Goal: Task Accomplishment & Management: Manage account settings

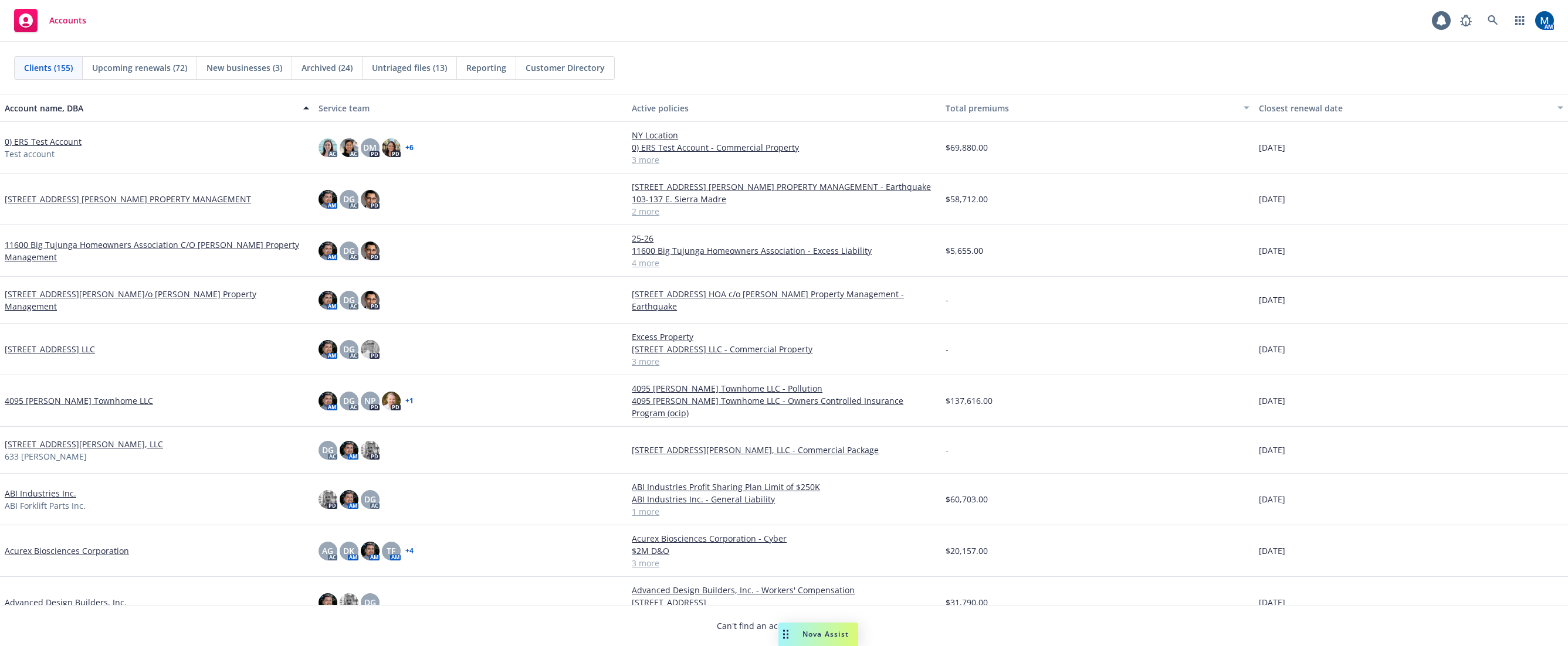
drag, startPoint x: 747, startPoint y: 47, endPoint x: 905, endPoint y: 54, distance: 158.2
click at [747, 47] on div "Clients (155) Upcoming renewals (72) New businesses (3) Archived (24) Untriaged…" at bounding box center [784, 68] width 1568 height 52
click at [1491, 21] on icon at bounding box center [1492, 20] width 10 height 10
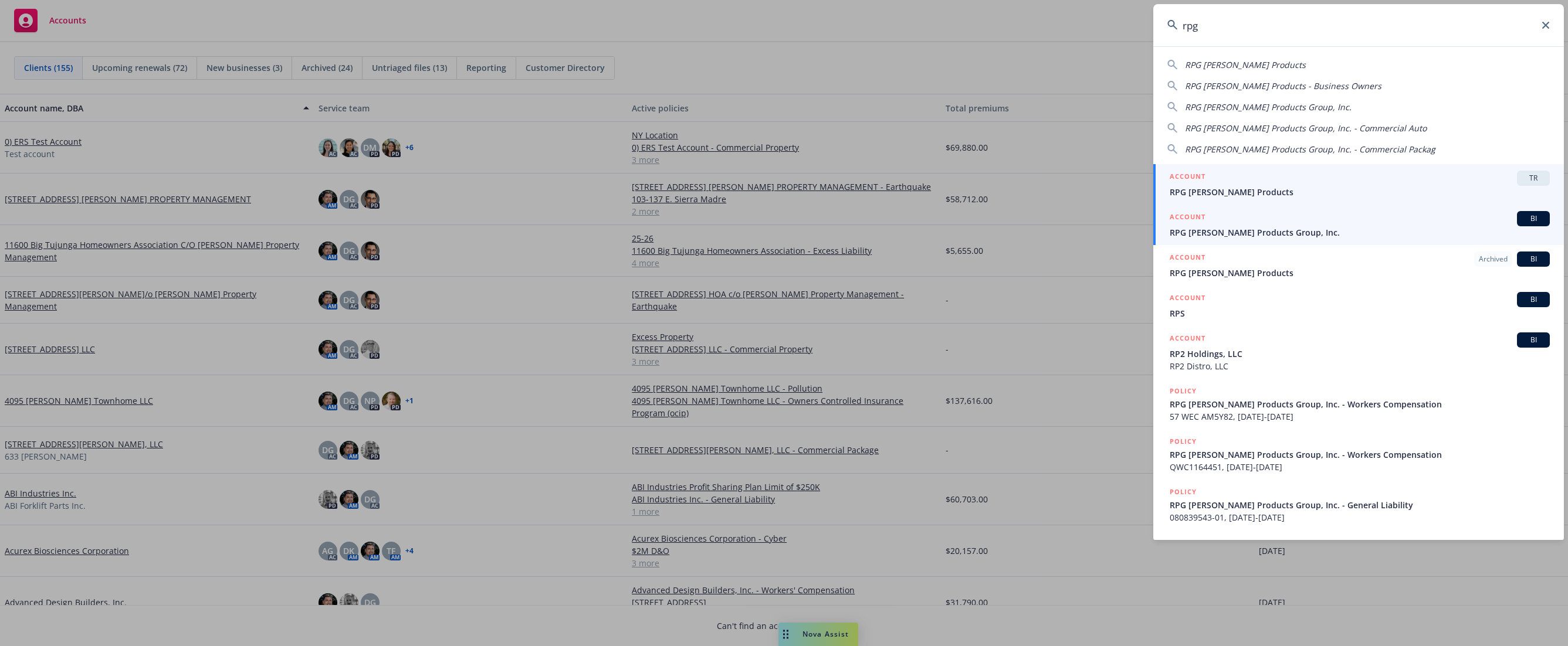
type input "rpg"
drag, startPoint x: 1247, startPoint y: 233, endPoint x: 1296, endPoint y: 200, distance: 59.1
click at [1247, 233] on span "RPG Roane Products Group, Inc." at bounding box center [1360, 232] width 381 height 13
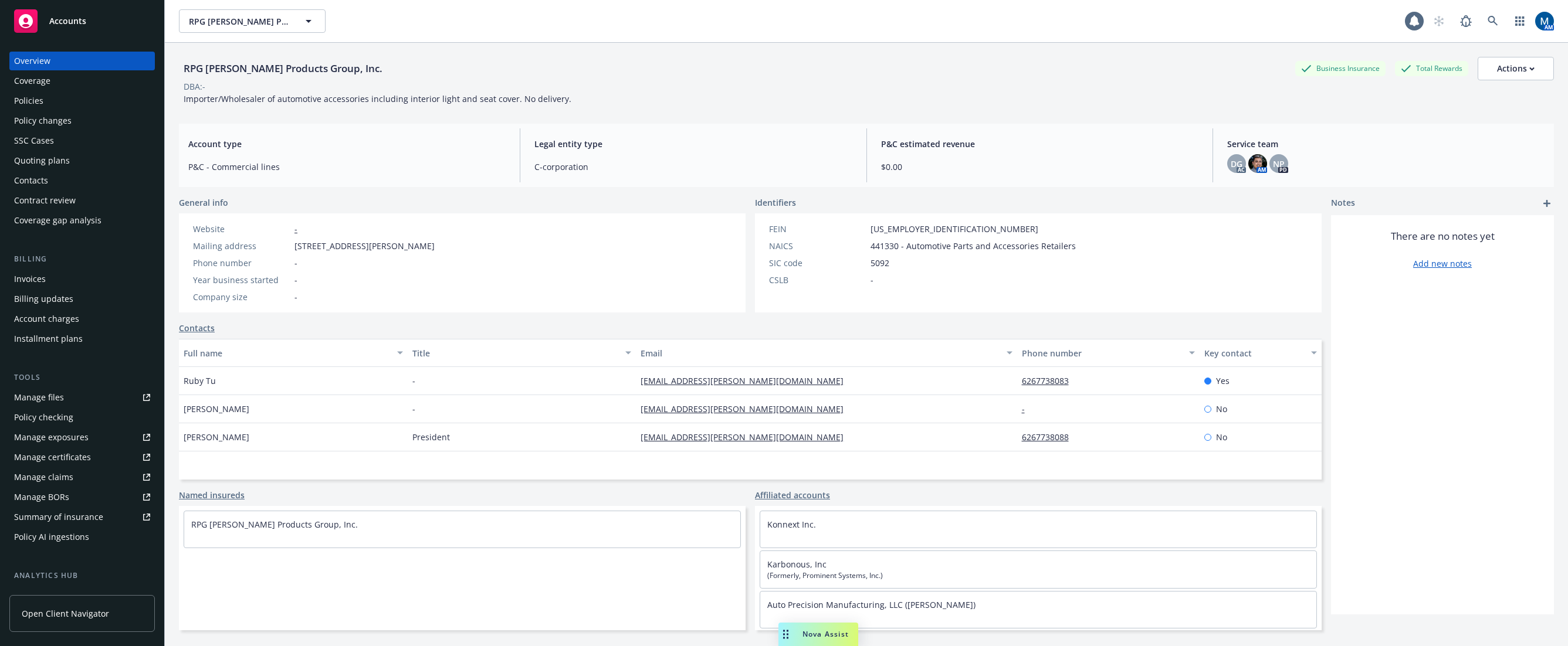
click at [77, 102] on div "Policies" at bounding box center [82, 101] width 136 height 18
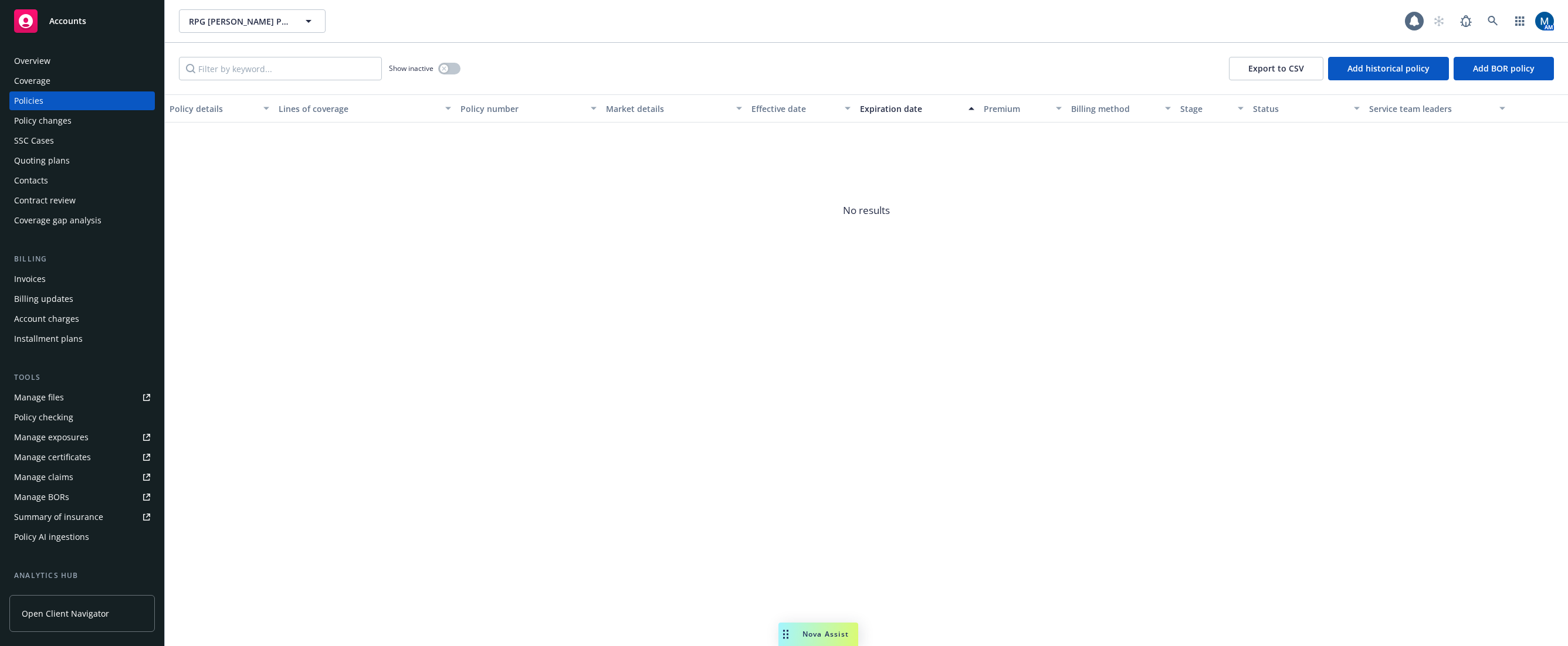
click at [67, 62] on div "Overview" at bounding box center [82, 61] width 136 height 18
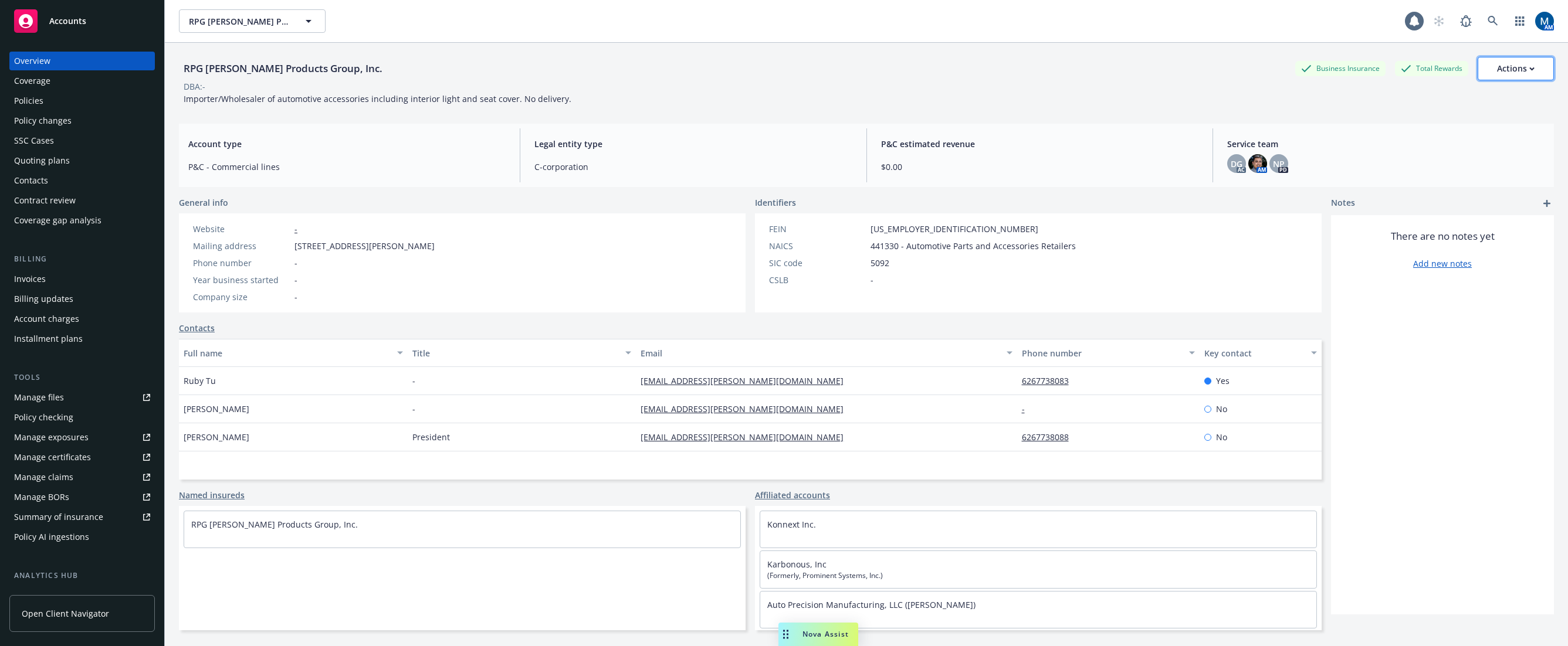
click at [1514, 66] on div "Actions" at bounding box center [1515, 69] width 38 height 22
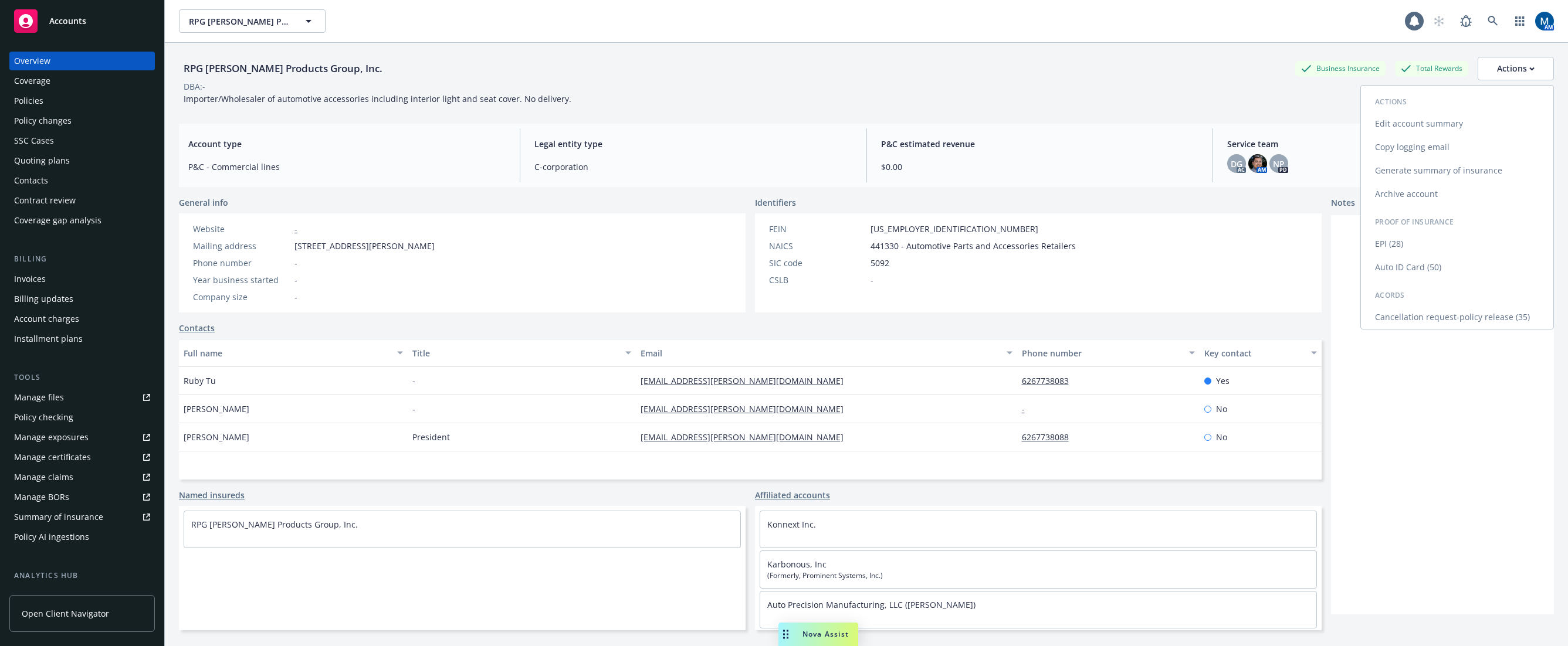
click at [1418, 191] on link "Archive account" at bounding box center [1458, 194] width 192 height 24
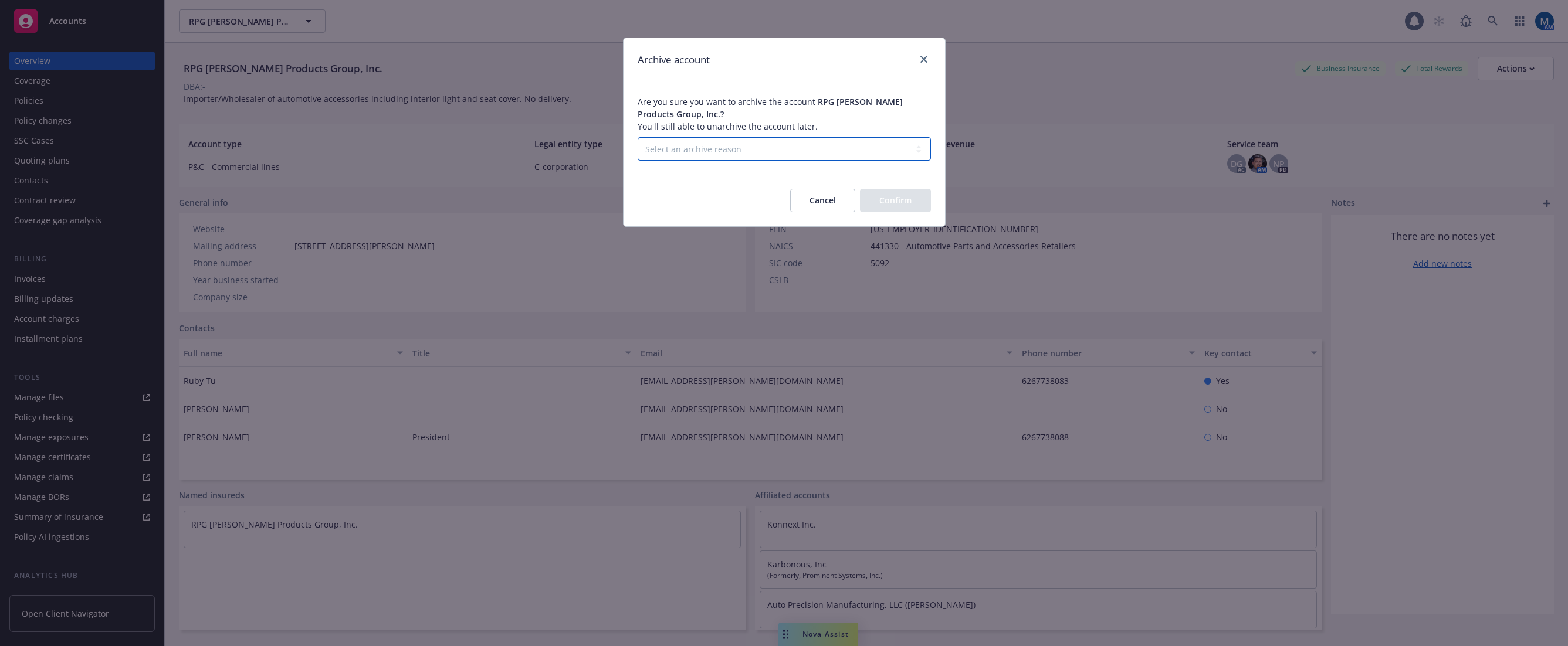
click at [846, 155] on select "Select an archive reason Client declined proposal Client went out of business C…" at bounding box center [784, 149] width 293 height 24
click at [924, 55] on link "close" at bounding box center [924, 59] width 14 height 14
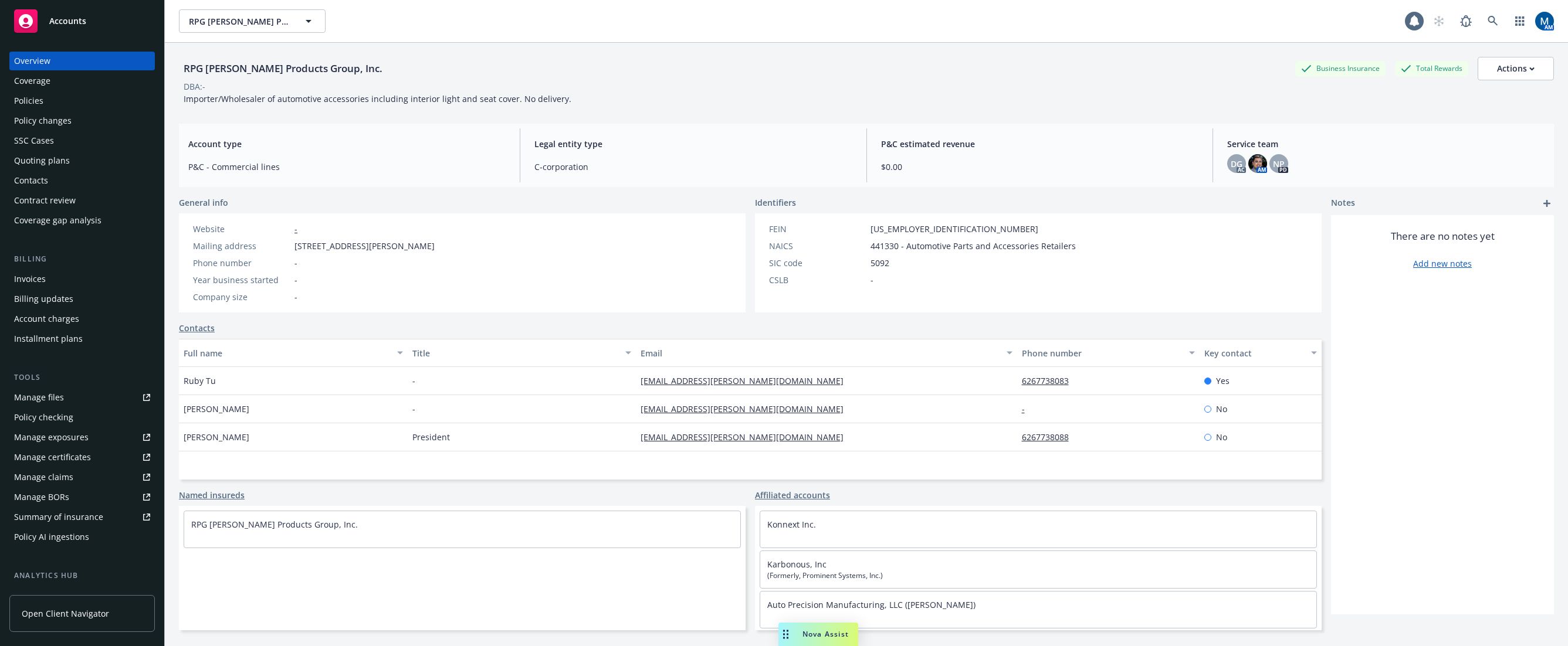
click at [64, 104] on div "Policies" at bounding box center [82, 101] width 136 height 18
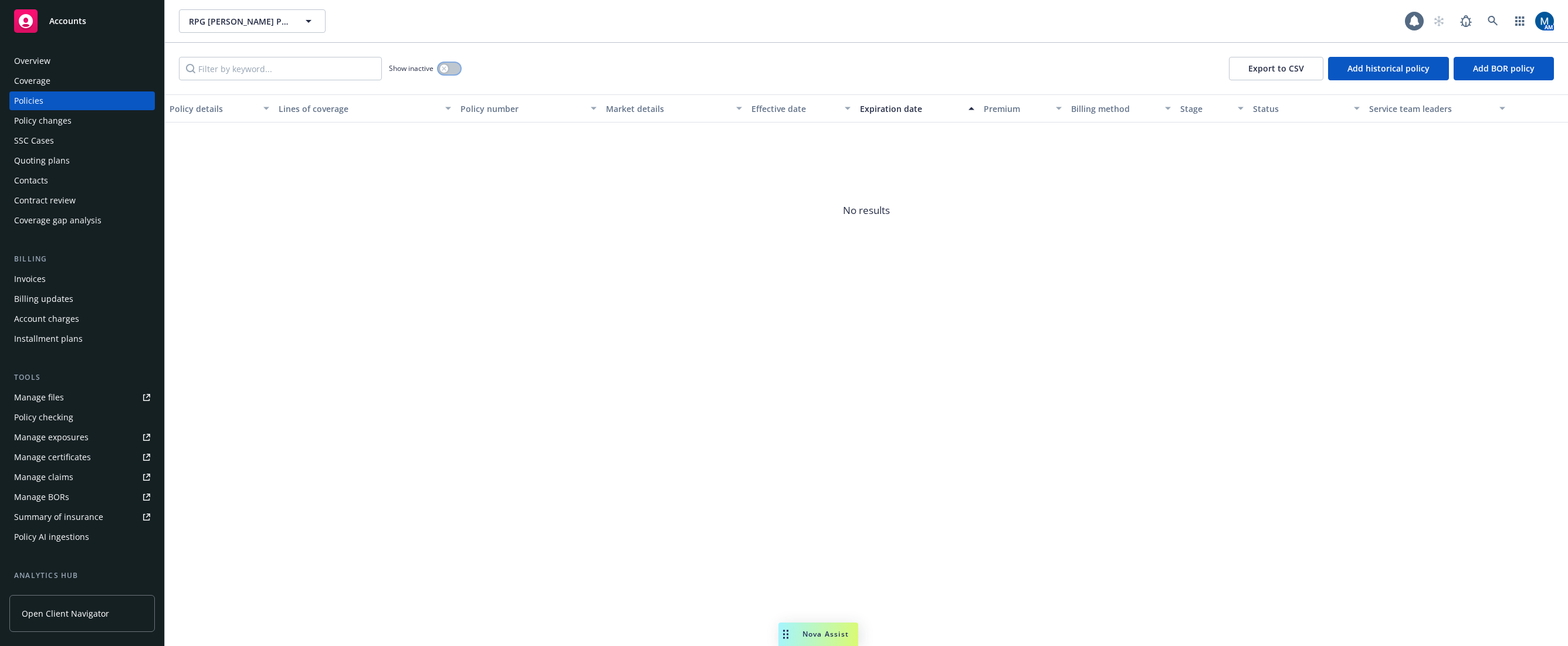
click at [444, 70] on icon "button" at bounding box center [444, 69] width 4 height 4
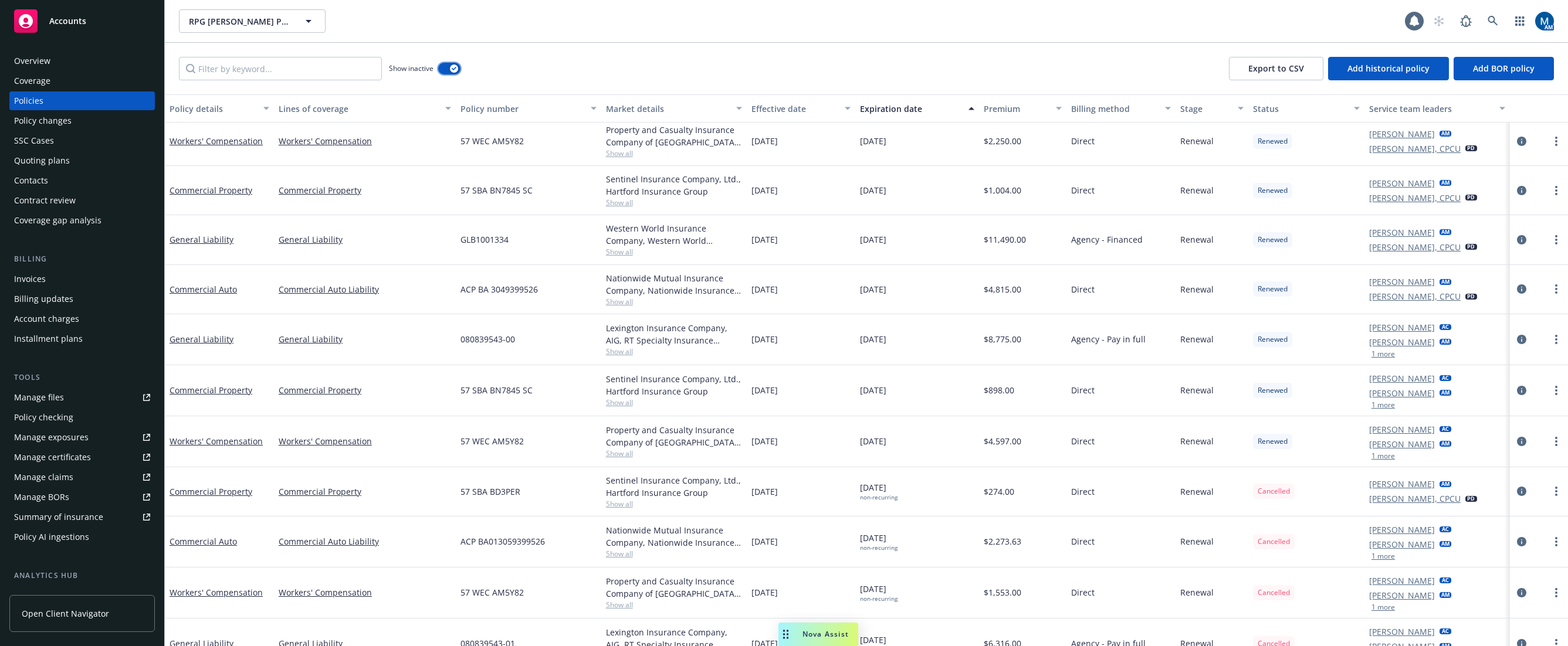
scroll to position [782, 0]
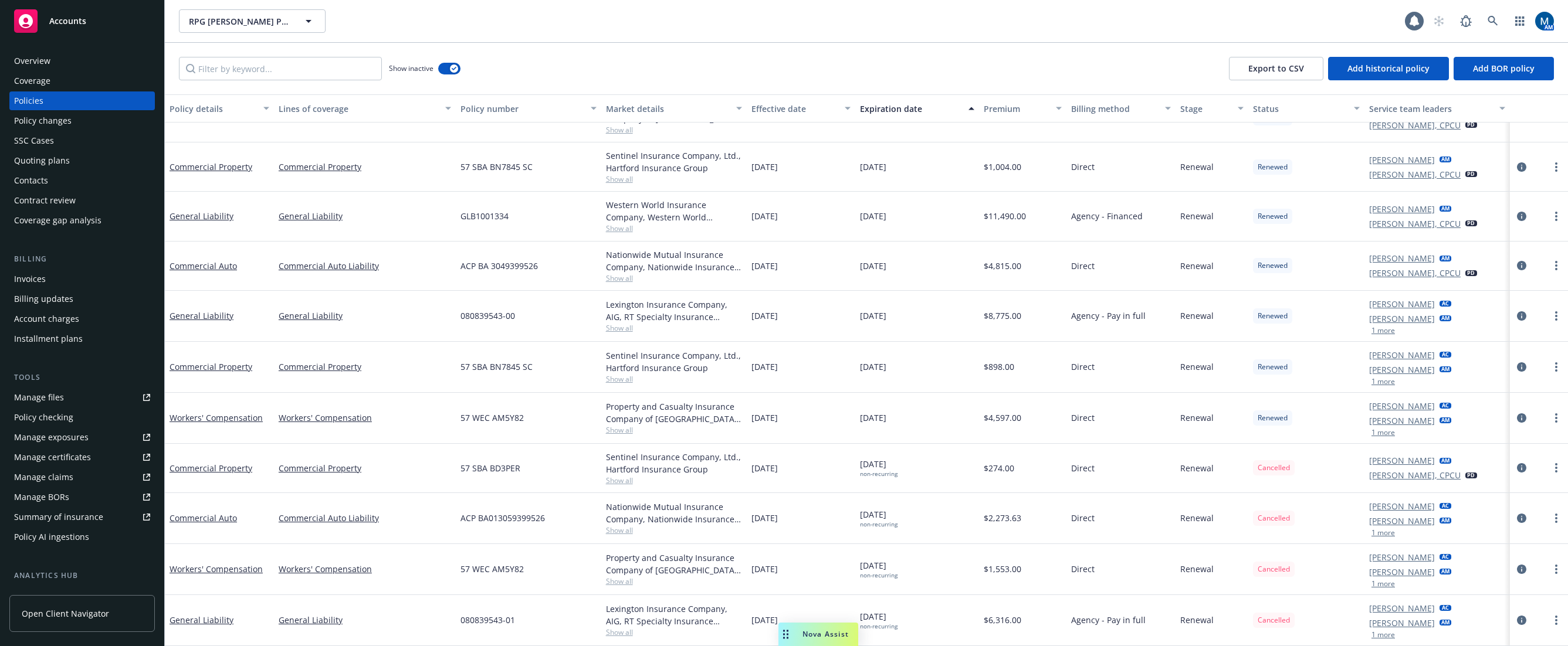
click at [76, 406] on link "Manage files" at bounding box center [82, 397] width 146 height 18
click at [95, 49] on div "Overview Coverage Policies Policy changes SSC Cases Quoting plans Contacts Cont…" at bounding box center [82, 342] width 164 height 609
click at [64, 57] on div "Overview" at bounding box center [82, 61] width 136 height 18
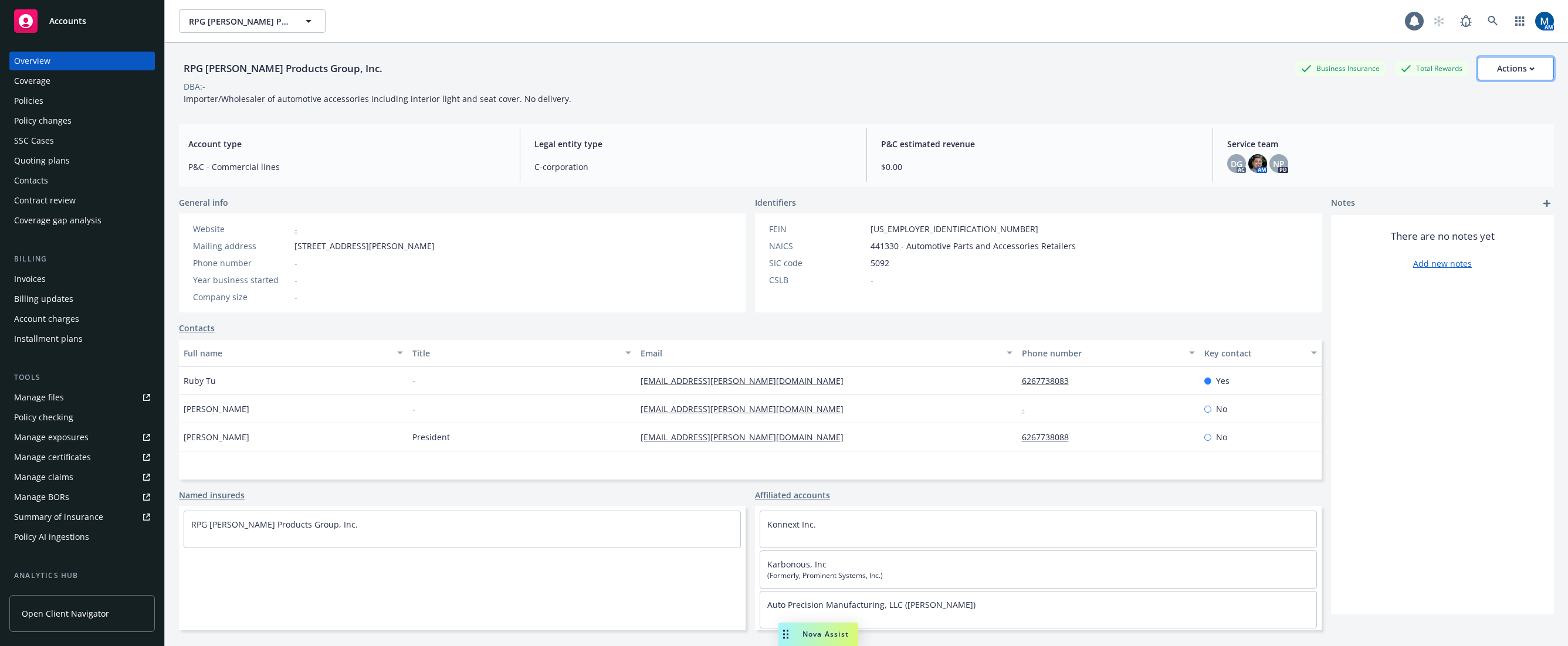
click at [1511, 69] on div "Actions" at bounding box center [1515, 69] width 38 height 22
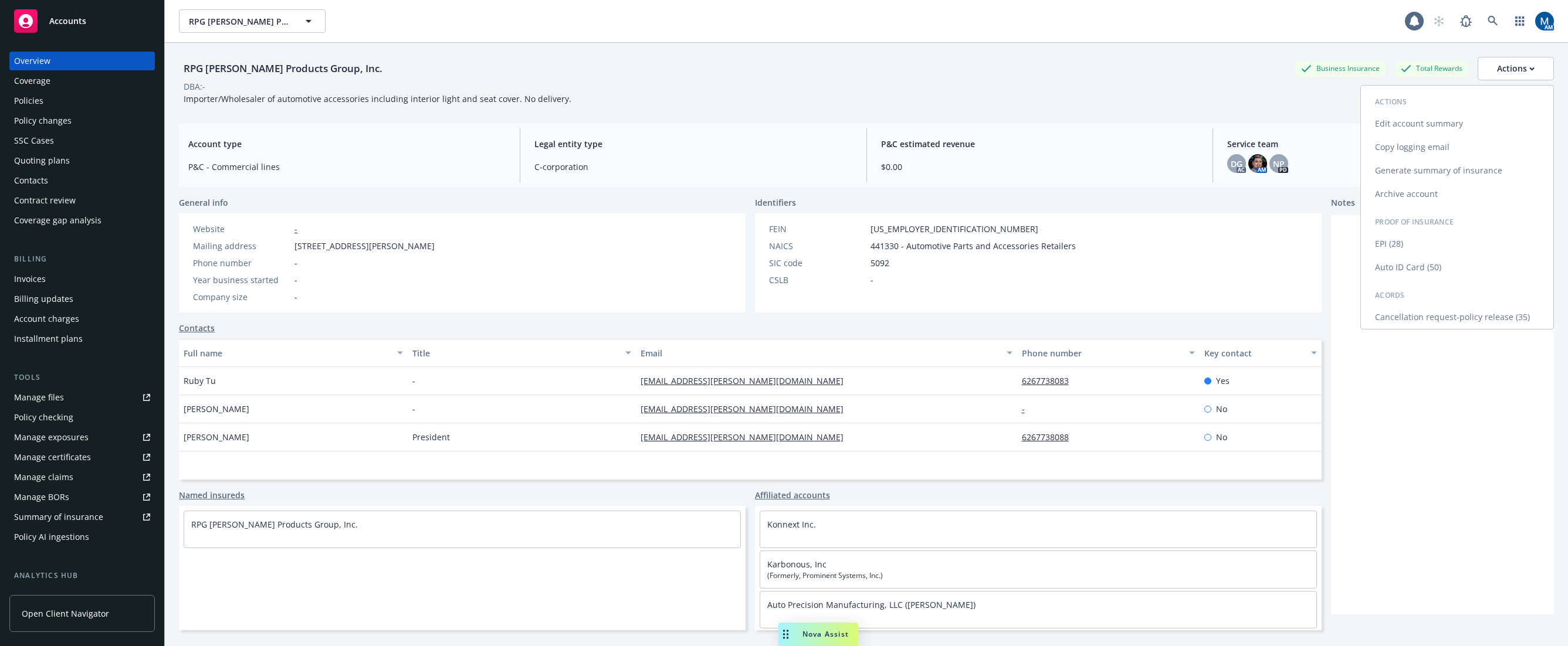
click at [1418, 187] on link "Archive account" at bounding box center [1458, 194] width 192 height 24
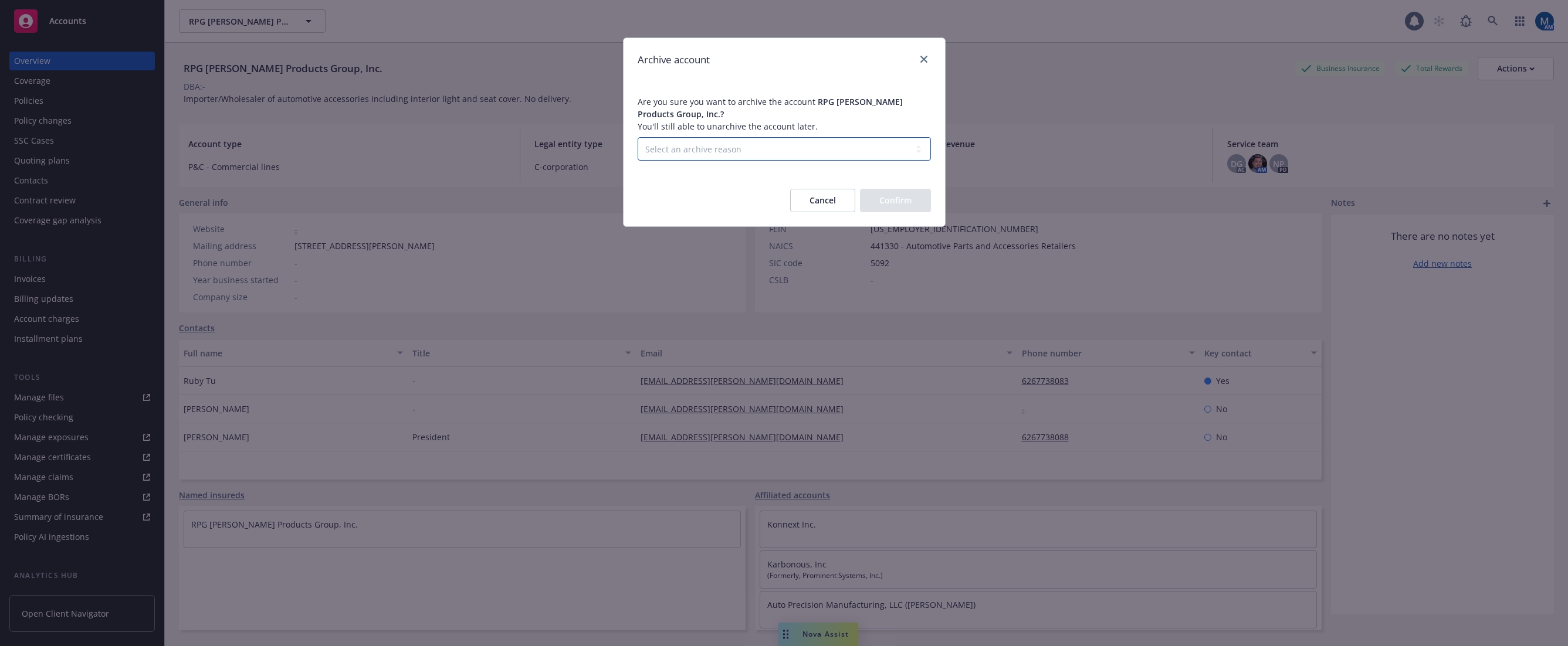
click at [815, 137] on select "Select an archive reason Client declined proposal Client went out of business C…" at bounding box center [784, 149] width 293 height 24
select select "CLIENT_OUT_OF_BUSINESS"
click at [637, 137] on select "Select an archive reason Client declined proposal Client went out of business C…" at bounding box center [784, 149] width 293 height 24
click at [927, 196] on button "Confirm" at bounding box center [896, 201] width 71 height 24
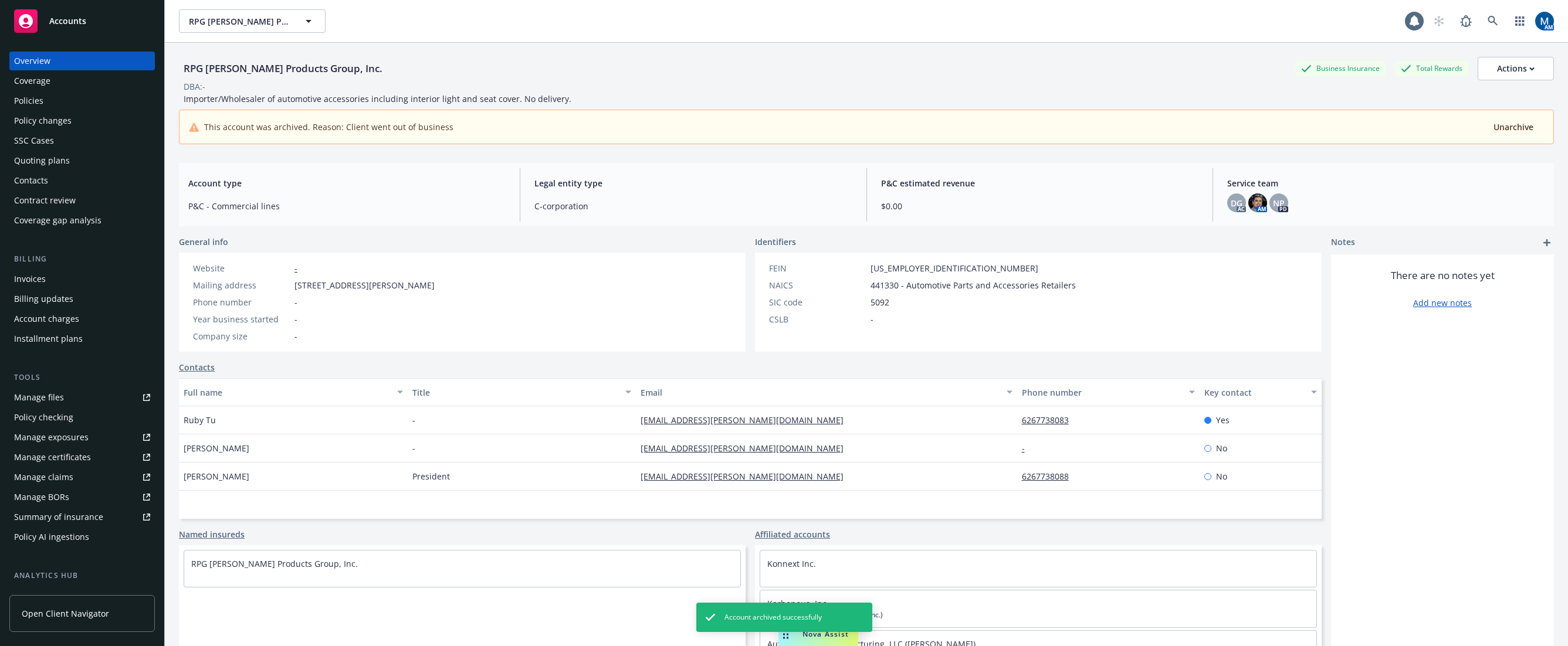
click at [107, 12] on div "Accounts" at bounding box center [82, 21] width 136 height 24
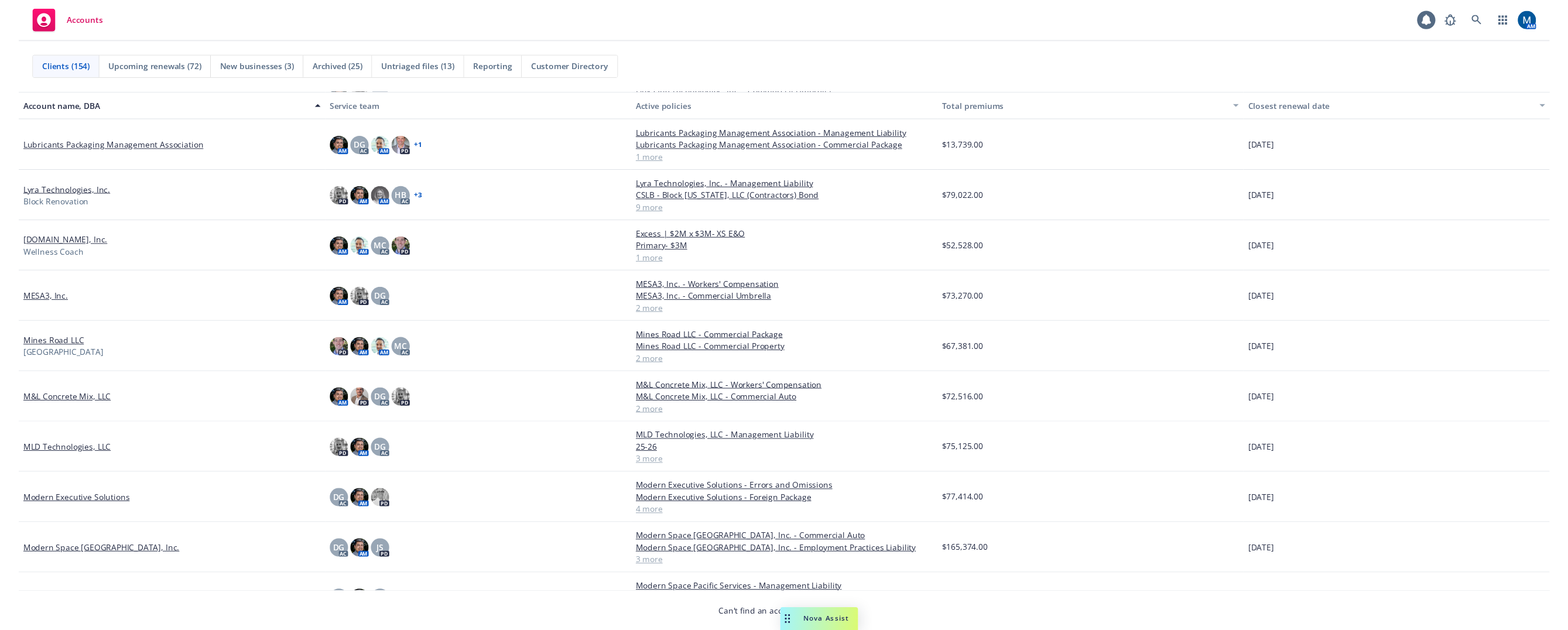
scroll to position [4038, 0]
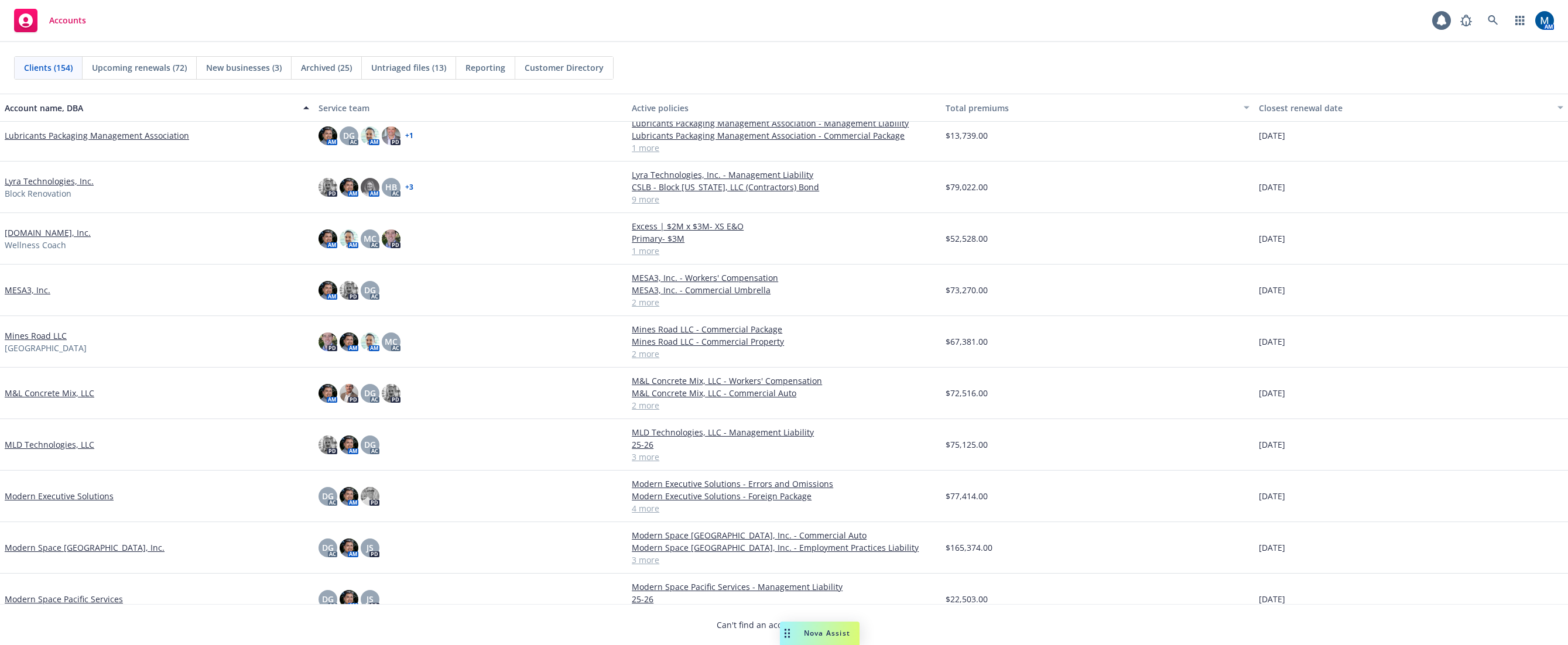
click at [44, 336] on link "Mines Road LLC" at bounding box center [35, 335] width 62 height 13
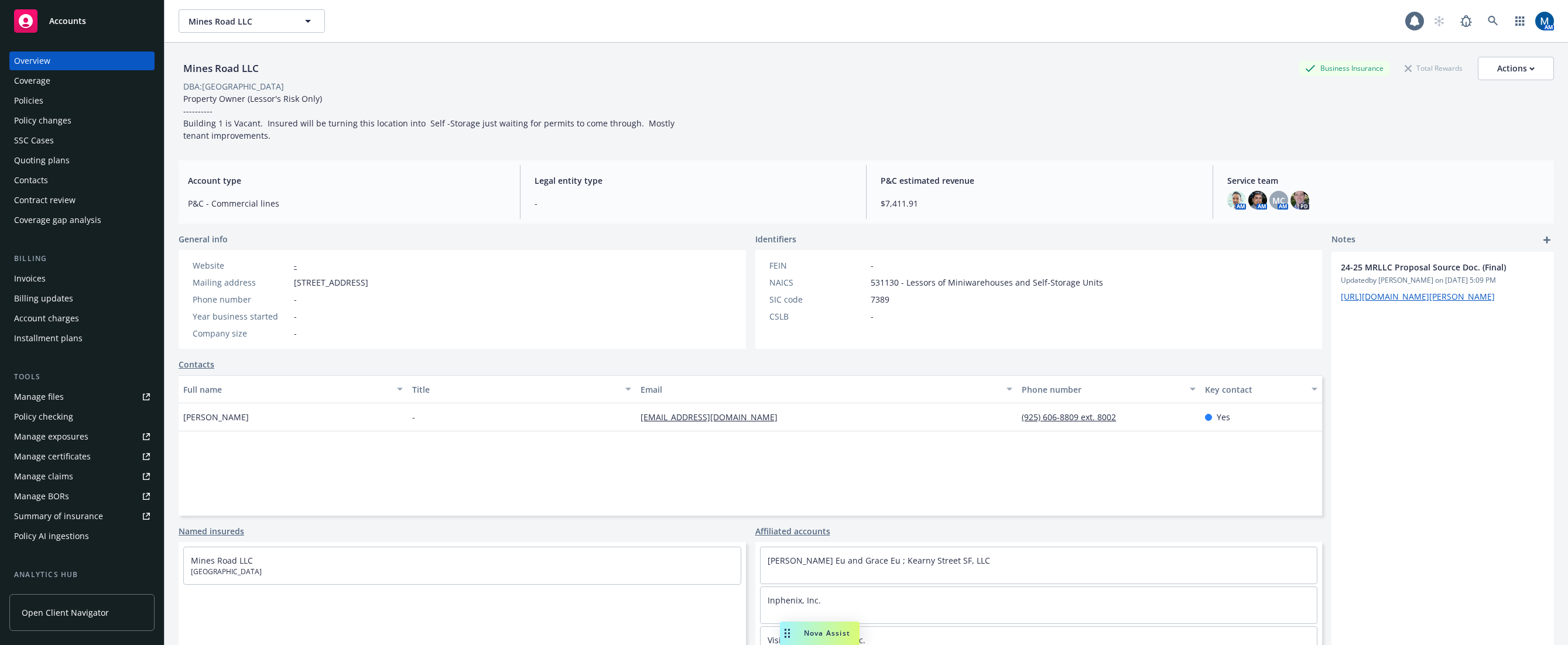
click at [98, 106] on div "Policies" at bounding box center [82, 100] width 136 height 18
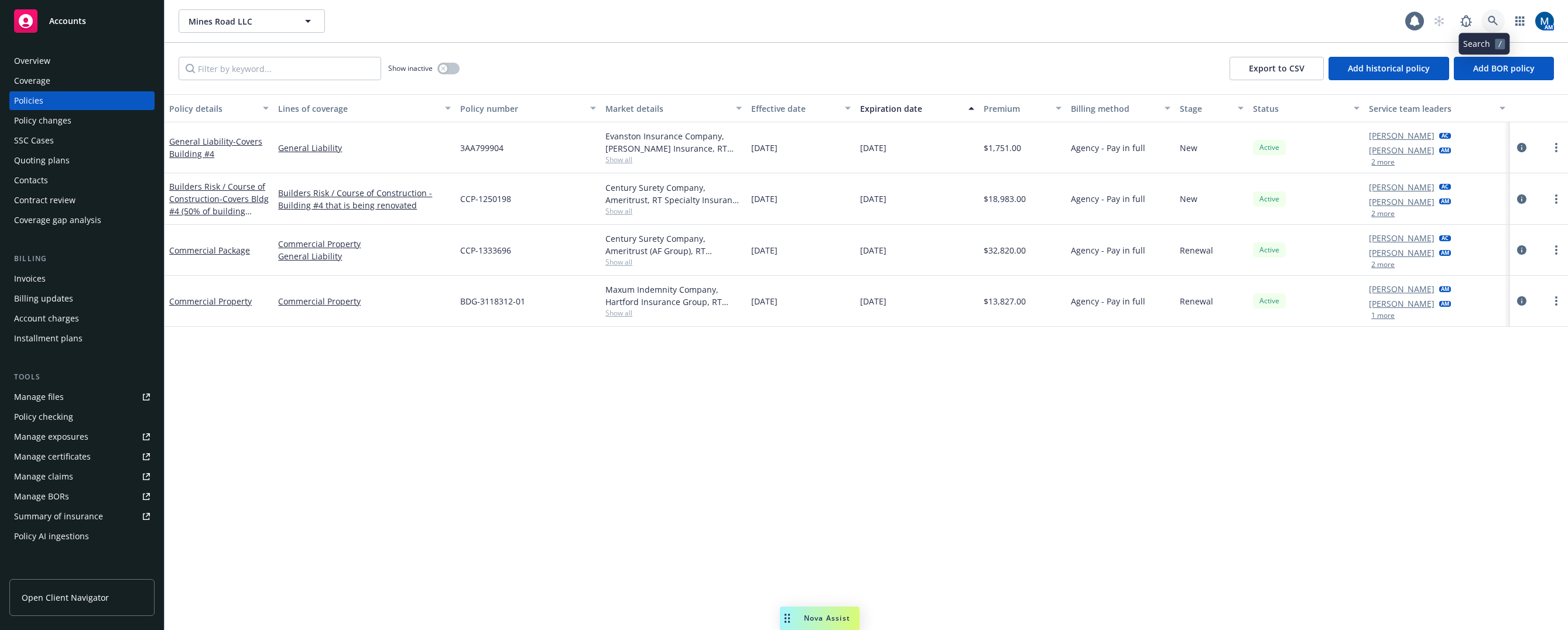
click at [1482, 21] on link at bounding box center [1493, 21] width 24 height 24
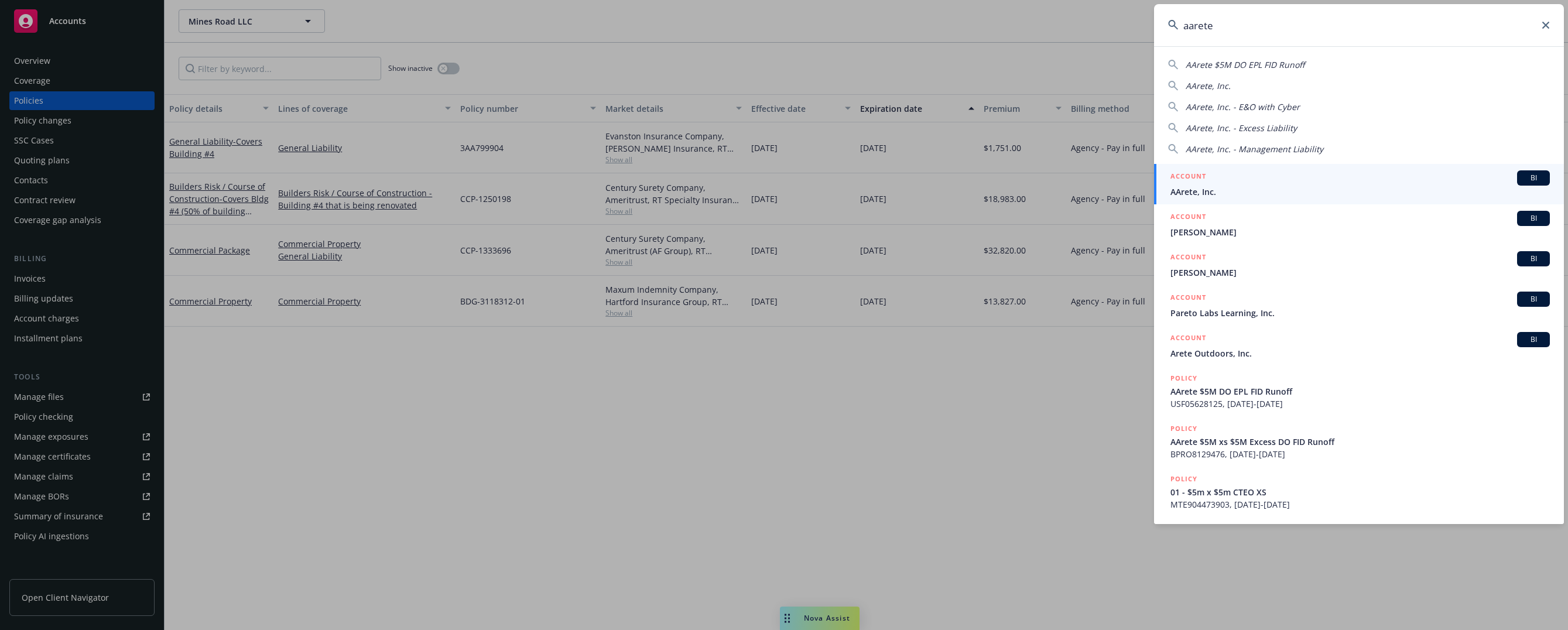
type input "aarete"
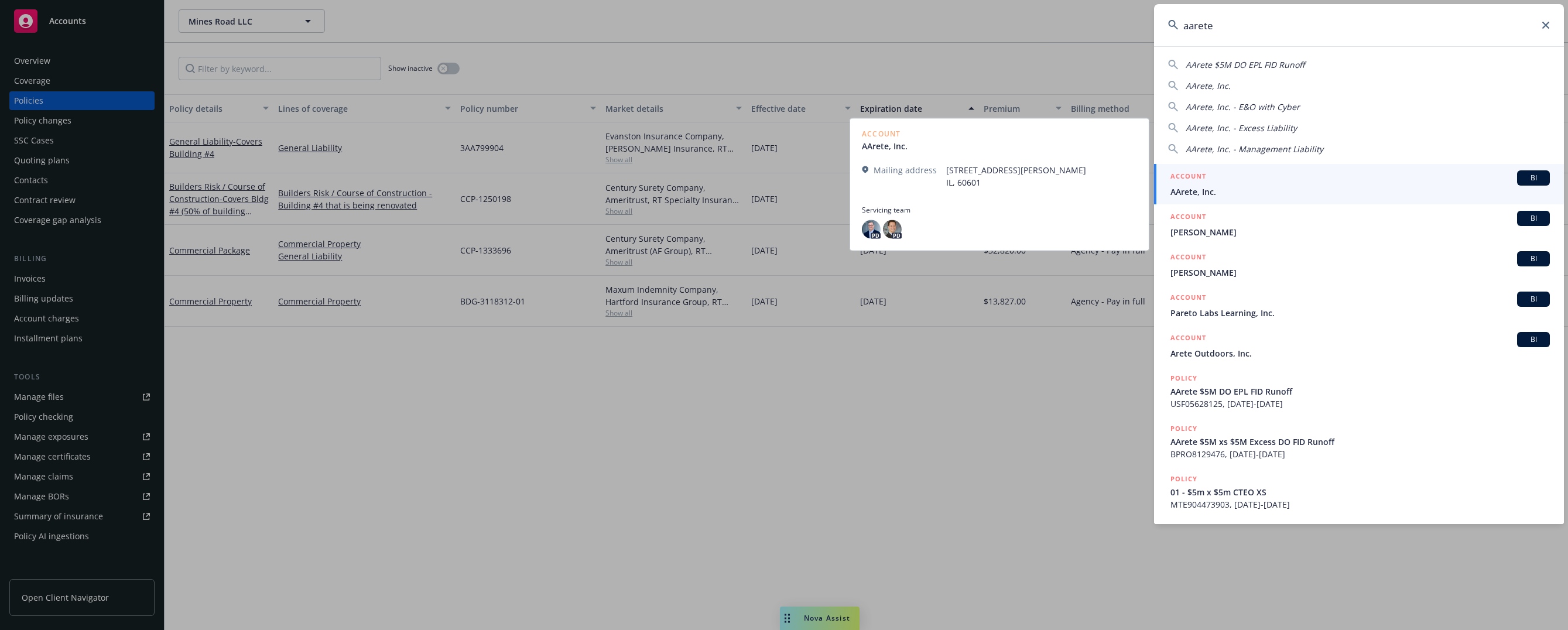
click at [1248, 191] on span "AArete, Inc." at bounding box center [1360, 191] width 380 height 13
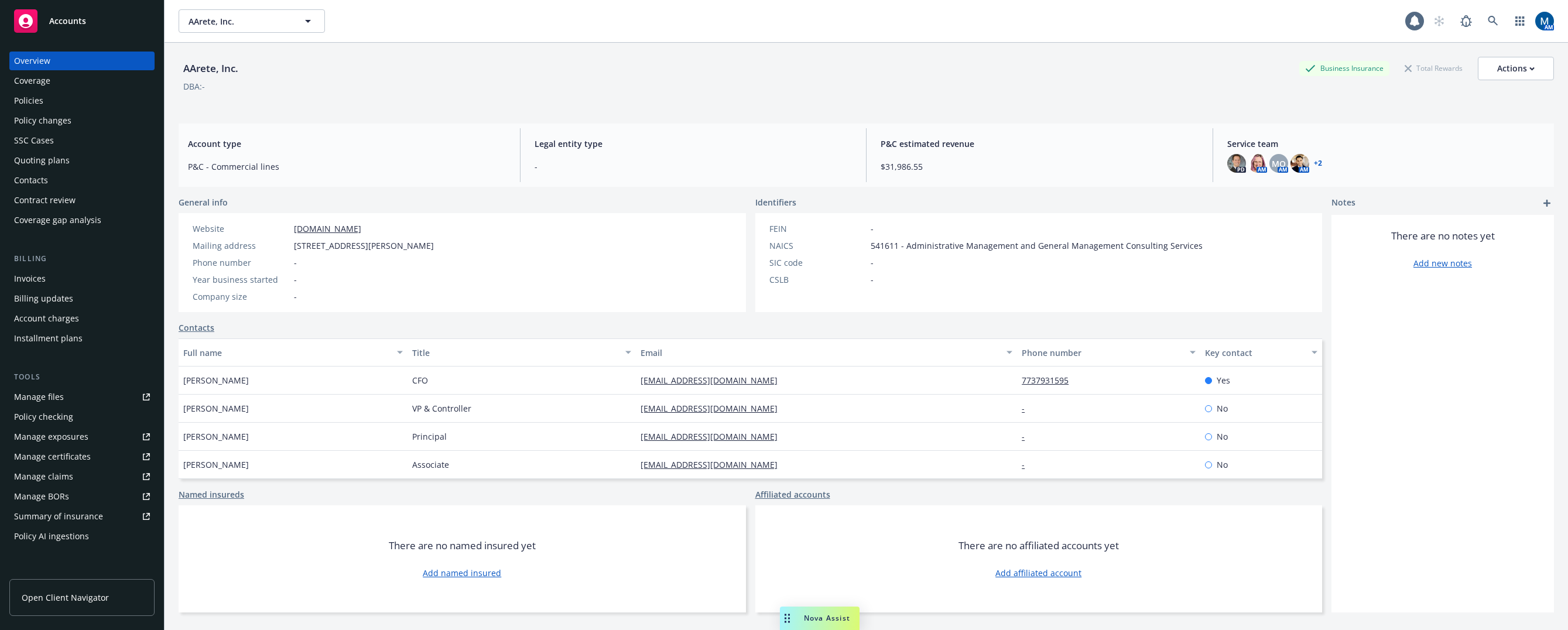
click at [72, 106] on div "Policies" at bounding box center [82, 100] width 136 height 18
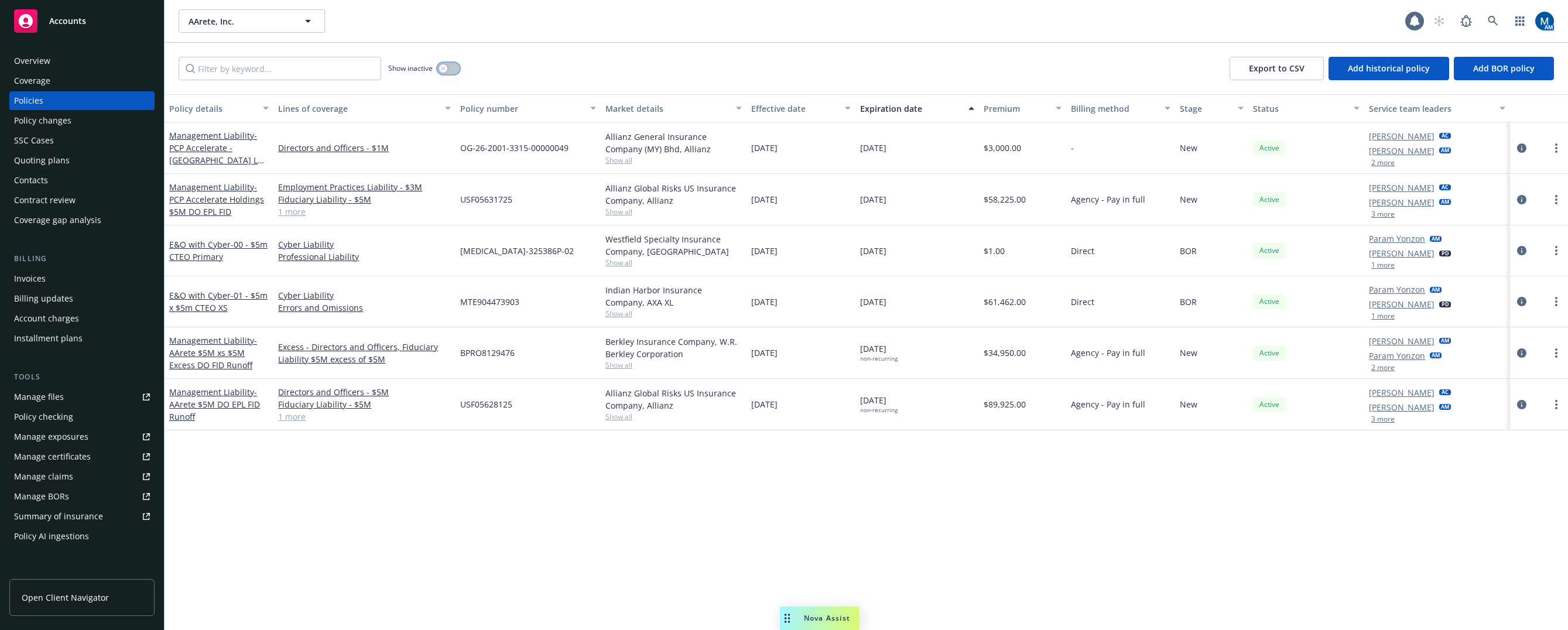
click at [446, 66] on div "button" at bounding box center [443, 68] width 8 height 8
click at [446, 66] on button "button" at bounding box center [449, 69] width 22 height 12
click at [499, 595] on div "Policy details Lines of coverage Policy number Market details Effective date Ex…" at bounding box center [867, 362] width 1404 height 535
click at [1523, 247] on icon "circleInformation" at bounding box center [1521, 250] width 10 height 10
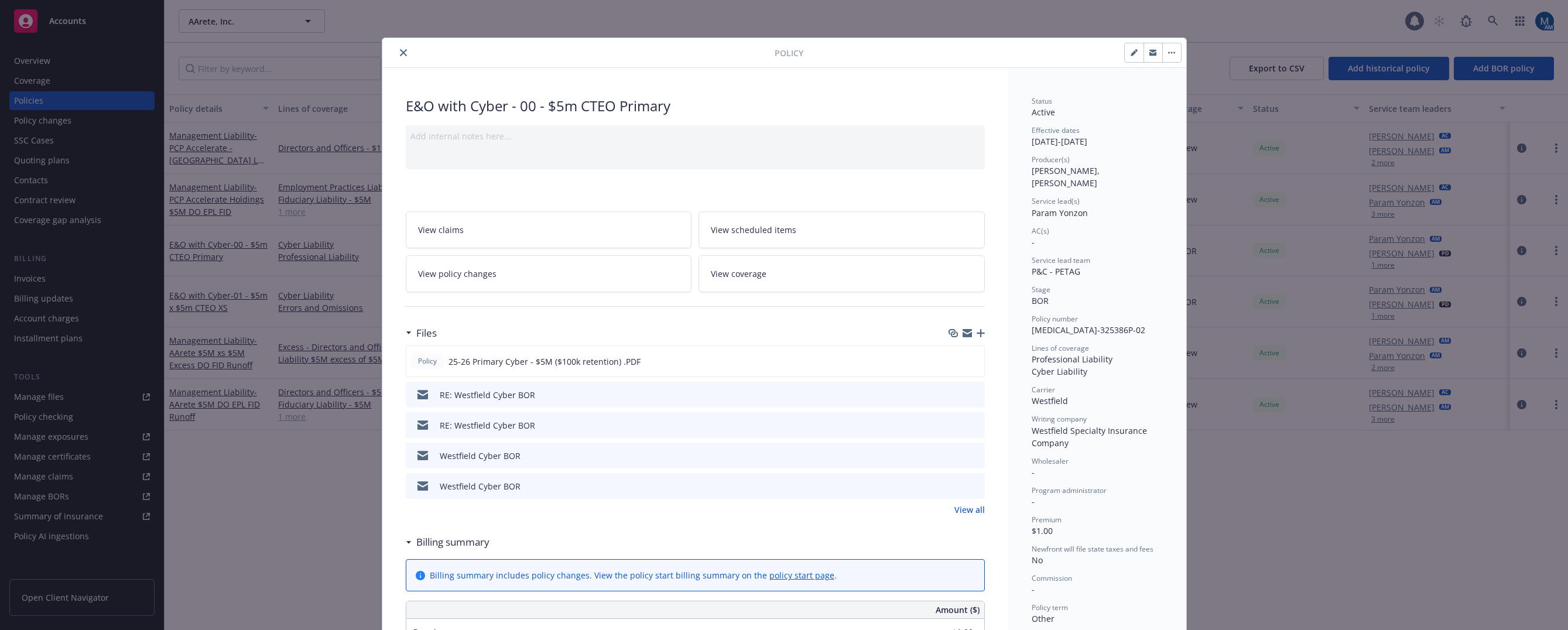
click at [975, 392] on button "preview file" at bounding box center [973, 394] width 13 height 10
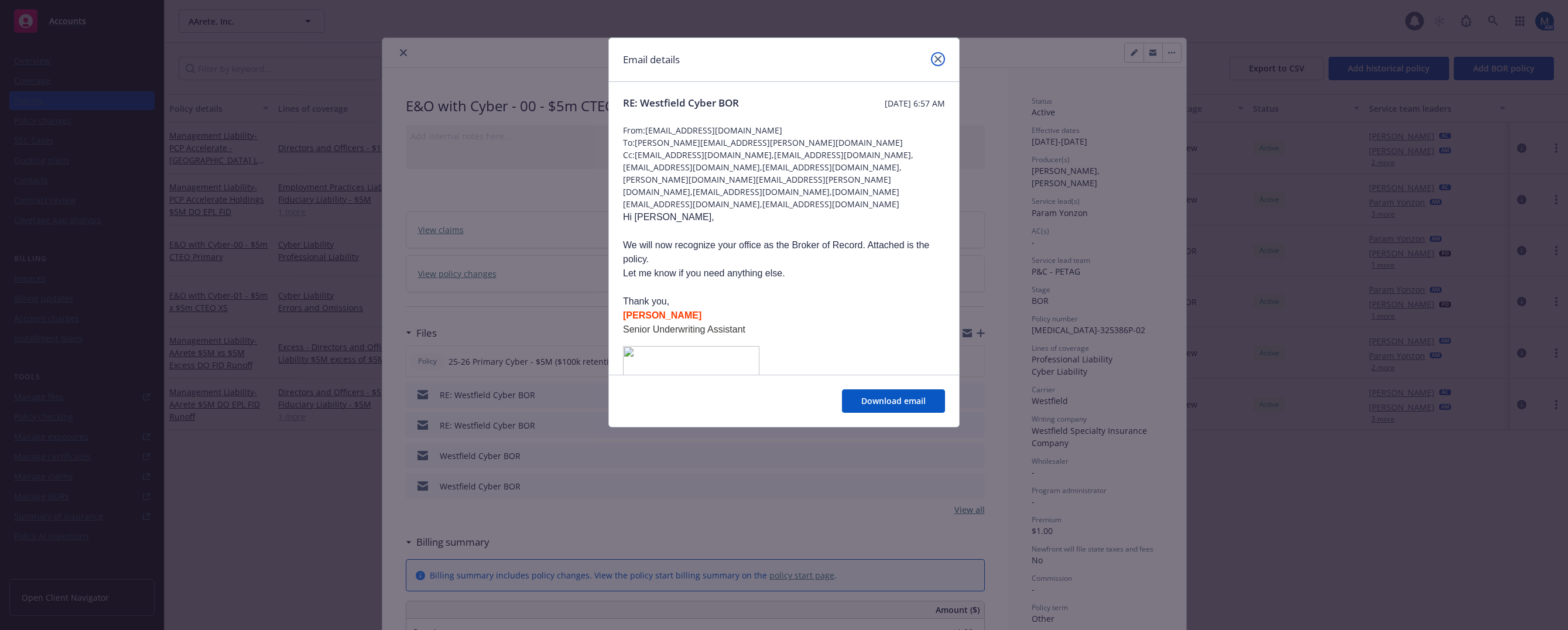
click at [941, 53] on link "close" at bounding box center [938, 59] width 14 height 14
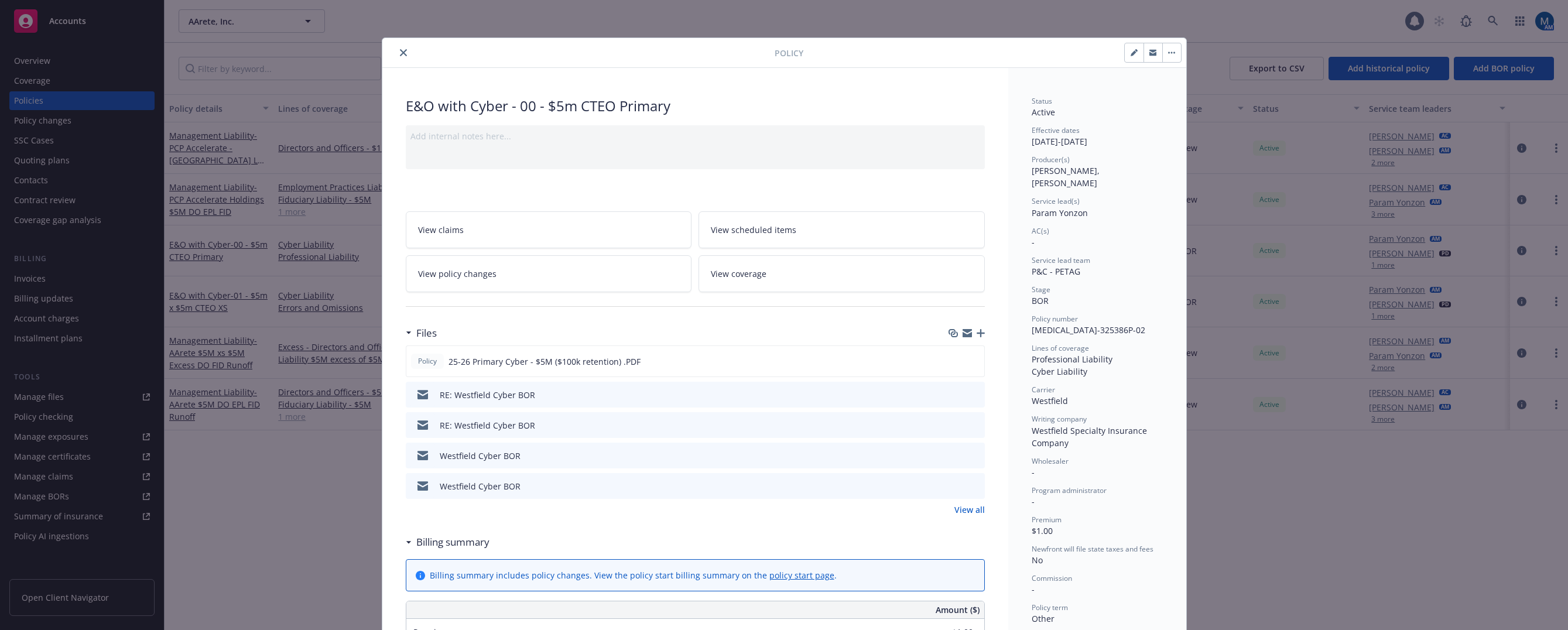
click at [971, 395] on icon "preview file" at bounding box center [974, 394] width 10 height 8
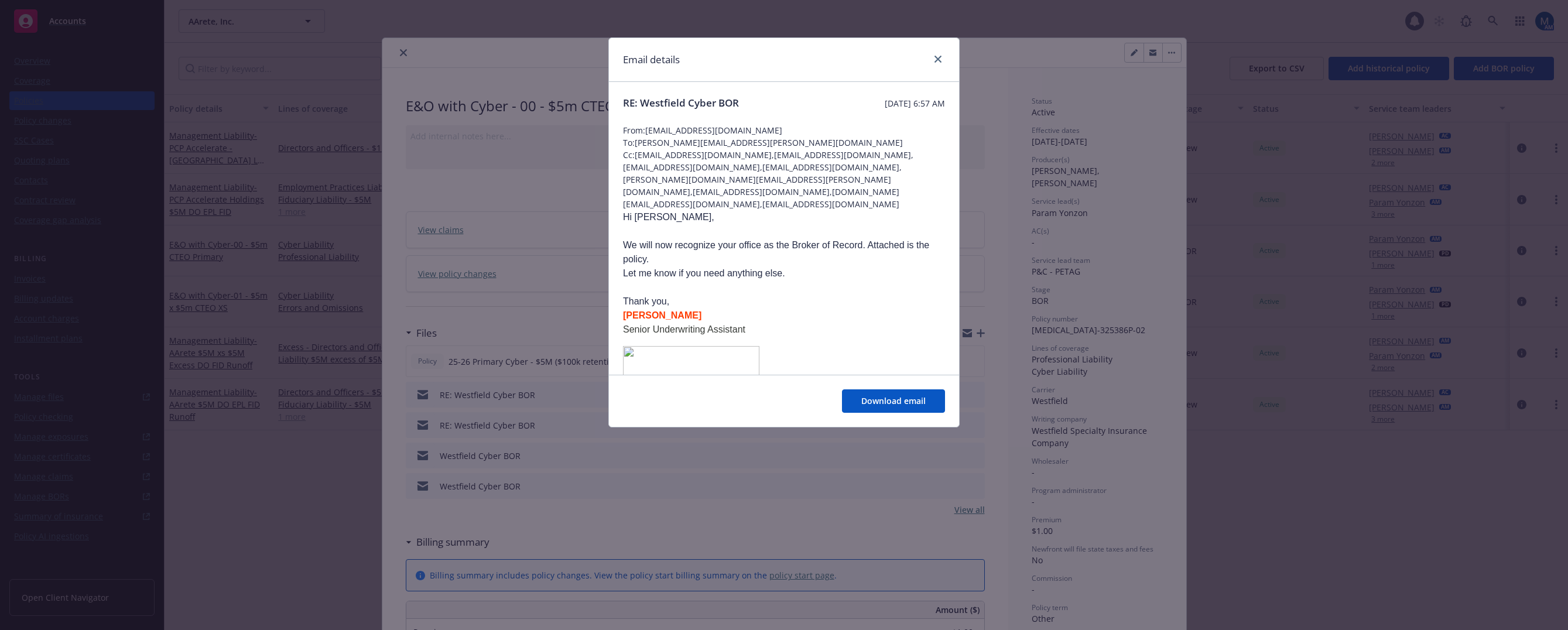
drag, startPoint x: 780, startPoint y: 182, endPoint x: 848, endPoint y: 182, distance: 68.0
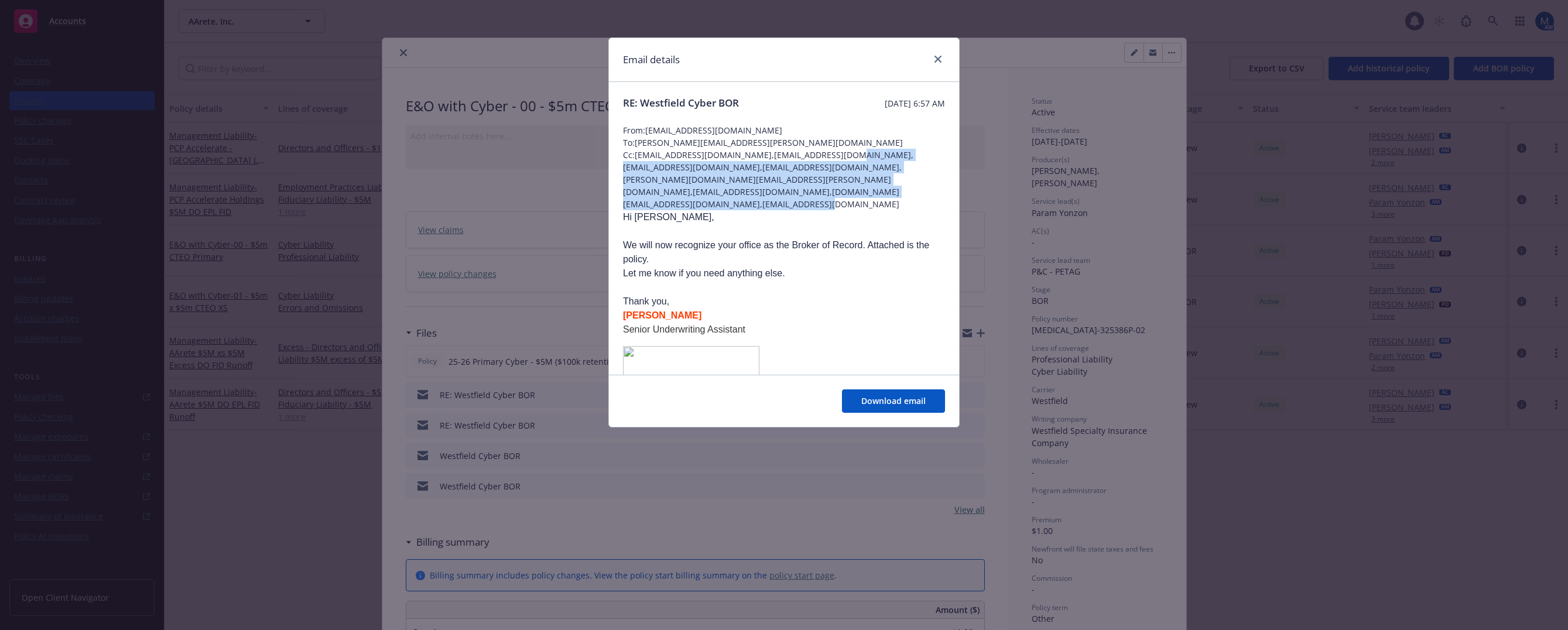
drag, startPoint x: 842, startPoint y: 170, endPoint x: 1023, endPoint y: 178, distance: 181.2
click at [1023, 178] on div "Email details RE: Westfield Cyber BOR Thursday, September 25, 2025 at 6:57 AM F…" at bounding box center [784, 315] width 1568 height 630
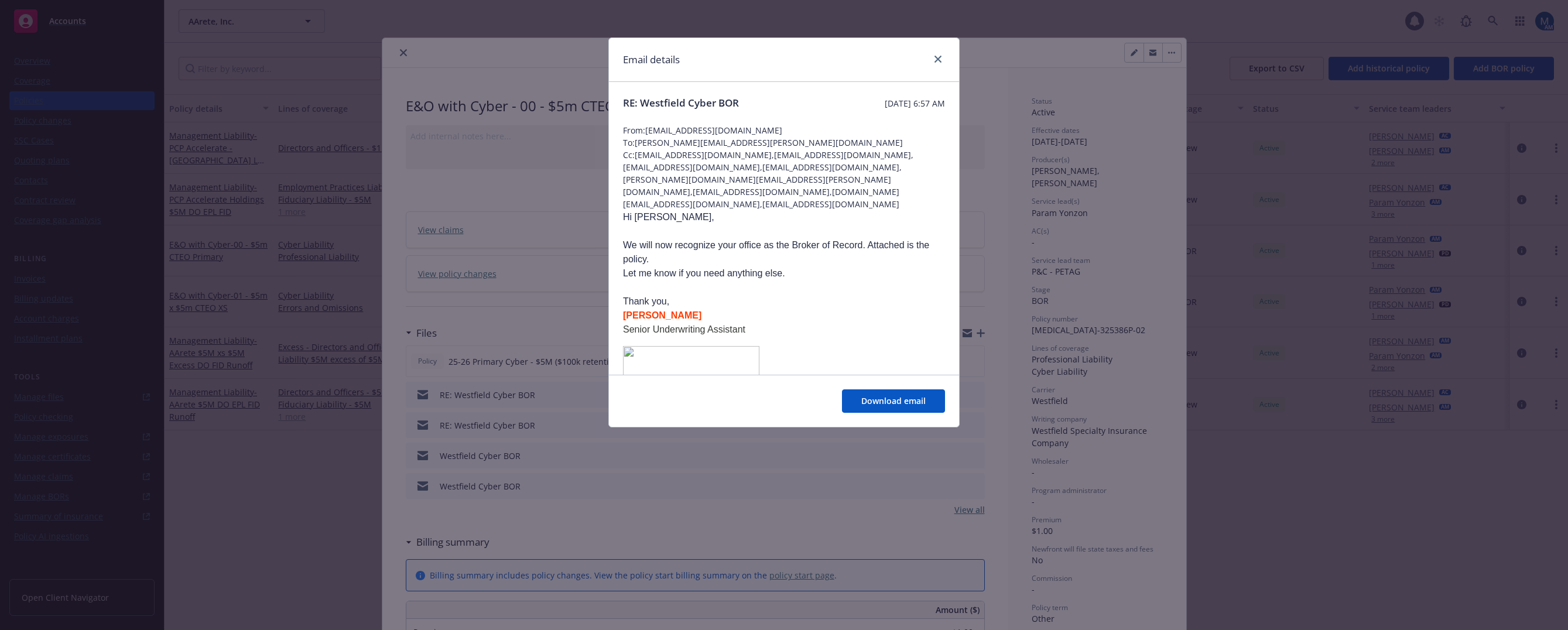
click at [864, 210] on p "Hi Marlowe," at bounding box center [784, 216] width 322 height 14
click at [936, 53] on link "close" at bounding box center [938, 59] width 14 height 14
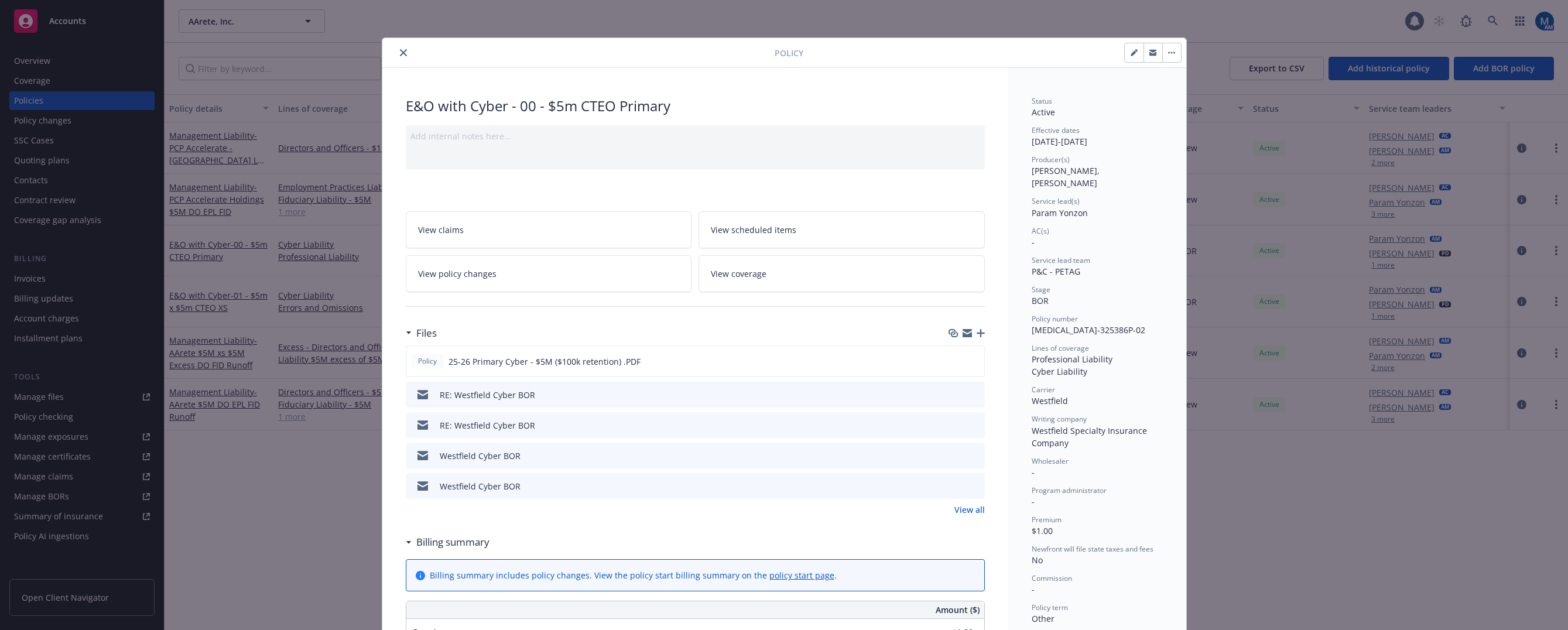
click at [400, 54] on icon "close" at bounding box center [403, 53] width 7 height 7
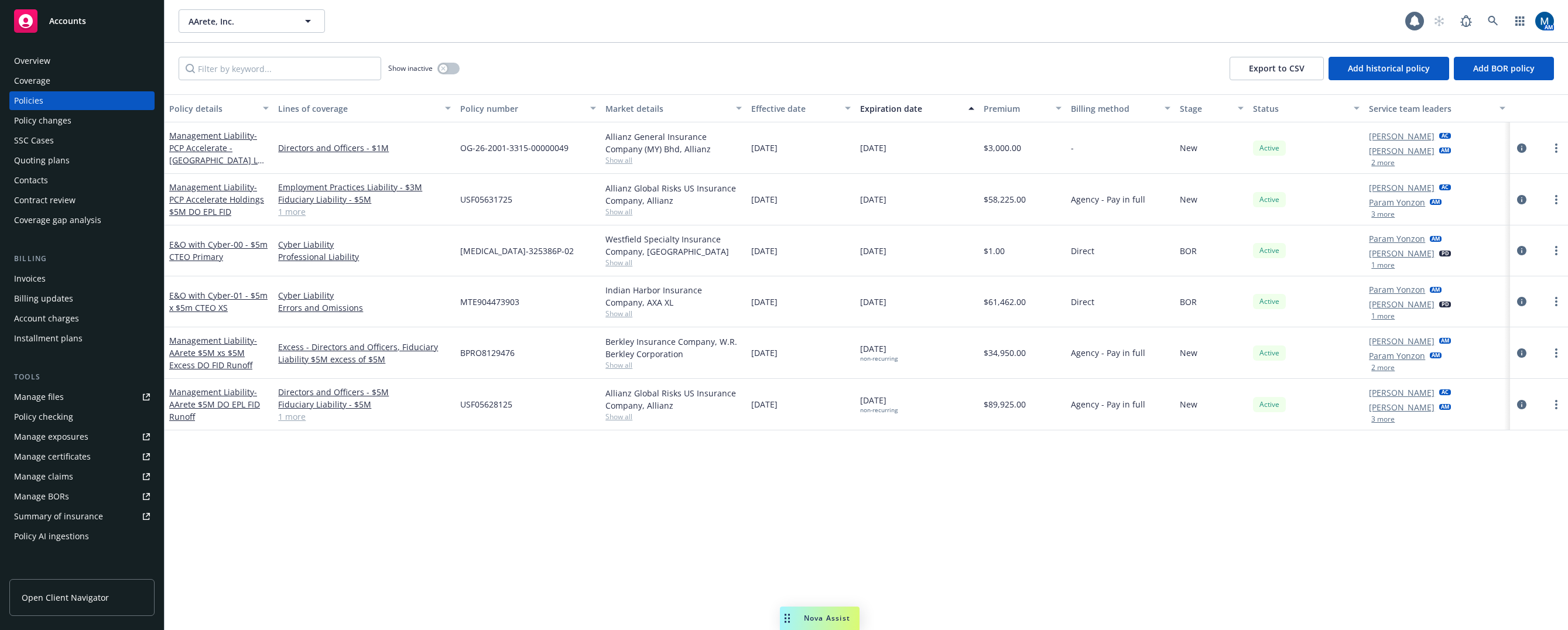
click at [705, 528] on div "Policy details Lines of coverage Policy number Market details Effective date Ex…" at bounding box center [867, 362] width 1404 height 535
click at [622, 267] on span "Show all" at bounding box center [673, 262] width 136 height 10
click at [1062, 570] on div "Policy details Lines of coverage Policy number Market details Effective date Ex…" at bounding box center [867, 362] width 1404 height 535
click at [1084, 490] on div "Policy details Lines of coverage Policy number Market details Effective date Ex…" at bounding box center [867, 362] width 1404 height 535
click at [1502, 19] on link at bounding box center [1493, 21] width 24 height 24
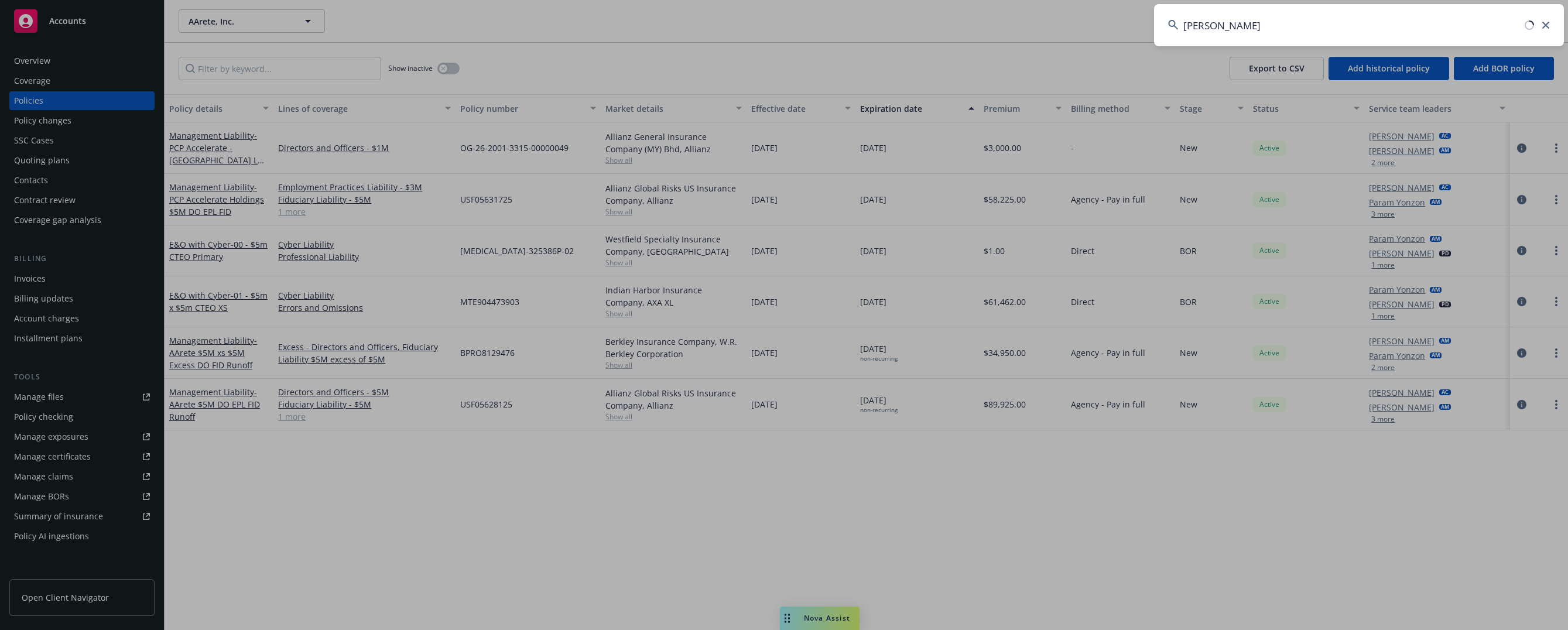
type input "sun dragon"
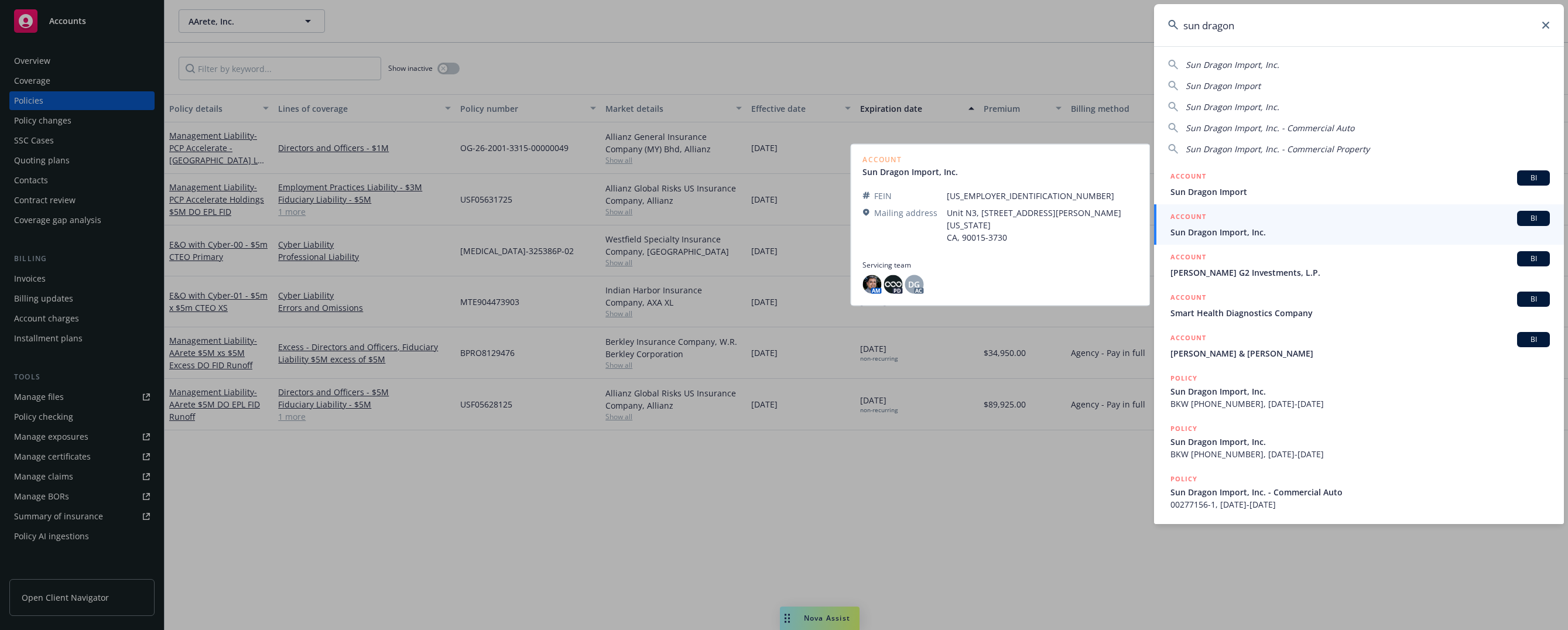
click at [1223, 227] on span "Sun Dragon Import, Inc." at bounding box center [1360, 232] width 380 height 13
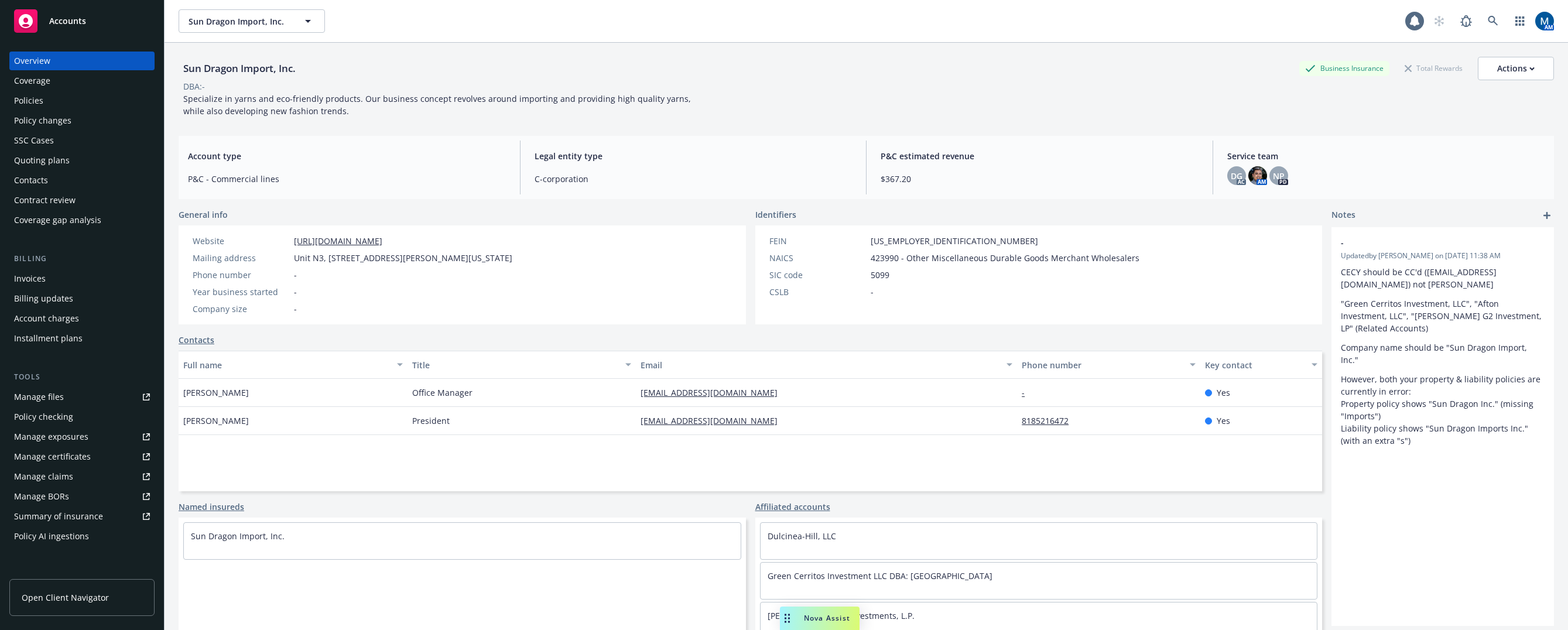
click at [24, 92] on div "Policies" at bounding box center [29, 100] width 30 height 18
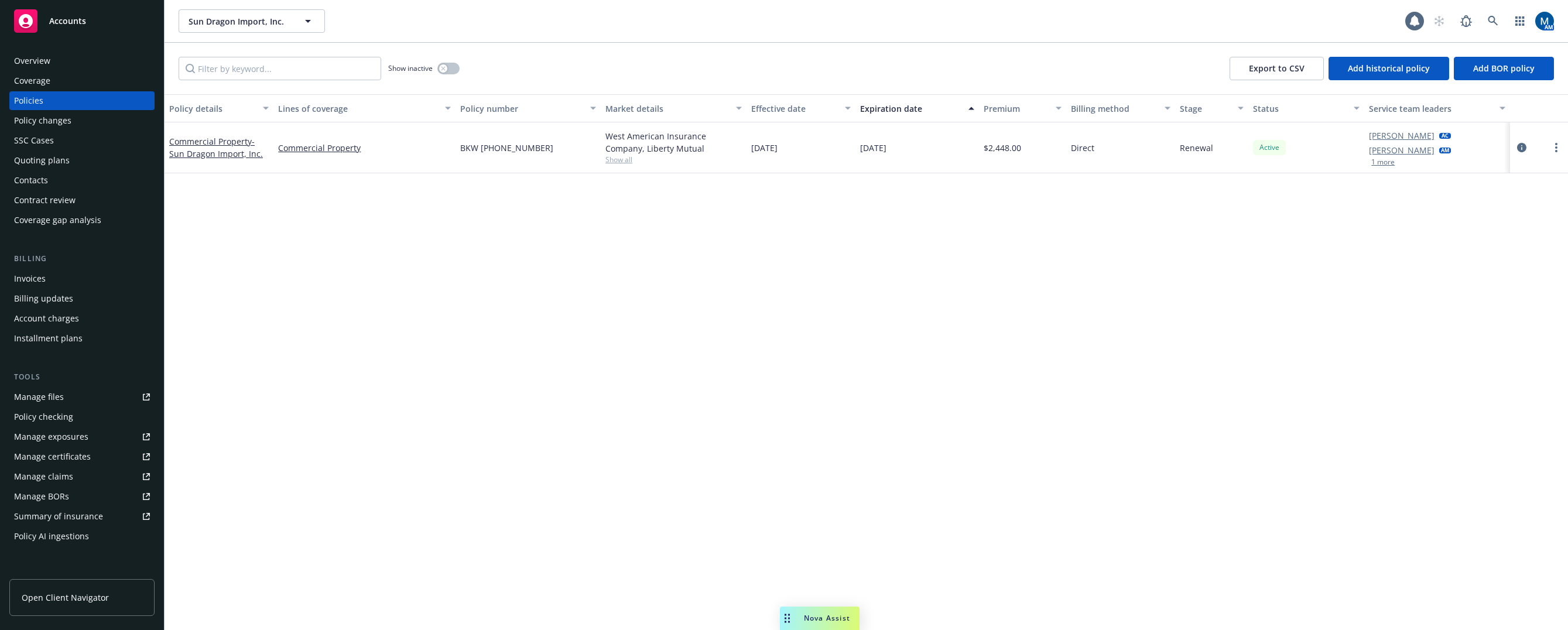
click at [1121, 382] on div "Policy details Lines of coverage Policy number Market details Effective date Ex…" at bounding box center [867, 362] width 1404 height 535
drag, startPoint x: 771, startPoint y: 329, endPoint x: 352, endPoint y: 196, distance: 439.6
click at [771, 329] on div "Policy details Lines of coverage Policy number Market details Effective date Ex…" at bounding box center [867, 362] width 1404 height 535
click at [47, 162] on div "Quoting plans" at bounding box center [41, 160] width 55 height 18
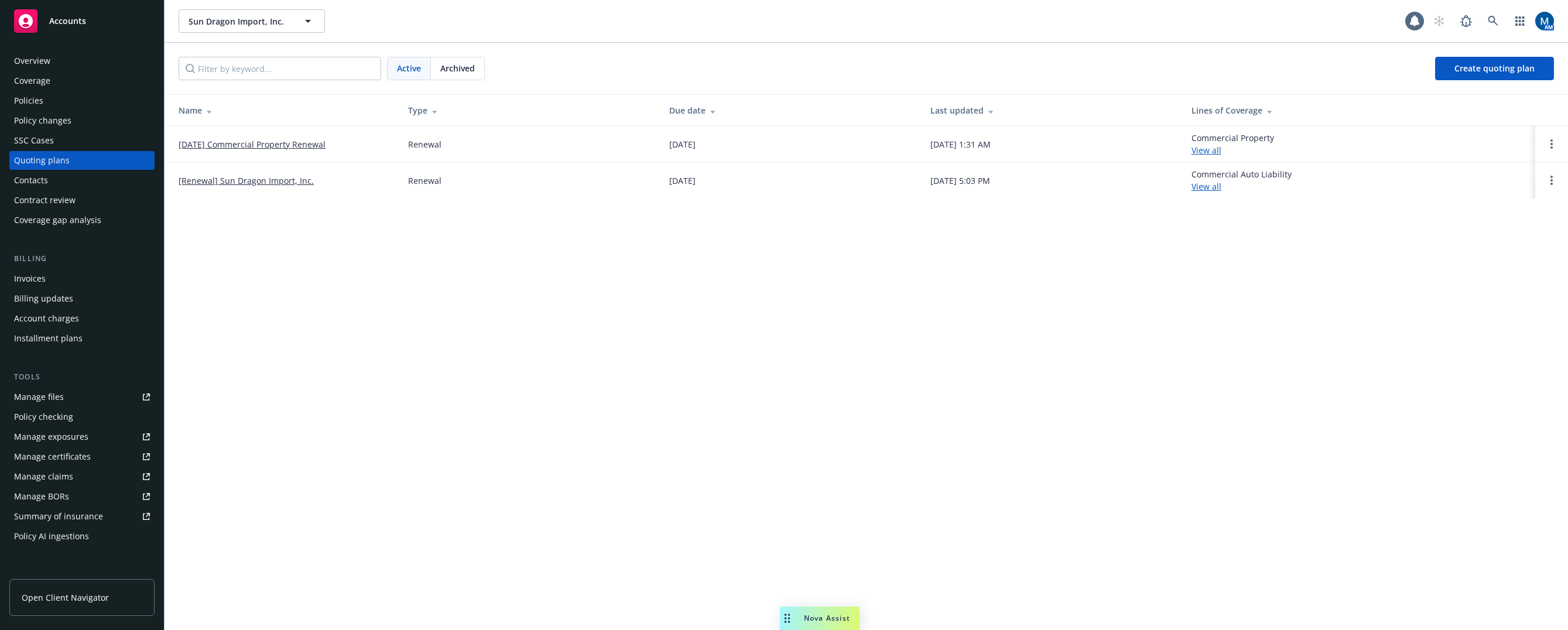
click at [49, 106] on div "Policies" at bounding box center [82, 100] width 136 height 18
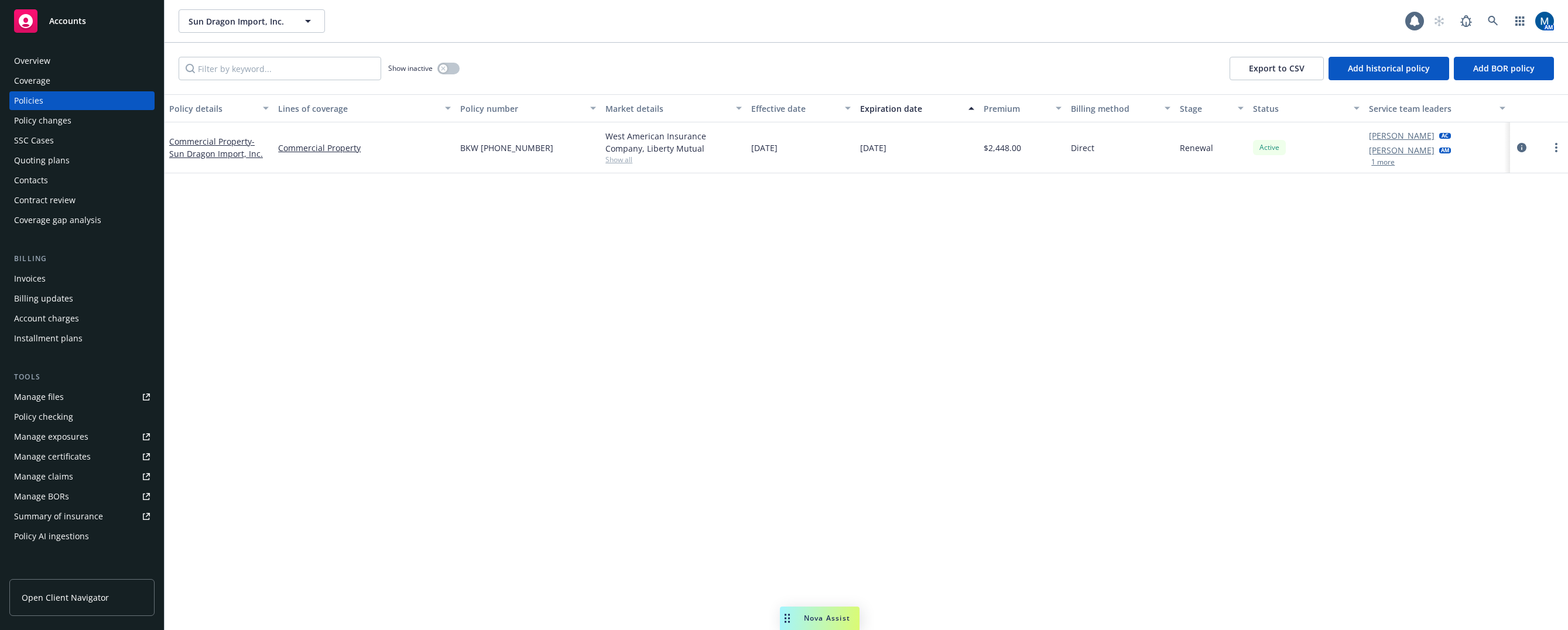
click at [1384, 168] on div "Denisse Gonzales AC Marlowe Milo AM 1 more" at bounding box center [1436, 148] width 146 height 51
click at [1384, 165] on button "1 more" at bounding box center [1383, 162] width 24 height 7
click at [68, 58] on div "Overview" at bounding box center [82, 61] width 136 height 18
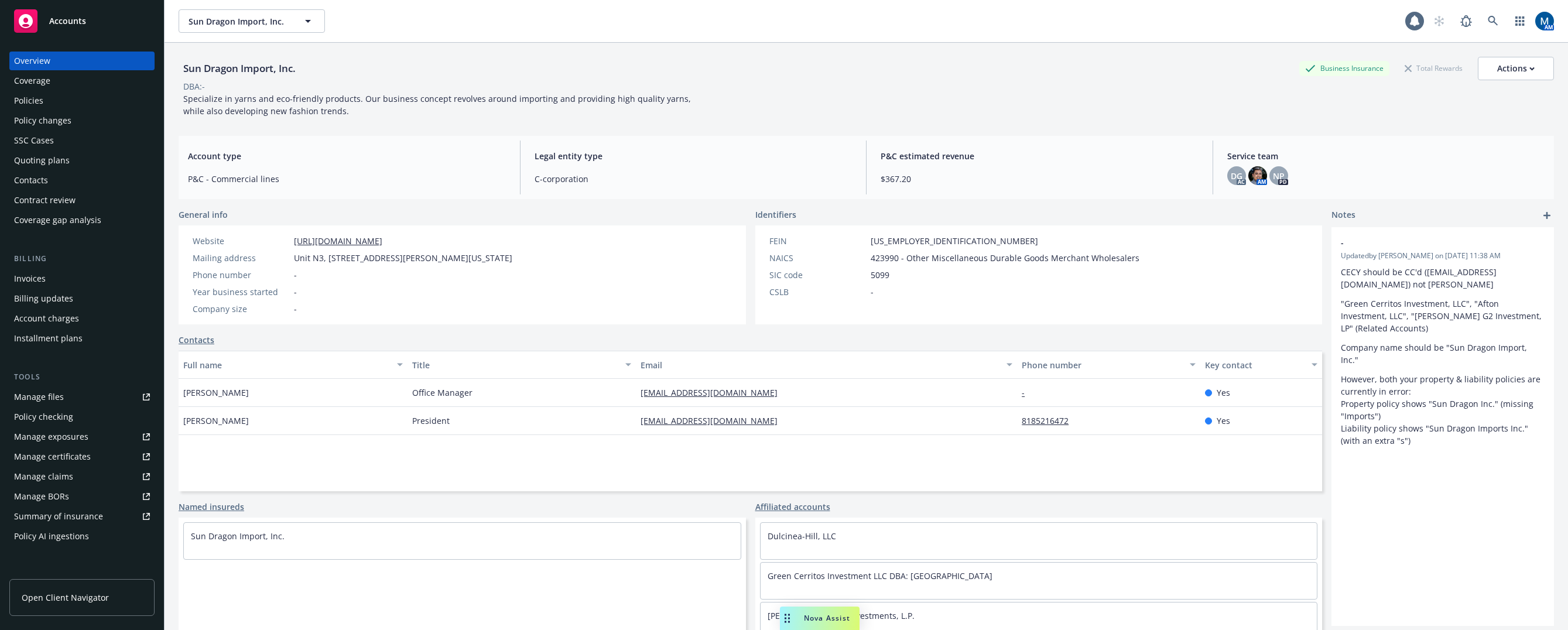
click at [41, 102] on div "Policies" at bounding box center [29, 100] width 30 height 18
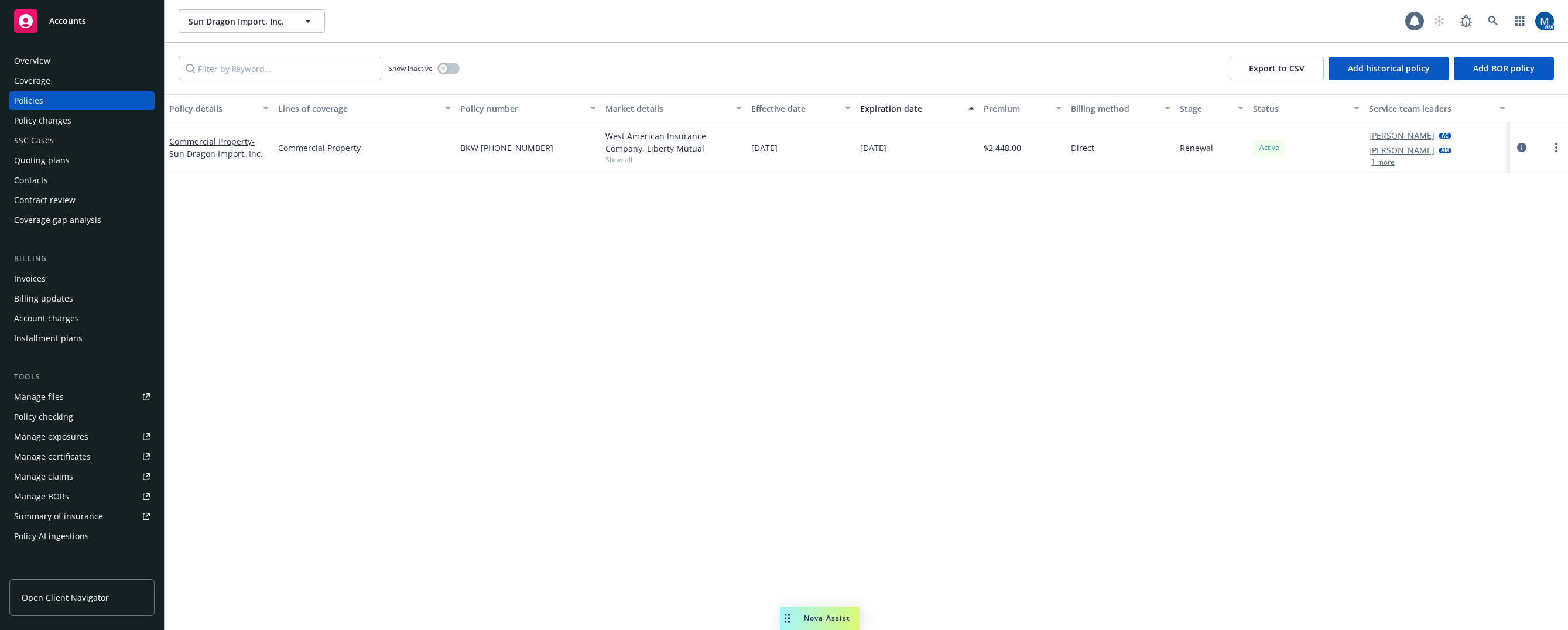
click at [64, 59] on div "Overview" at bounding box center [82, 61] width 136 height 18
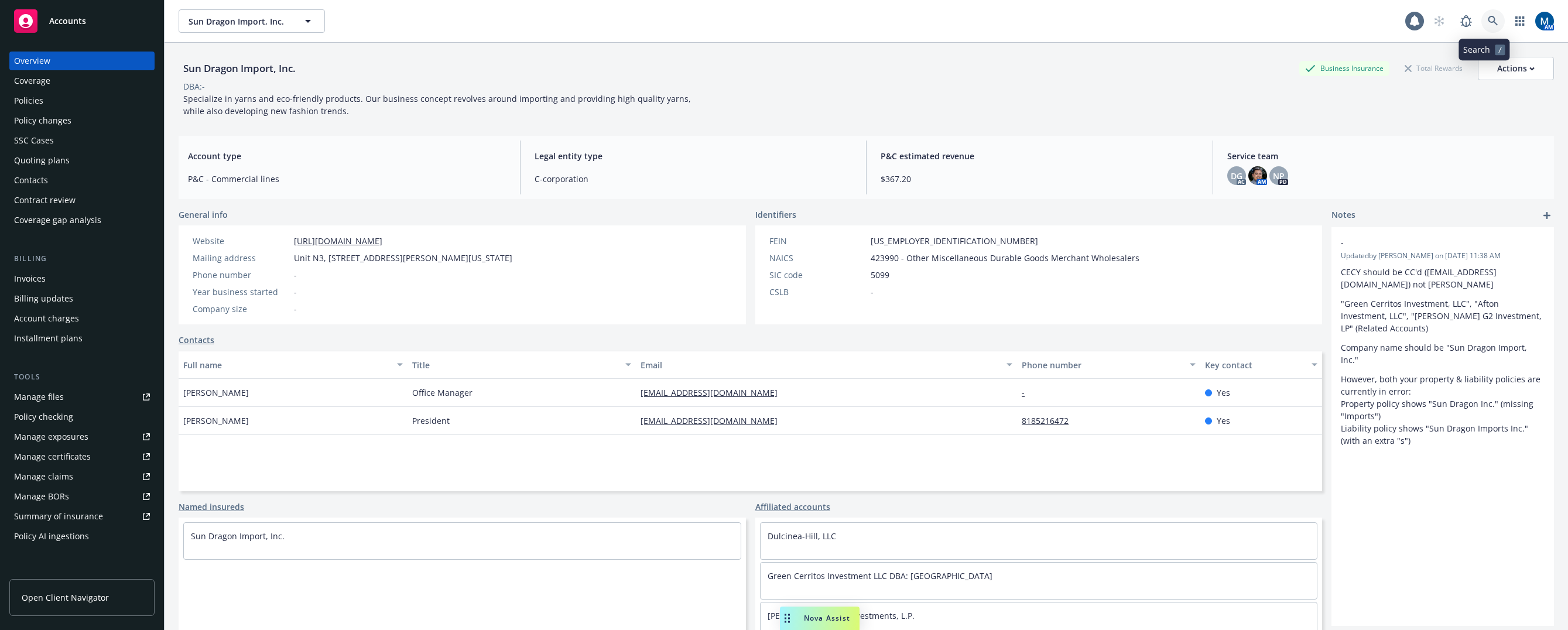
click at [1490, 18] on link at bounding box center [1493, 21] width 24 height 24
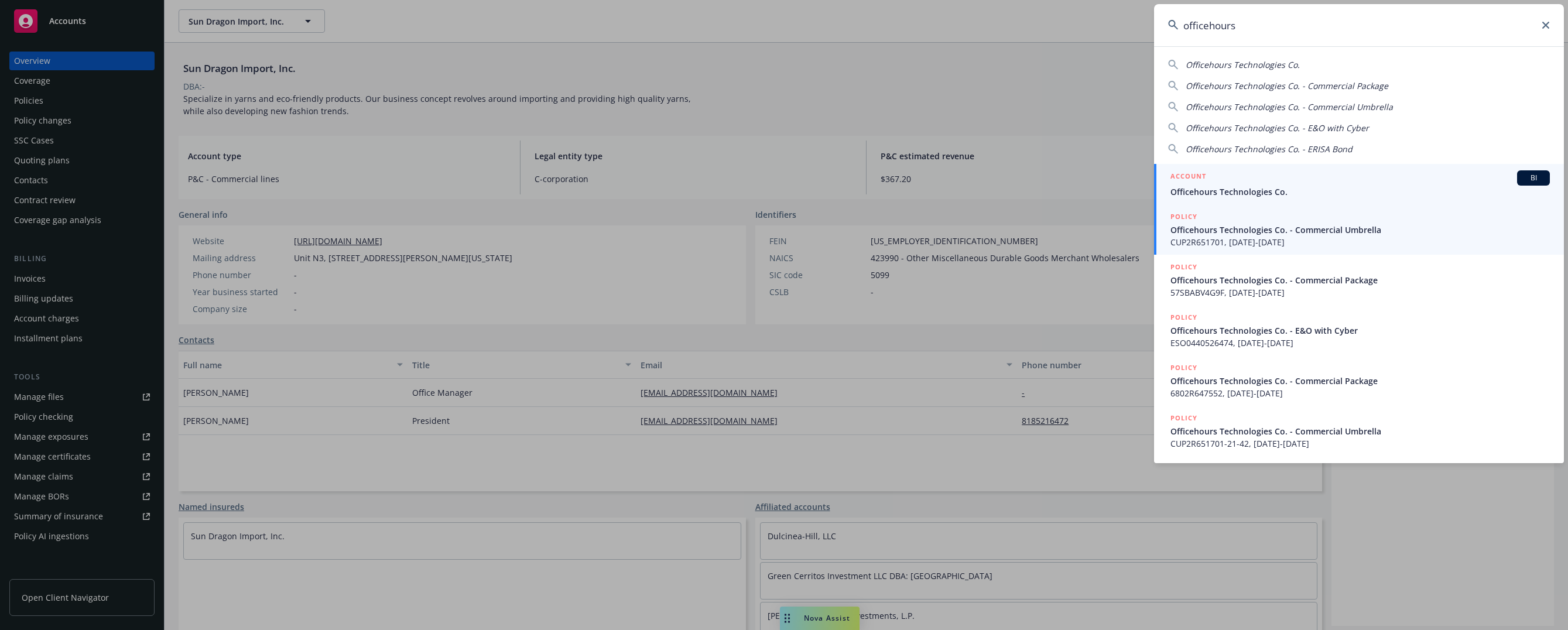
type input "officehours"
click at [1278, 181] on div "ACCOUNT BI" at bounding box center [1360, 178] width 380 height 16
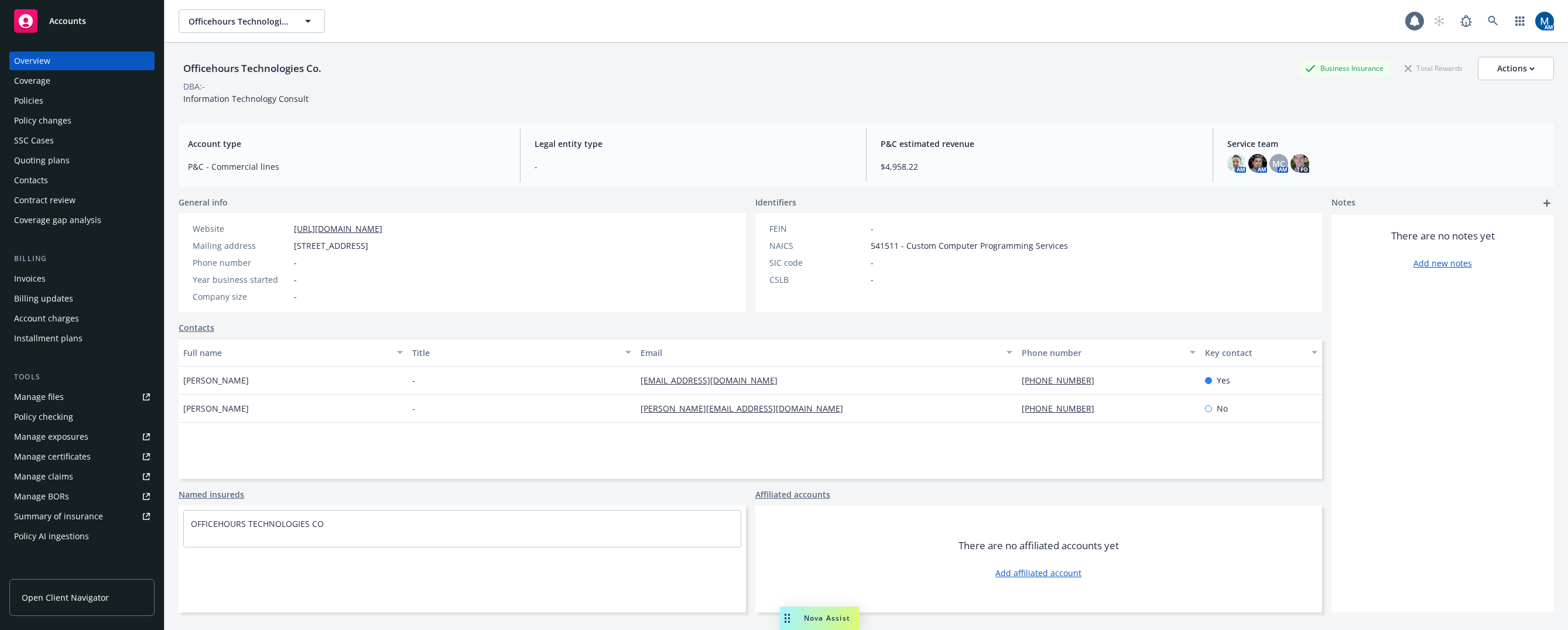
click at [47, 100] on div "Policies" at bounding box center [82, 100] width 136 height 18
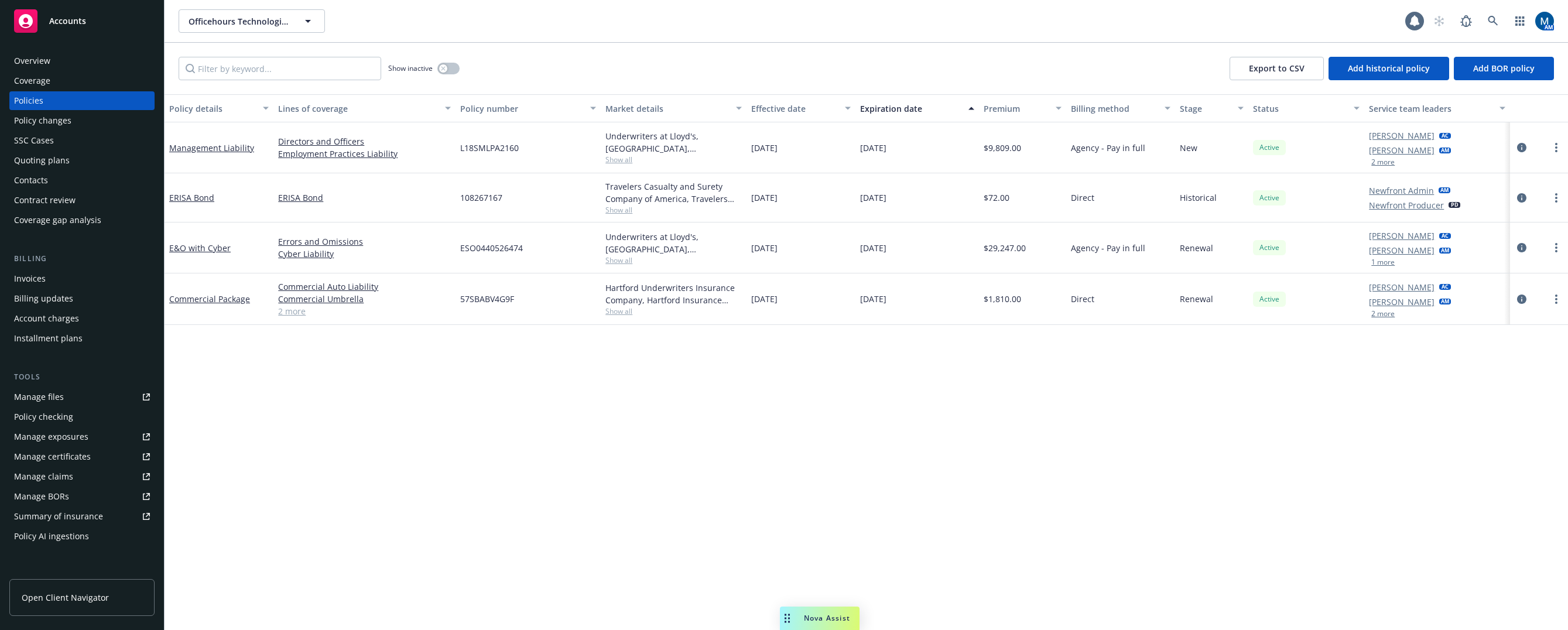
click at [73, 19] on span "Accounts" at bounding box center [68, 21] width 37 height 10
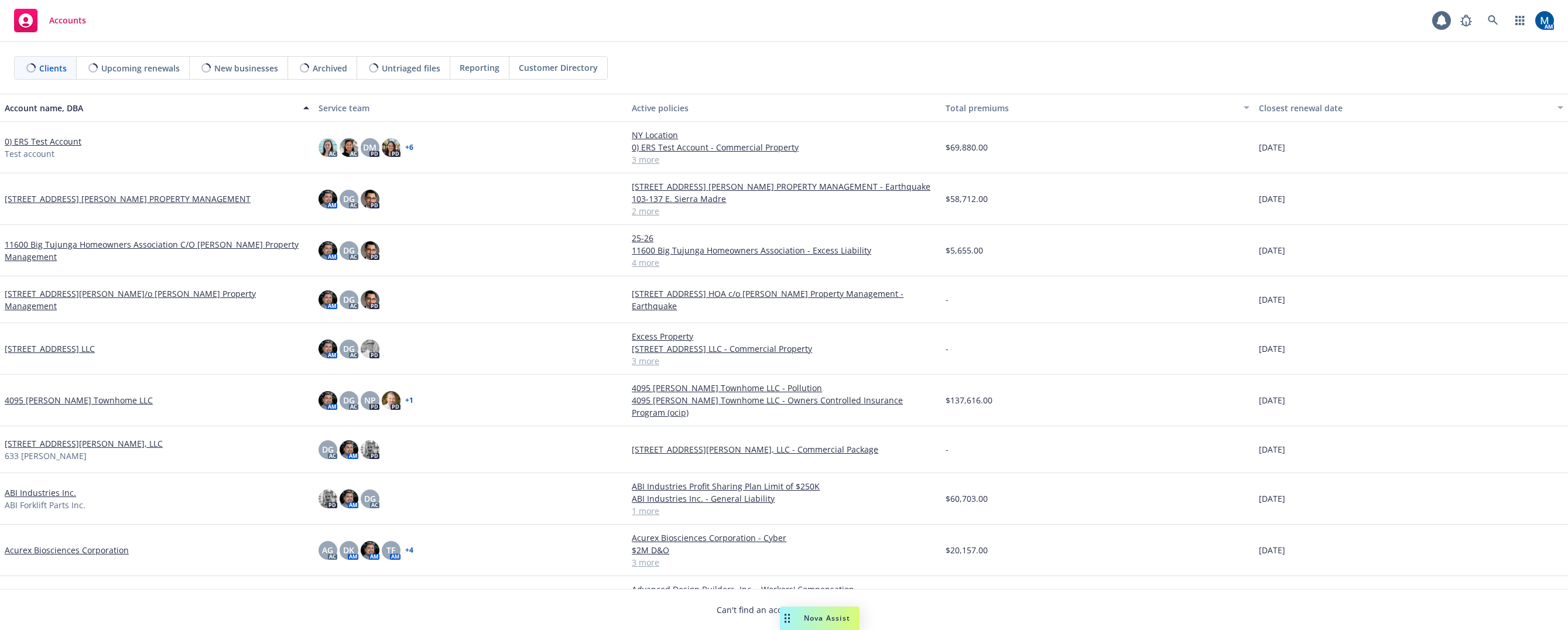
click at [487, 69] on span "Reporting" at bounding box center [480, 67] width 40 height 13
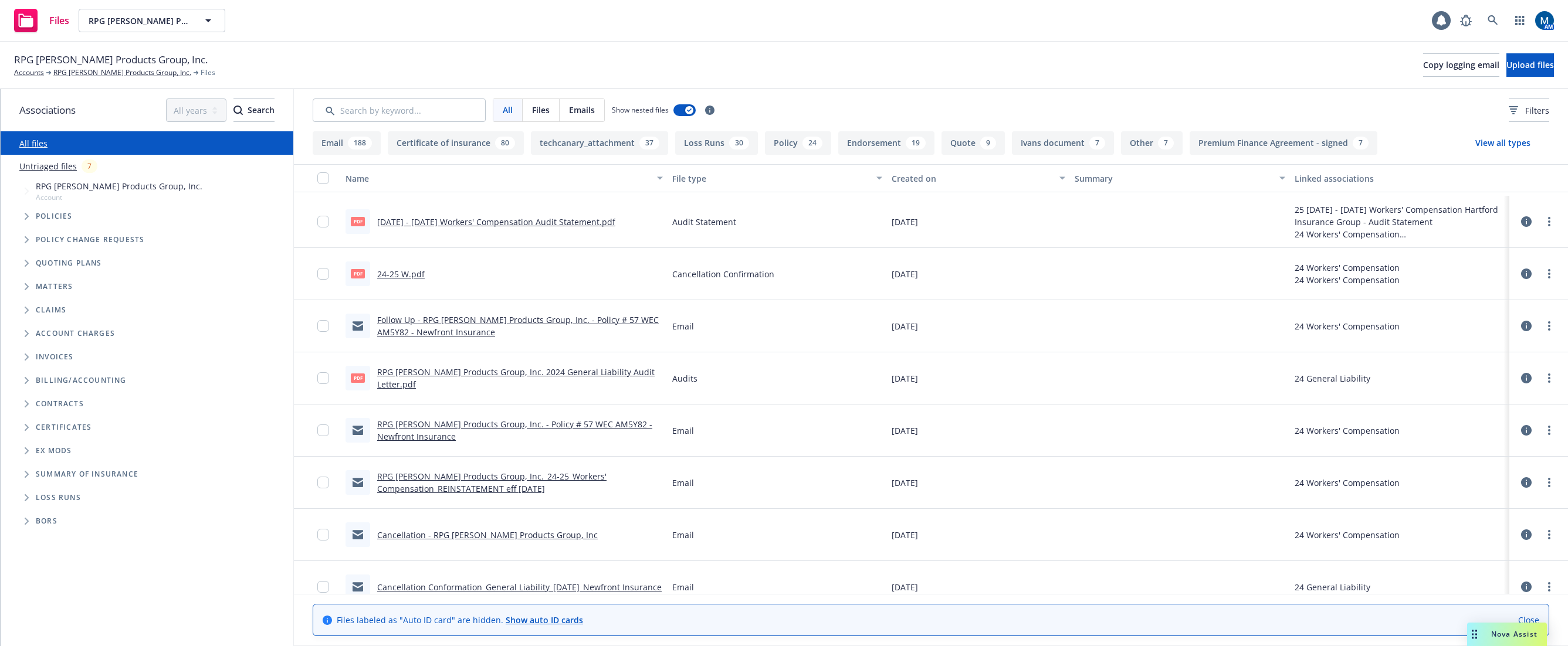
scroll to position [117, 0]
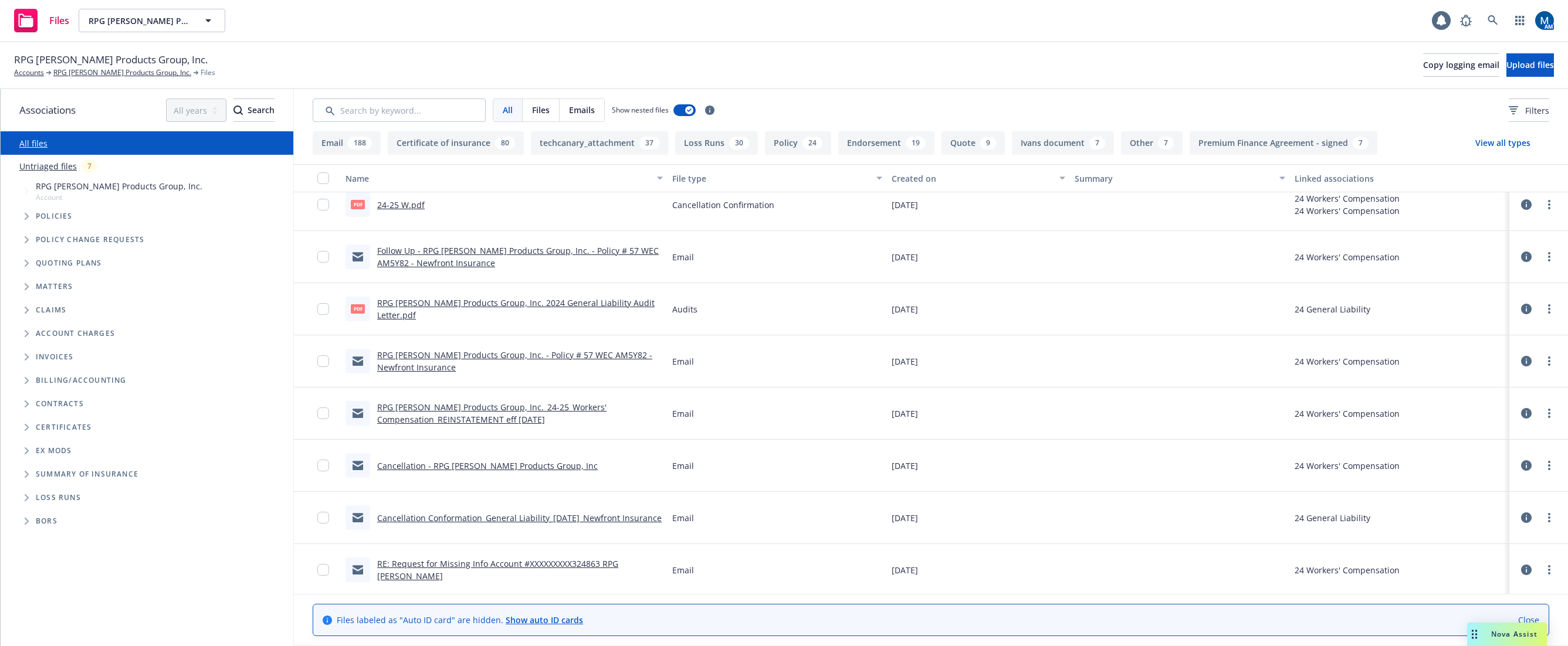
click at [481, 466] on link "Cancellation - RPG Roane Products Group, Inc" at bounding box center [488, 465] width 221 height 11
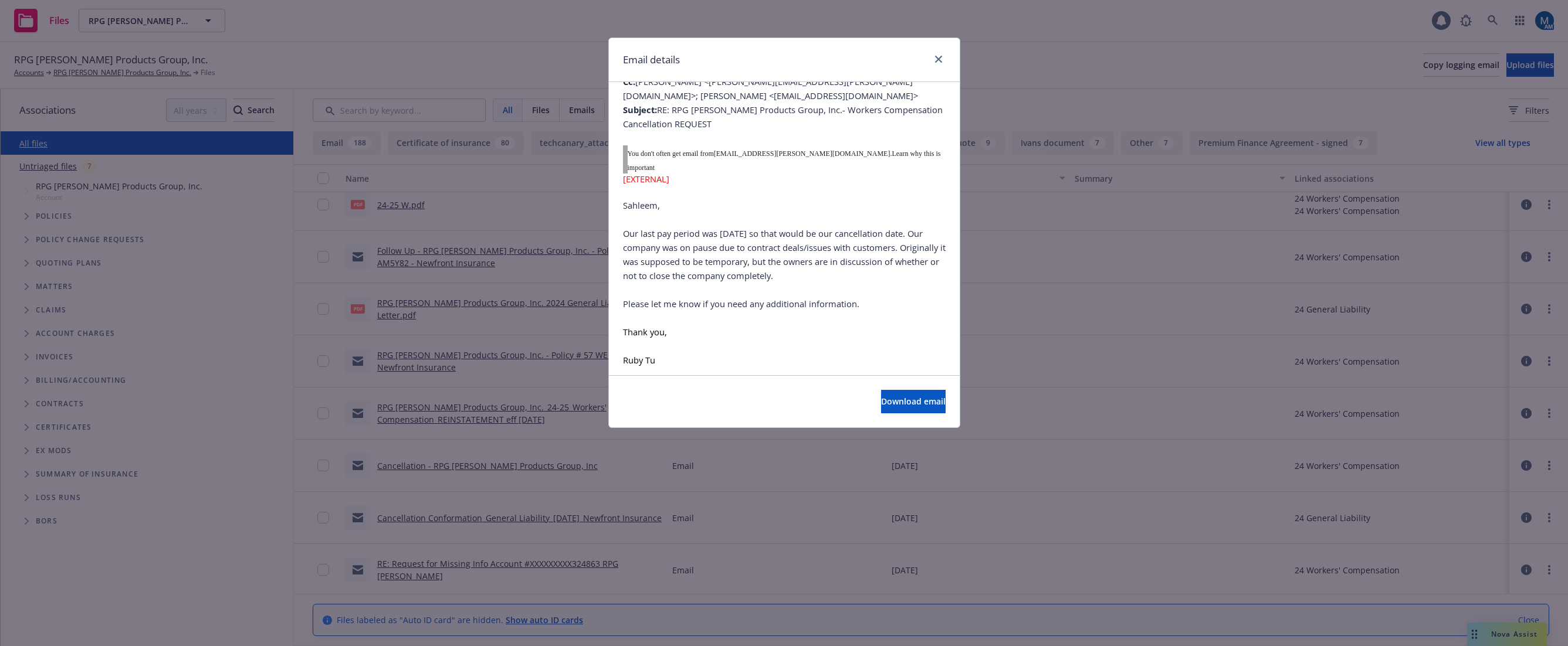
scroll to position [2111, 0]
drag, startPoint x: 937, startPoint y: 59, endPoint x: 928, endPoint y: 61, distance: 9.2
click at [937, 59] on icon "close" at bounding box center [939, 59] width 7 height 7
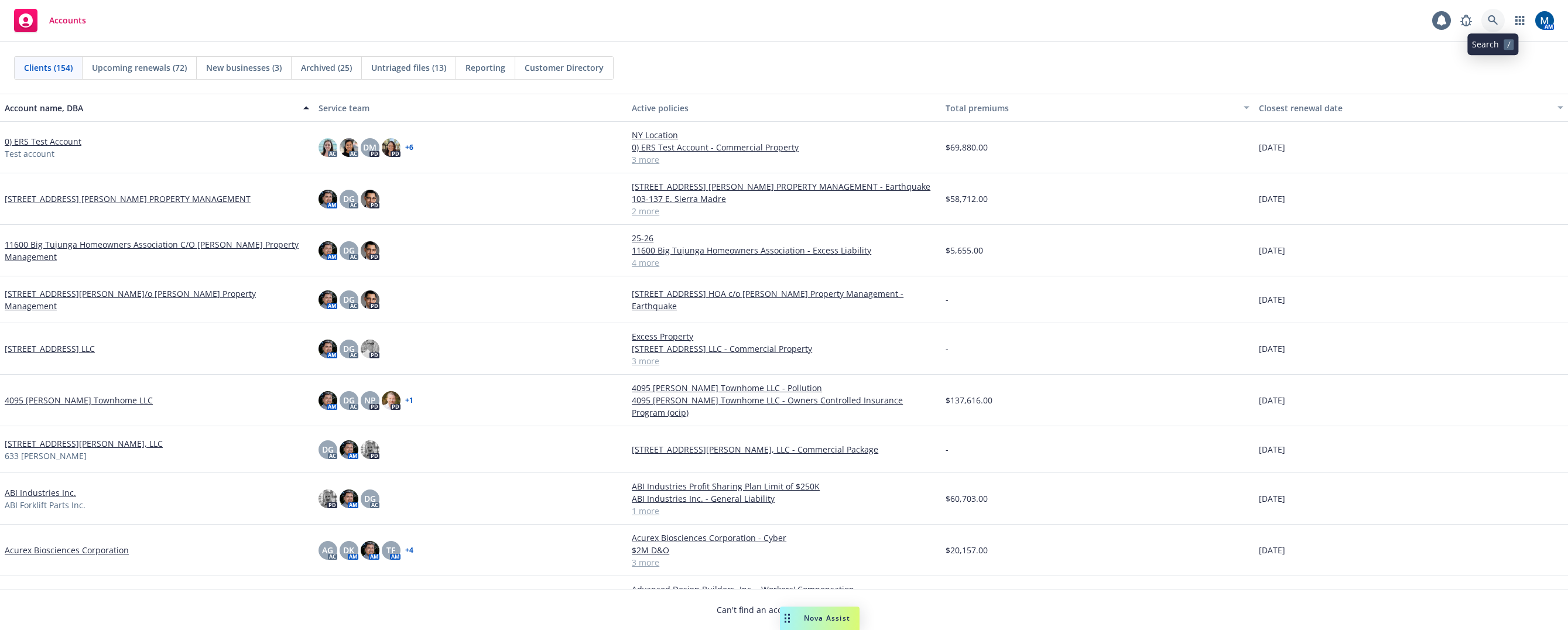
click at [1490, 21] on icon at bounding box center [1493, 21] width 10 height 10
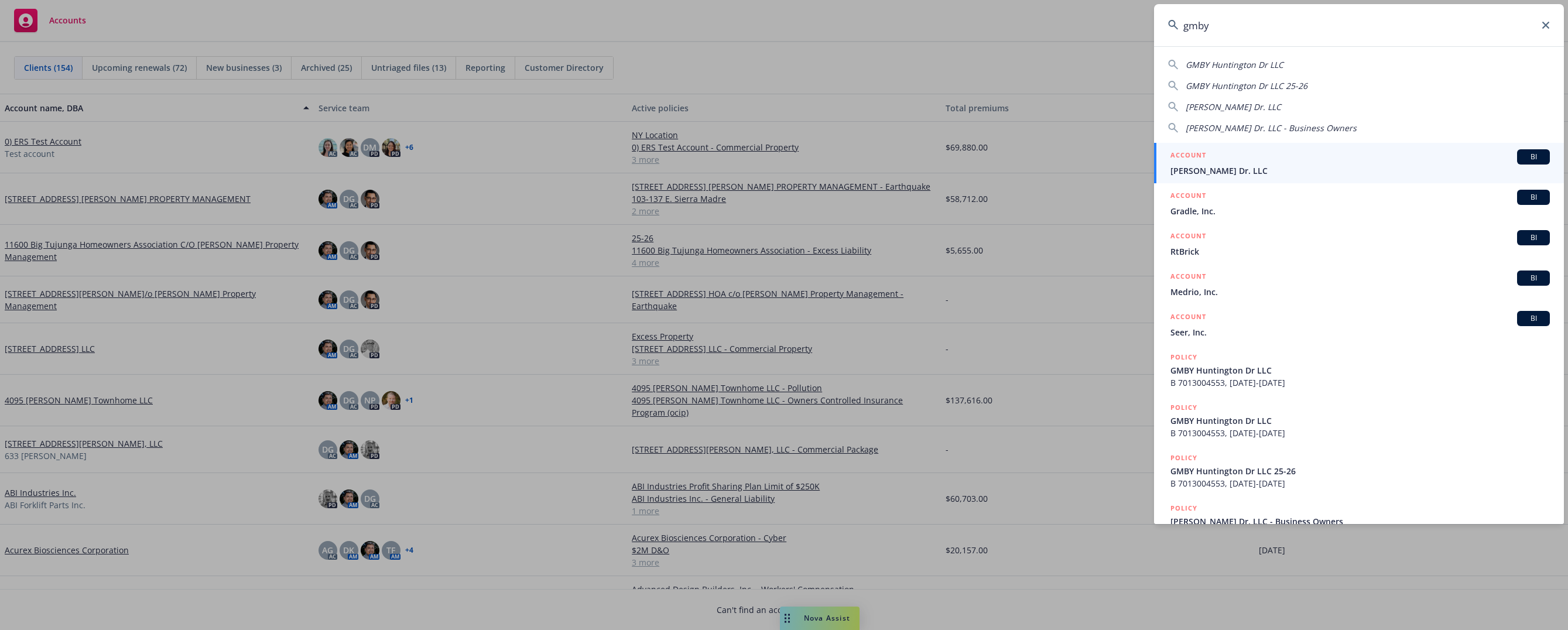
type input "gmby"
click at [1254, 165] on span "GMBY Huntington Dr. LLC" at bounding box center [1360, 171] width 380 height 13
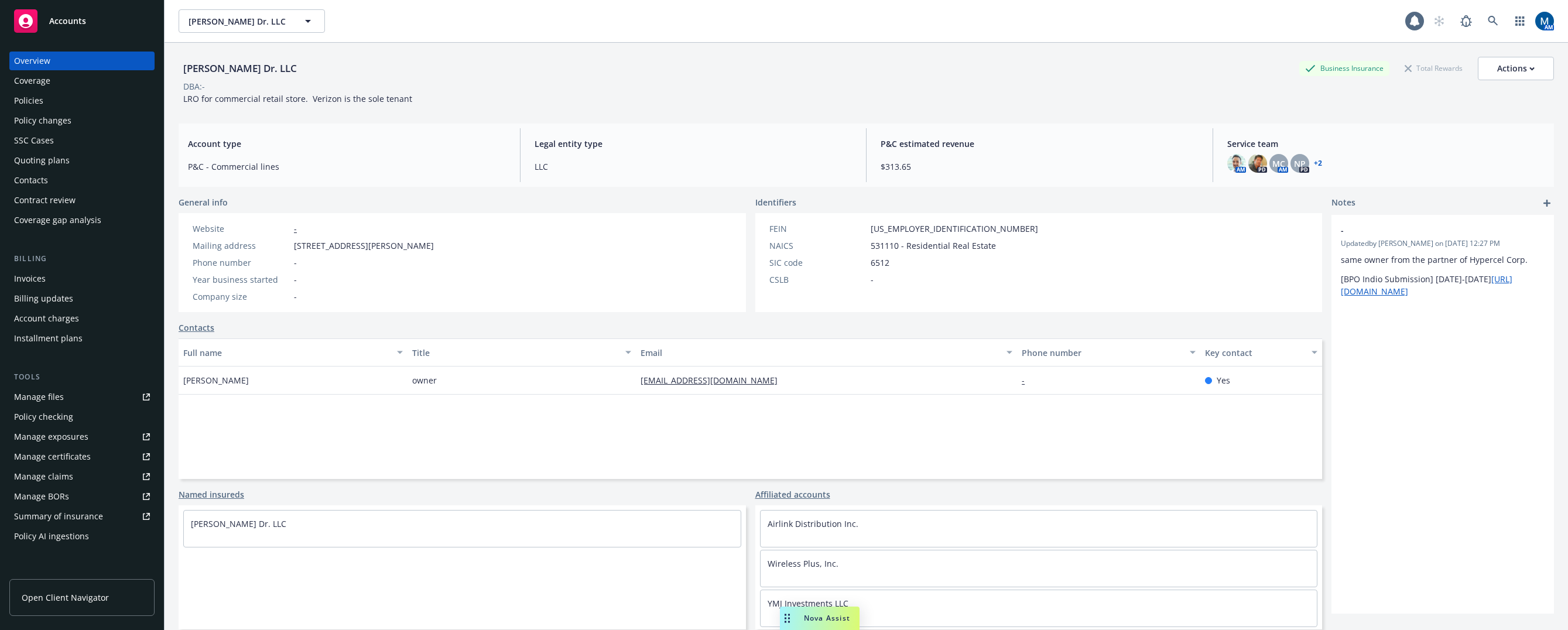
click at [41, 95] on div "Policies" at bounding box center [29, 100] width 30 height 18
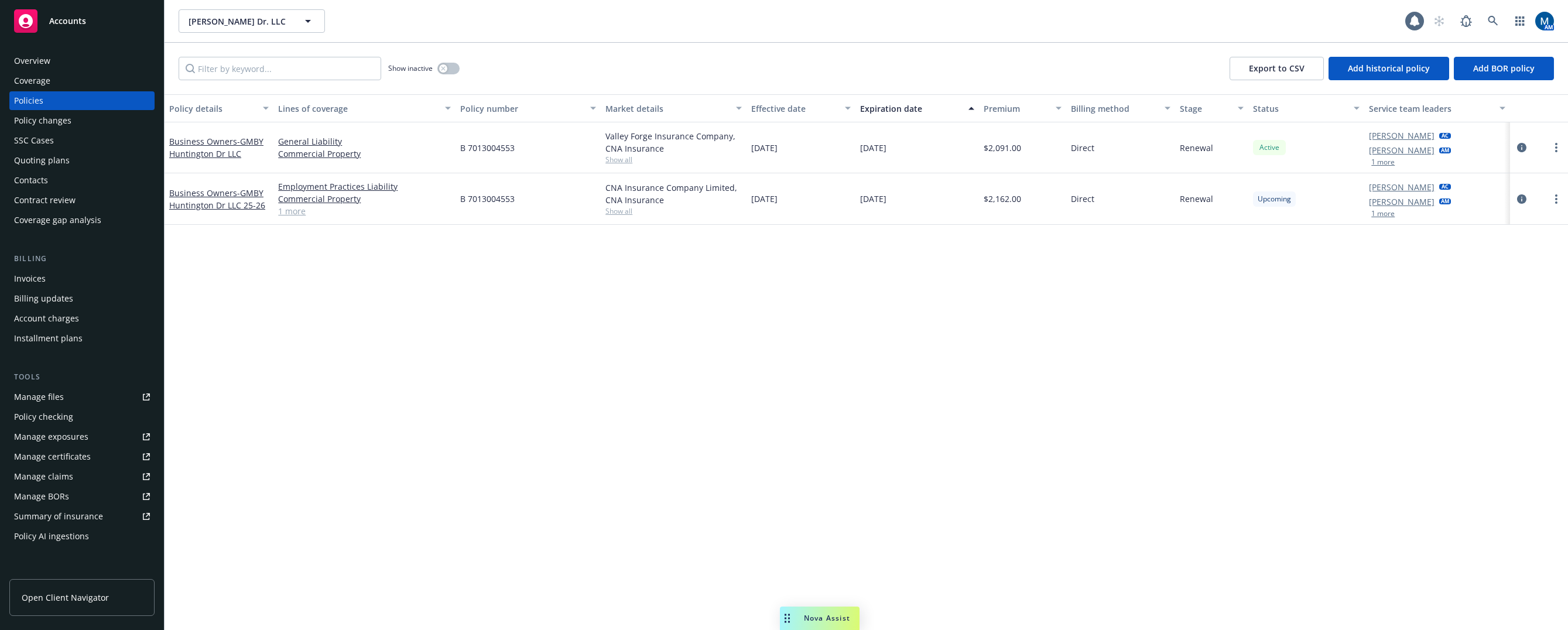
click at [72, 165] on div "Quoting plans" at bounding box center [82, 160] width 136 height 18
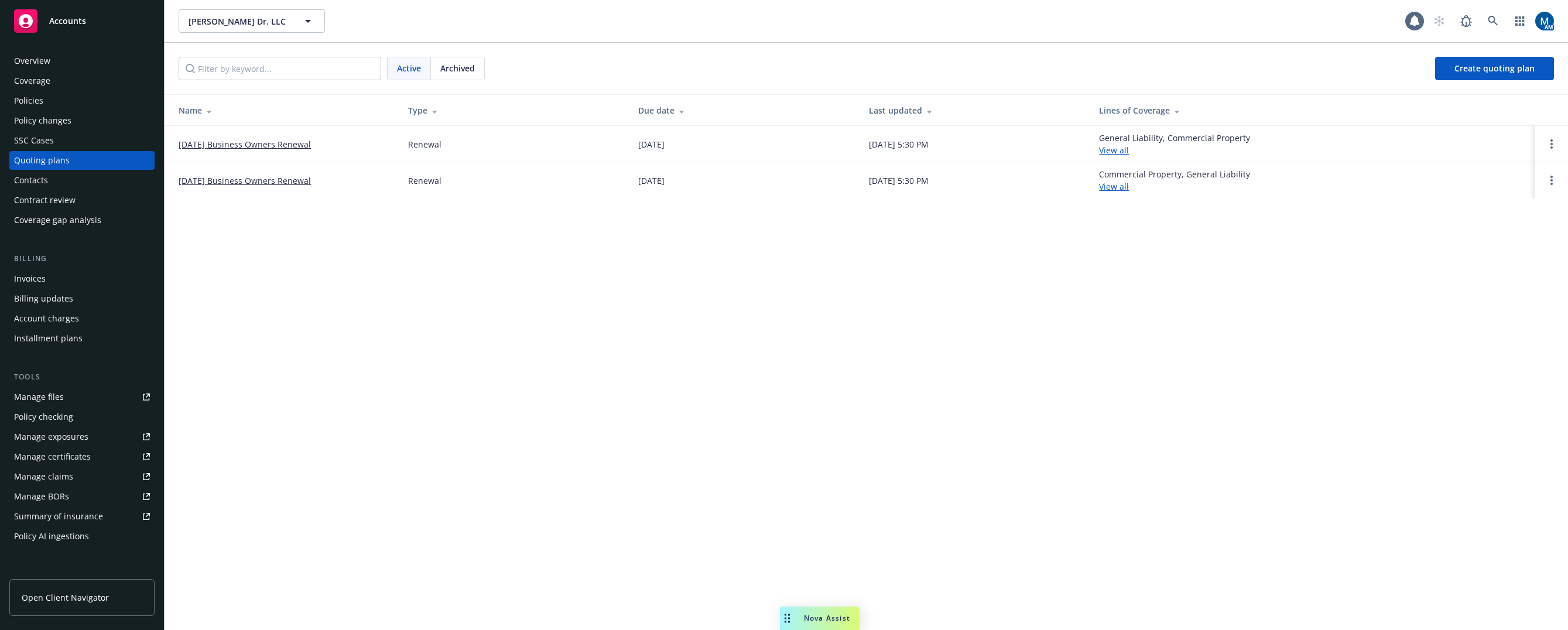
click at [89, 100] on div "Policies" at bounding box center [82, 100] width 136 height 18
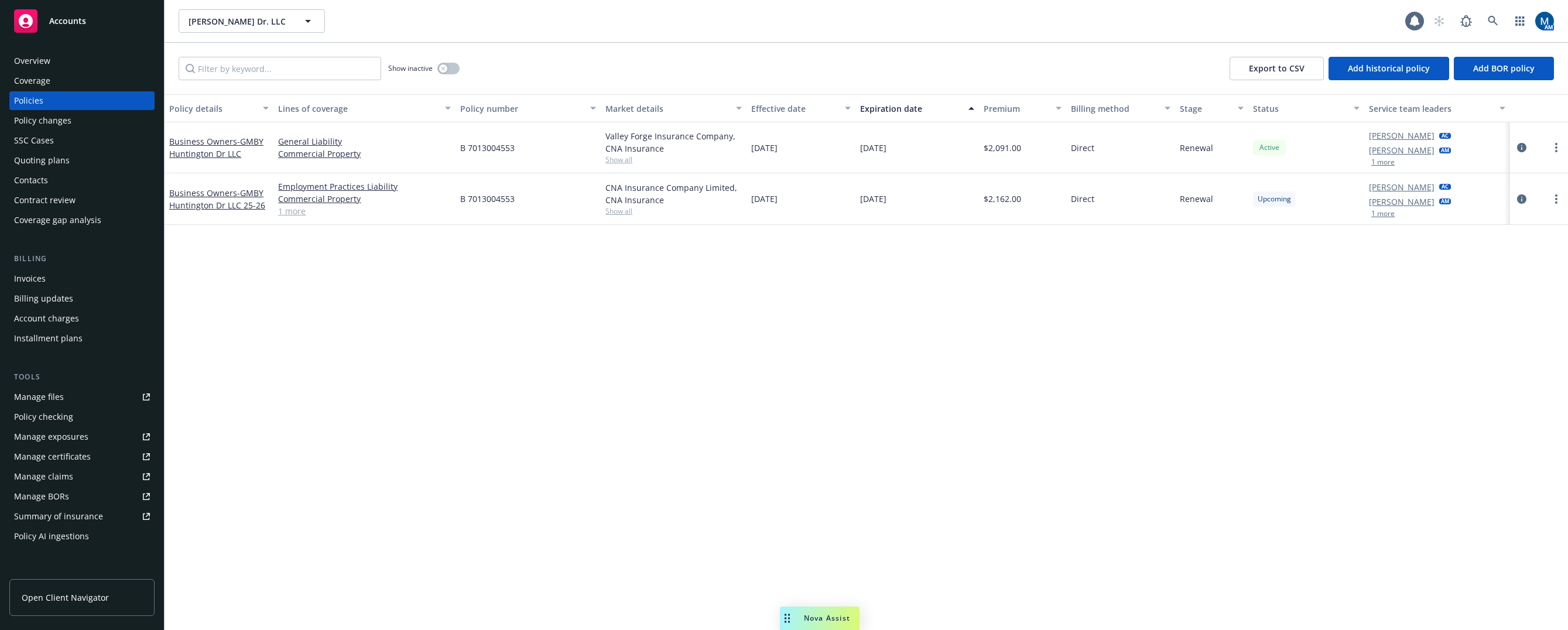
click at [617, 213] on span "Show all" at bounding box center [673, 210] width 136 height 10
drag, startPoint x: 967, startPoint y: 360, endPoint x: 941, endPoint y: 360, distance: 26.0
click at [958, 360] on div "Policy details Lines of coverage Policy number Market details Effective date Ex…" at bounding box center [867, 362] width 1404 height 535
click at [36, 52] on div "Overview" at bounding box center [32, 61] width 36 height 18
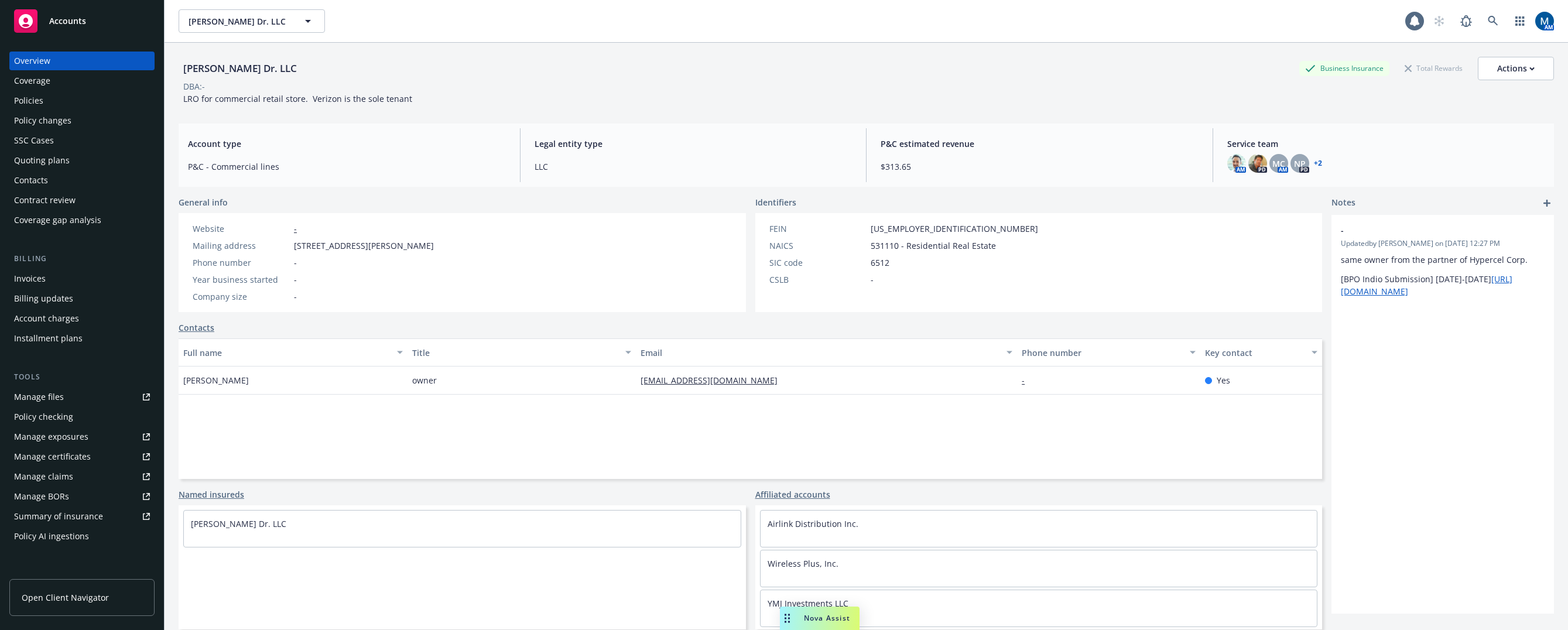
click at [61, 106] on div "Policies" at bounding box center [82, 100] width 136 height 18
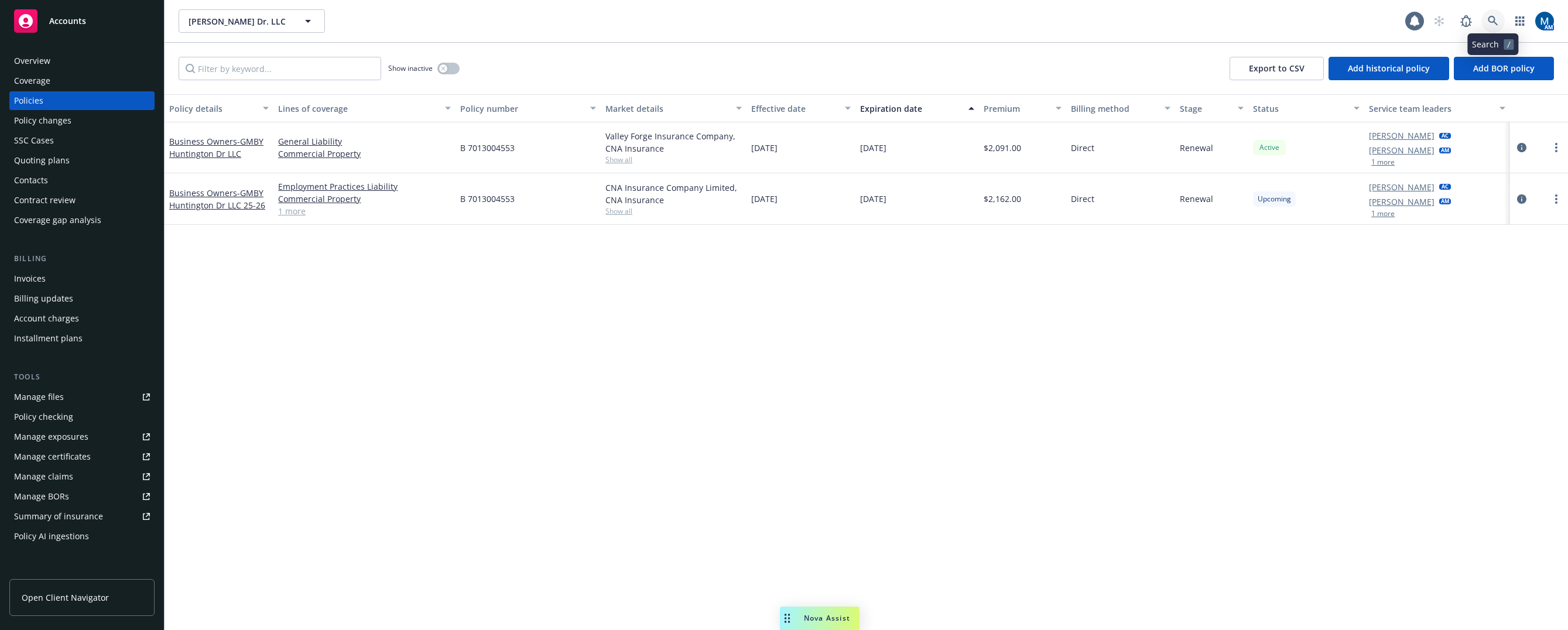
click at [1499, 21] on link at bounding box center [1493, 21] width 24 height 24
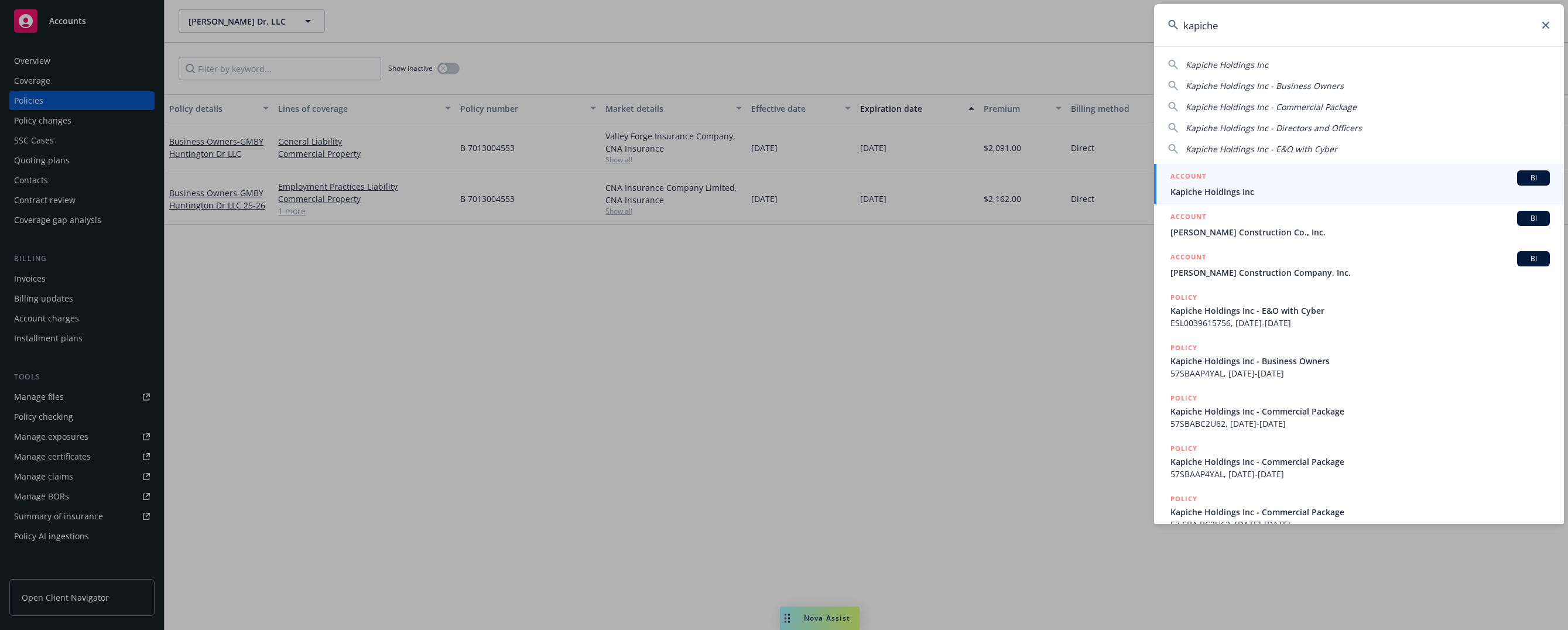
type input "kapiche"
click at [1236, 191] on span "Kapiche Holdings Inc" at bounding box center [1360, 191] width 380 height 13
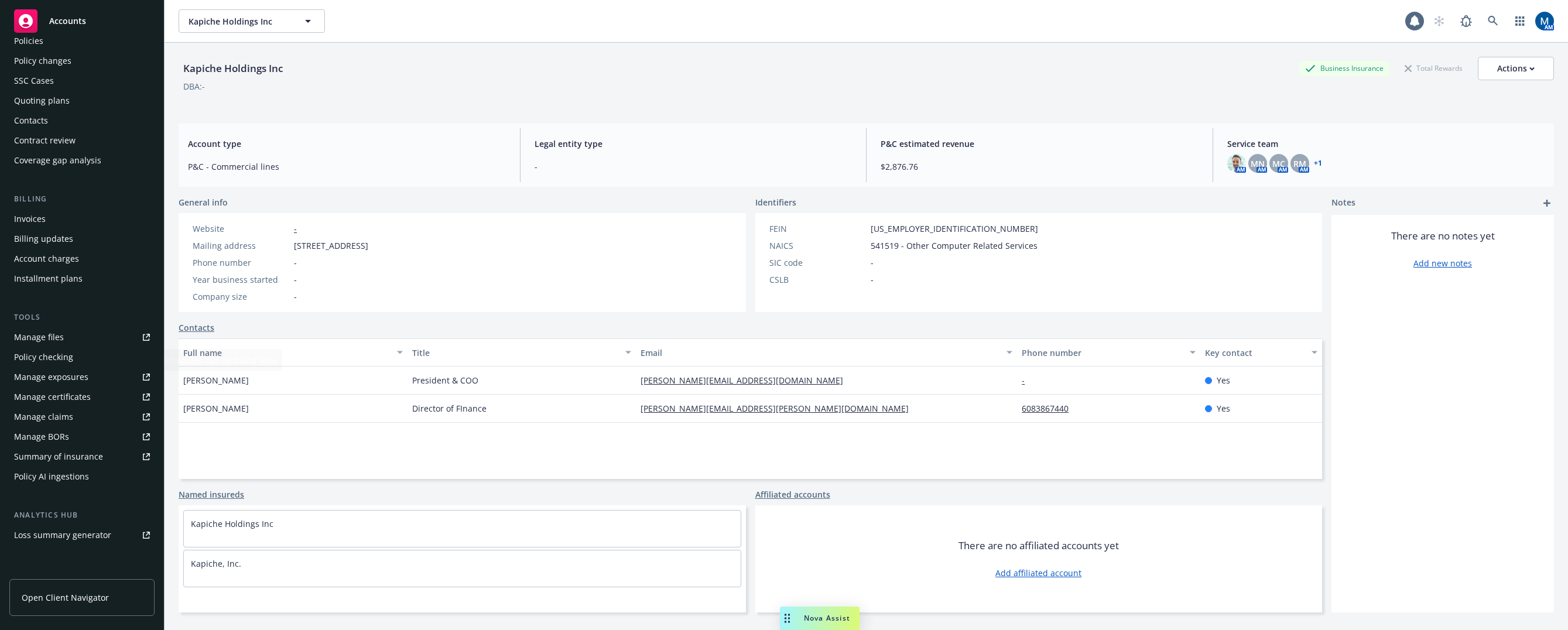
scroll to position [173, 0]
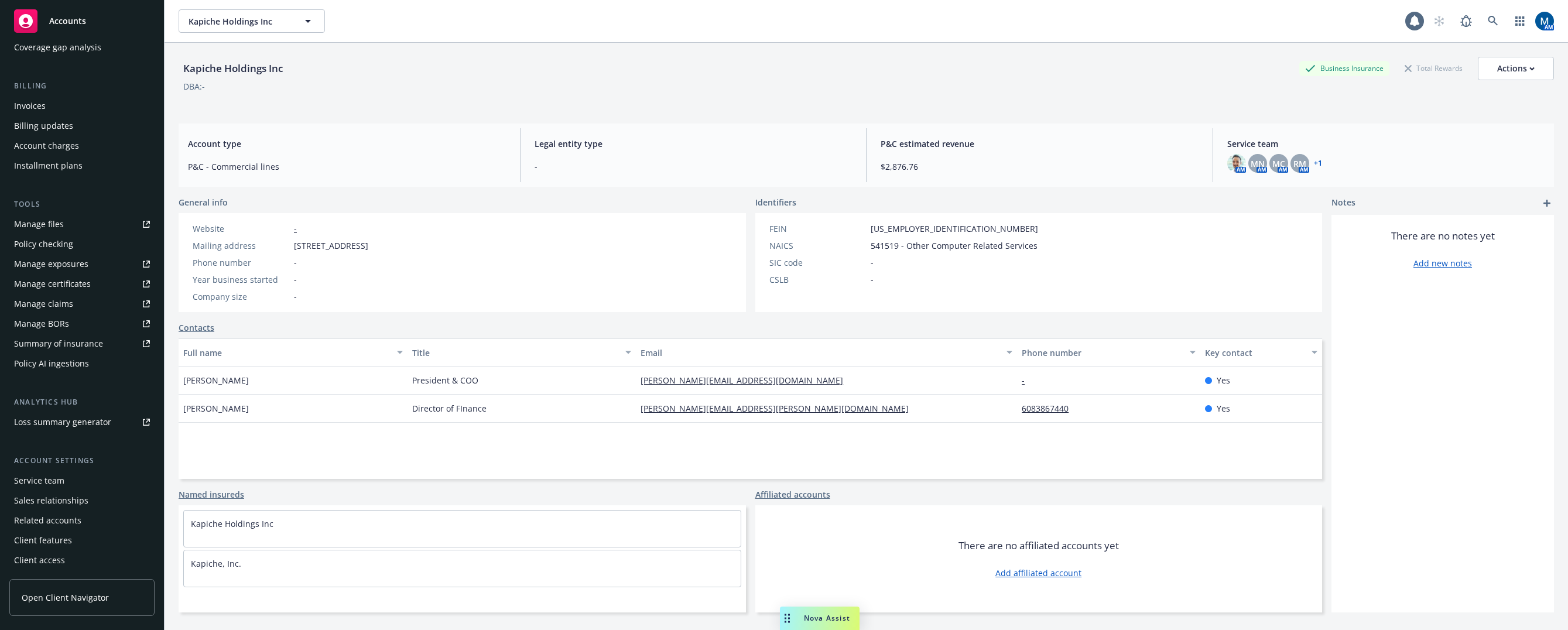
click at [69, 468] on div "Account settings Service team Sales relationships Related accounts Client featu…" at bounding box center [82, 512] width 146 height 114
click at [69, 475] on div "Service team" at bounding box center [82, 480] width 136 height 18
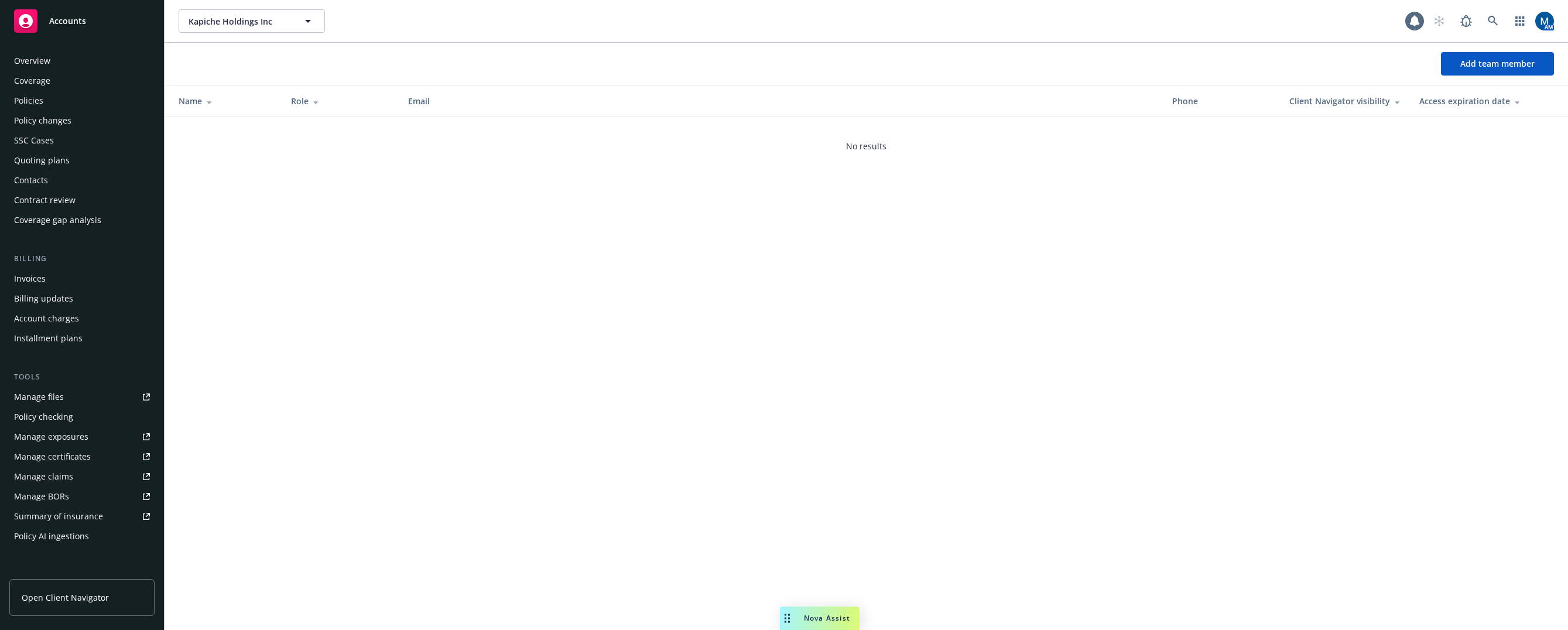
scroll to position [173, 0]
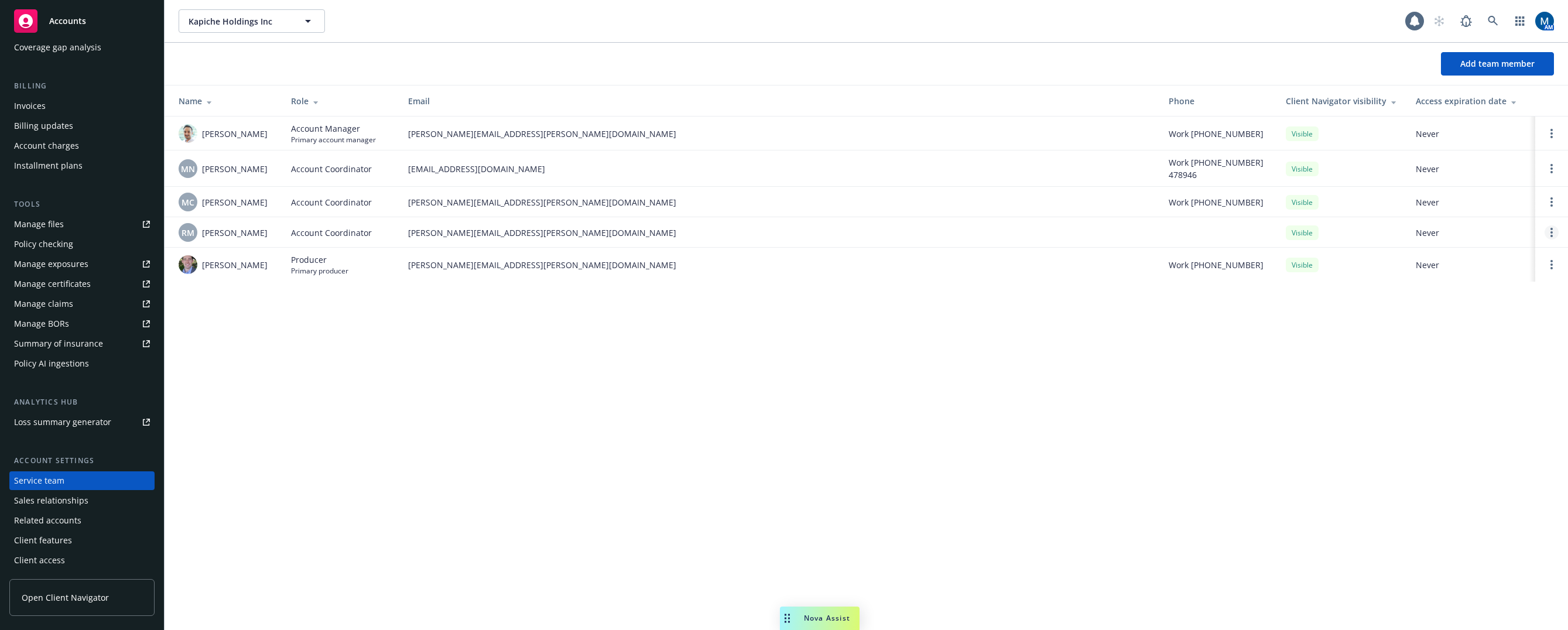
click at [1555, 233] on link "Open options" at bounding box center [1552, 232] width 14 height 14
click at [1483, 202] on span "Remove account coordinator" at bounding box center [1473, 199] width 140 height 11
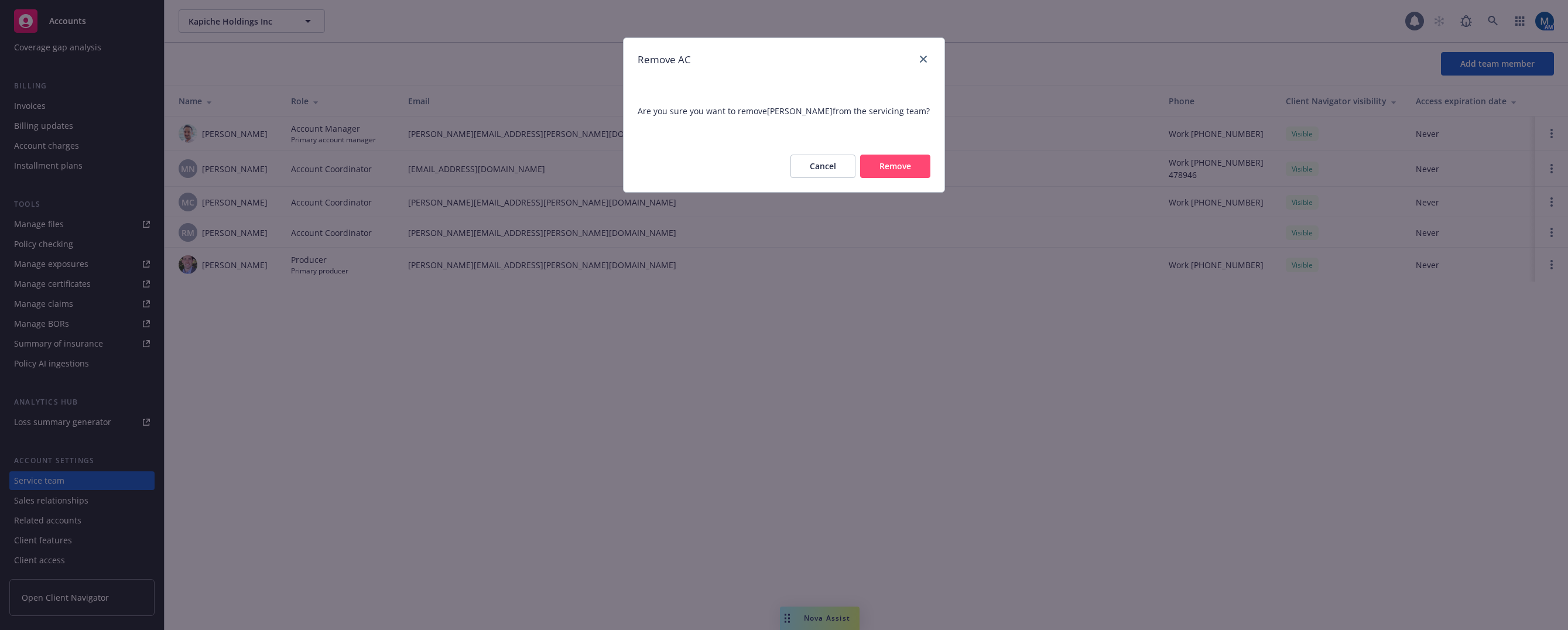
click at [910, 167] on button "Remove" at bounding box center [895, 166] width 70 height 24
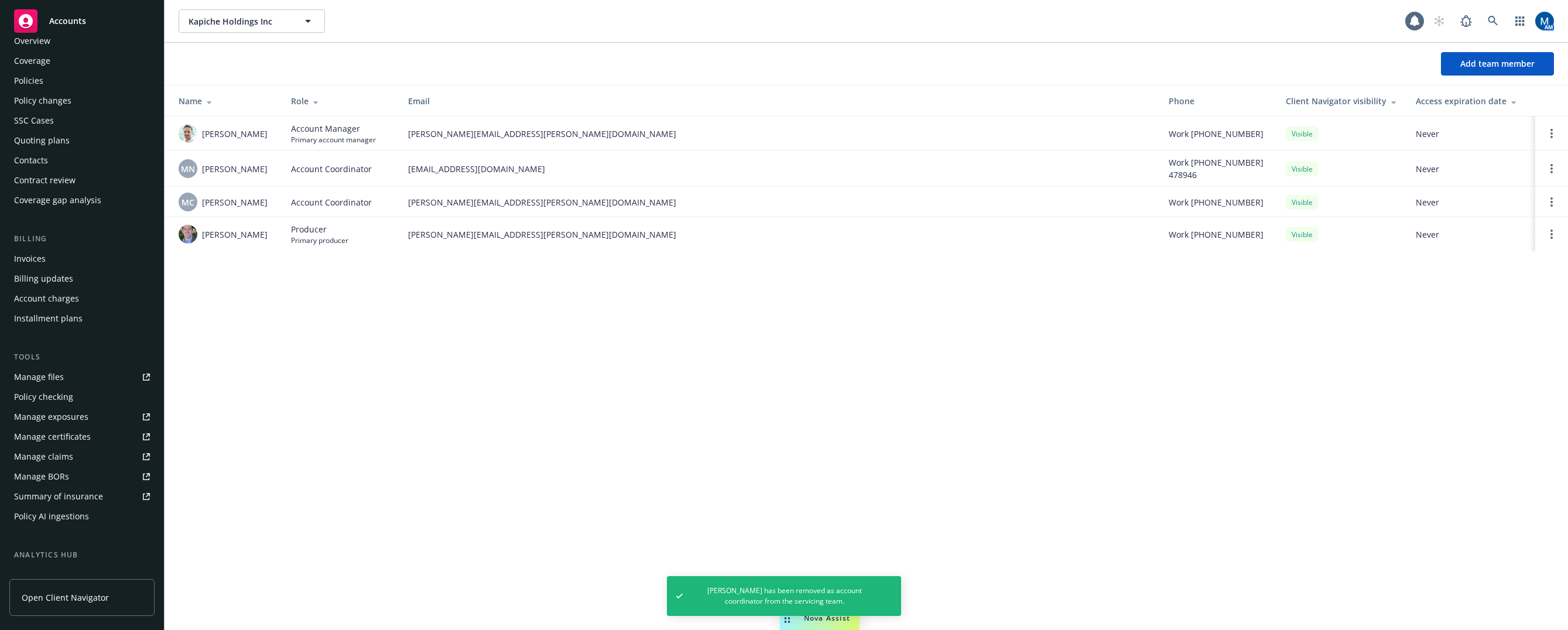
scroll to position [0, 0]
click at [66, 97] on div "Policies" at bounding box center [82, 100] width 136 height 18
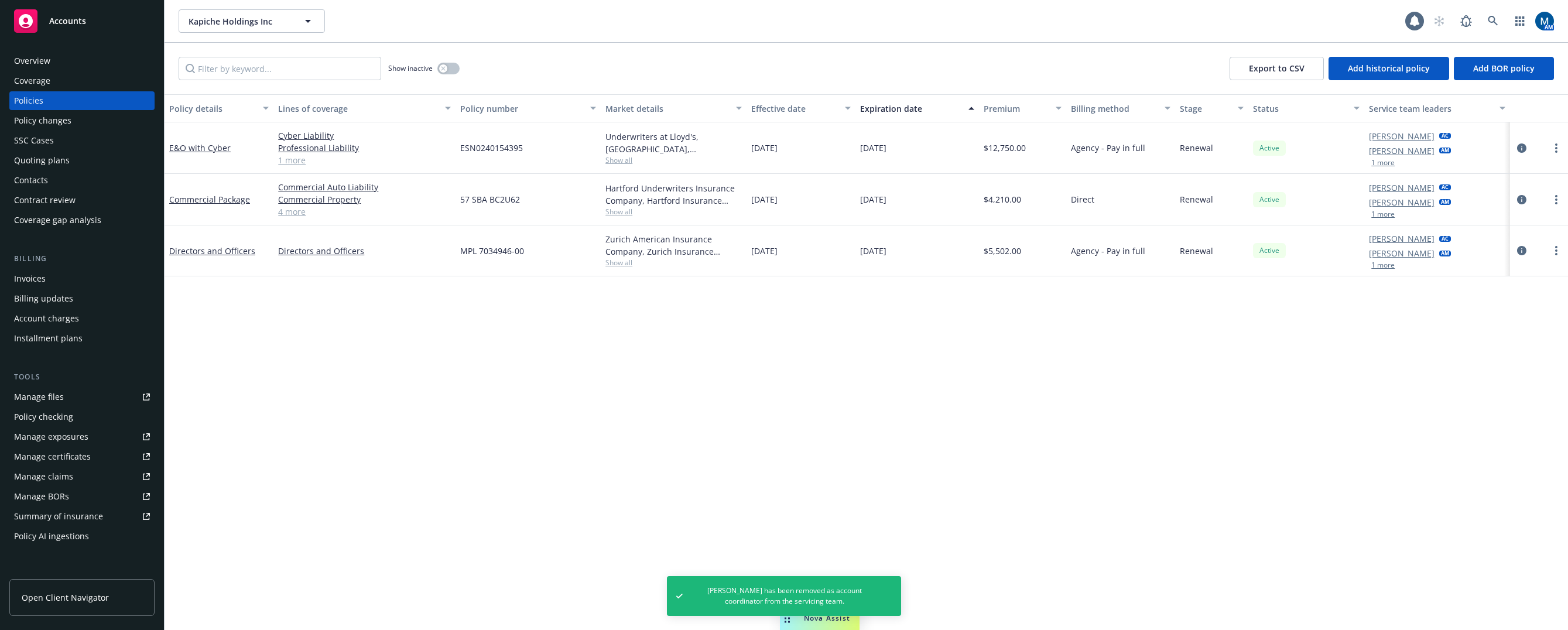
click at [617, 215] on span "Show all" at bounding box center [673, 211] width 136 height 10
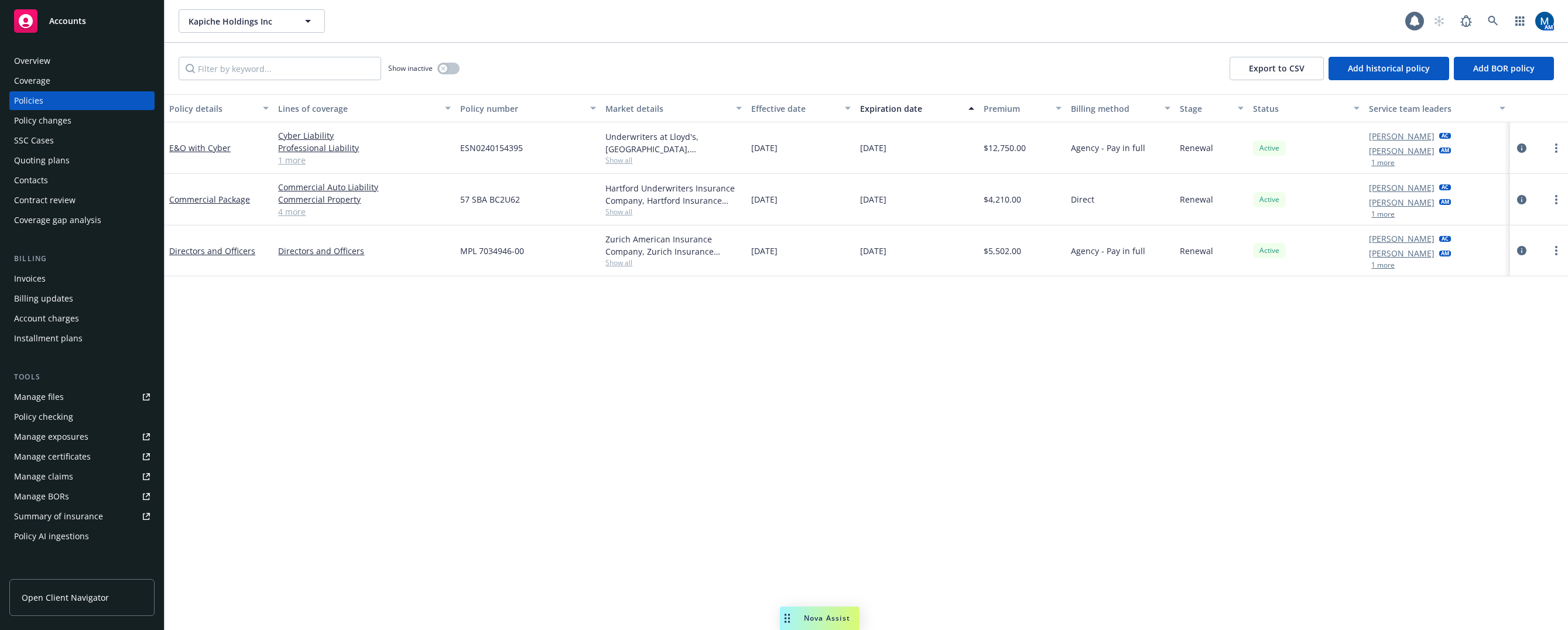
click at [623, 162] on span "Show all" at bounding box center [673, 160] width 136 height 10
click at [952, 411] on div "Policy details Lines of coverage Policy number Market details Effective date Ex…" at bounding box center [867, 362] width 1404 height 535
click at [617, 267] on span "Show all" at bounding box center [673, 262] width 136 height 10
drag, startPoint x: 848, startPoint y: 326, endPoint x: 848, endPoint y: 338, distance: 12.0
click at [849, 332] on div "Policy details Lines of coverage Policy number Market details Effective date Ex…" at bounding box center [867, 362] width 1404 height 535
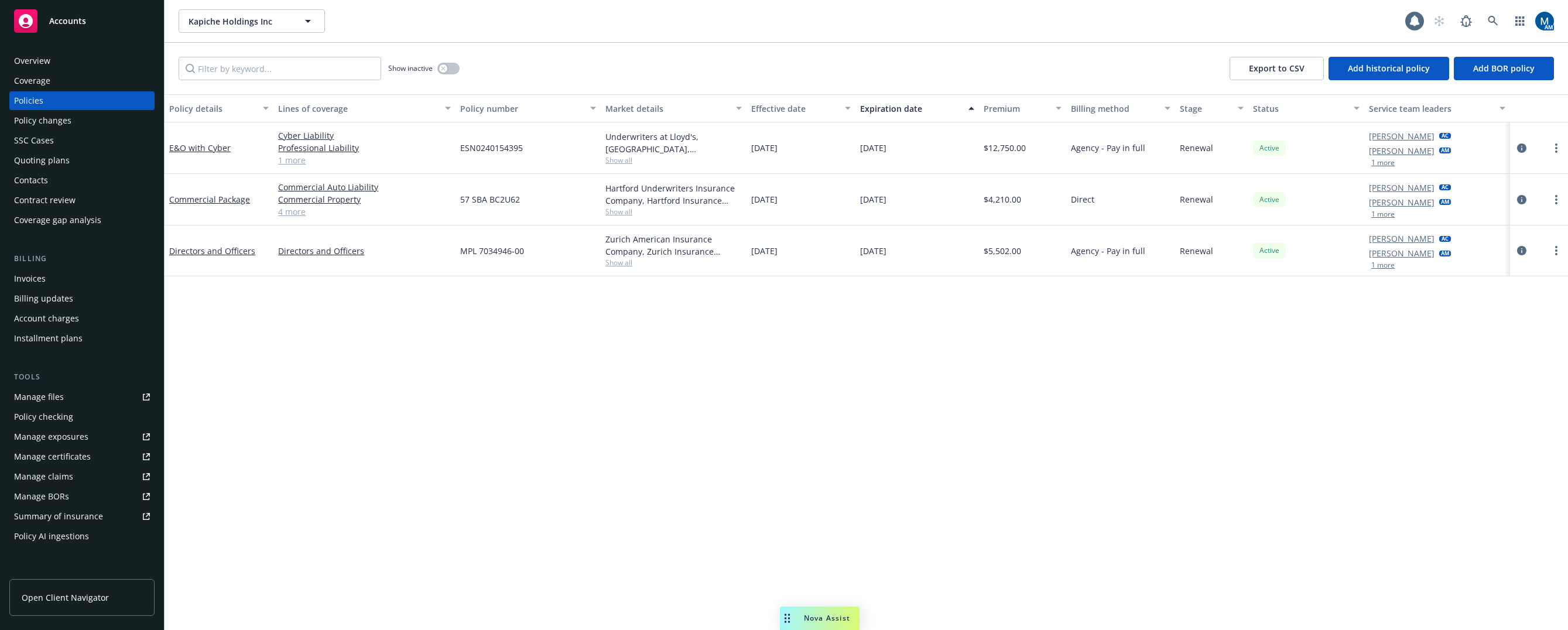
click at [612, 165] on div "Underwriters at Lloyd's, London, Lloyd's of London, CFC Underwriting Show all" at bounding box center [673, 148] width 146 height 52
click at [613, 165] on span "Show all" at bounding box center [673, 160] width 136 height 10
click at [793, 378] on div "Policy details Lines of coverage Policy number Market details Effective date Ex…" at bounding box center [867, 362] width 1404 height 535
click at [119, 151] on div "Quoting plans" at bounding box center [82, 160] width 136 height 18
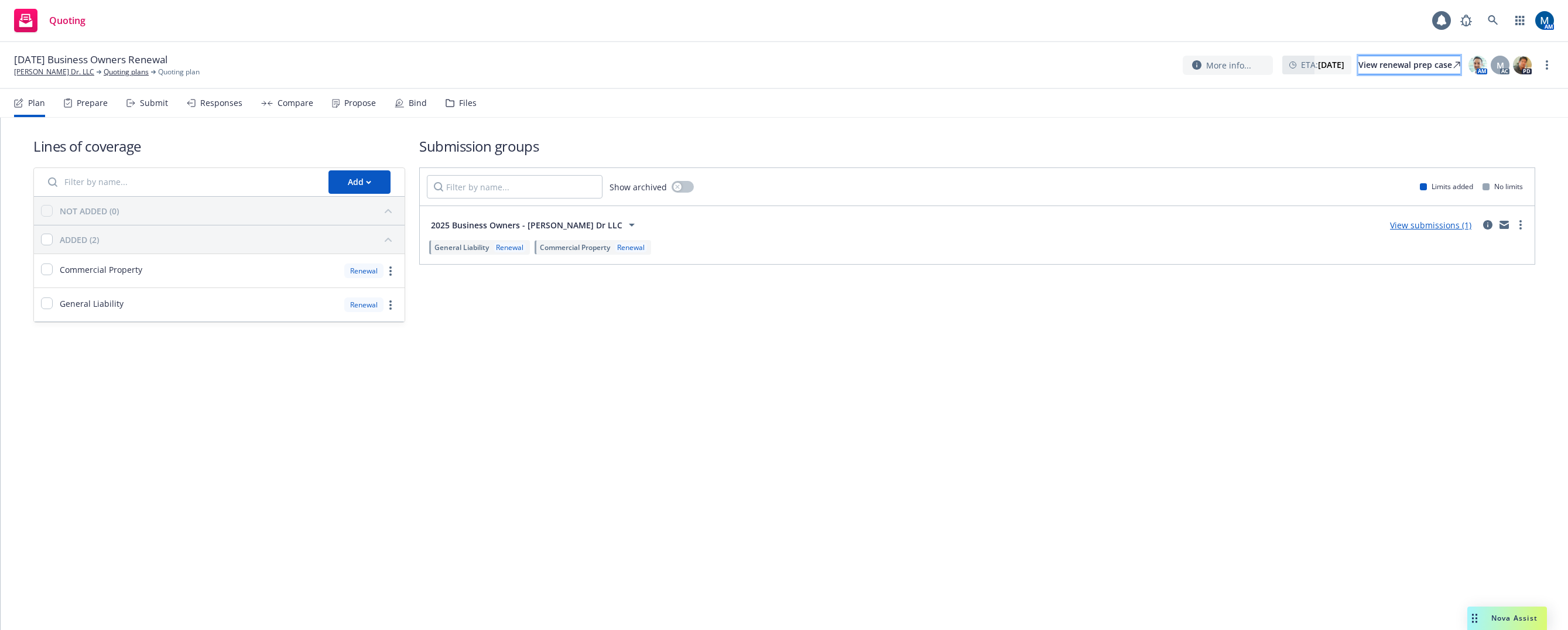
click at [1379, 69] on div "View renewal prep case" at bounding box center [1410, 65] width 102 height 18
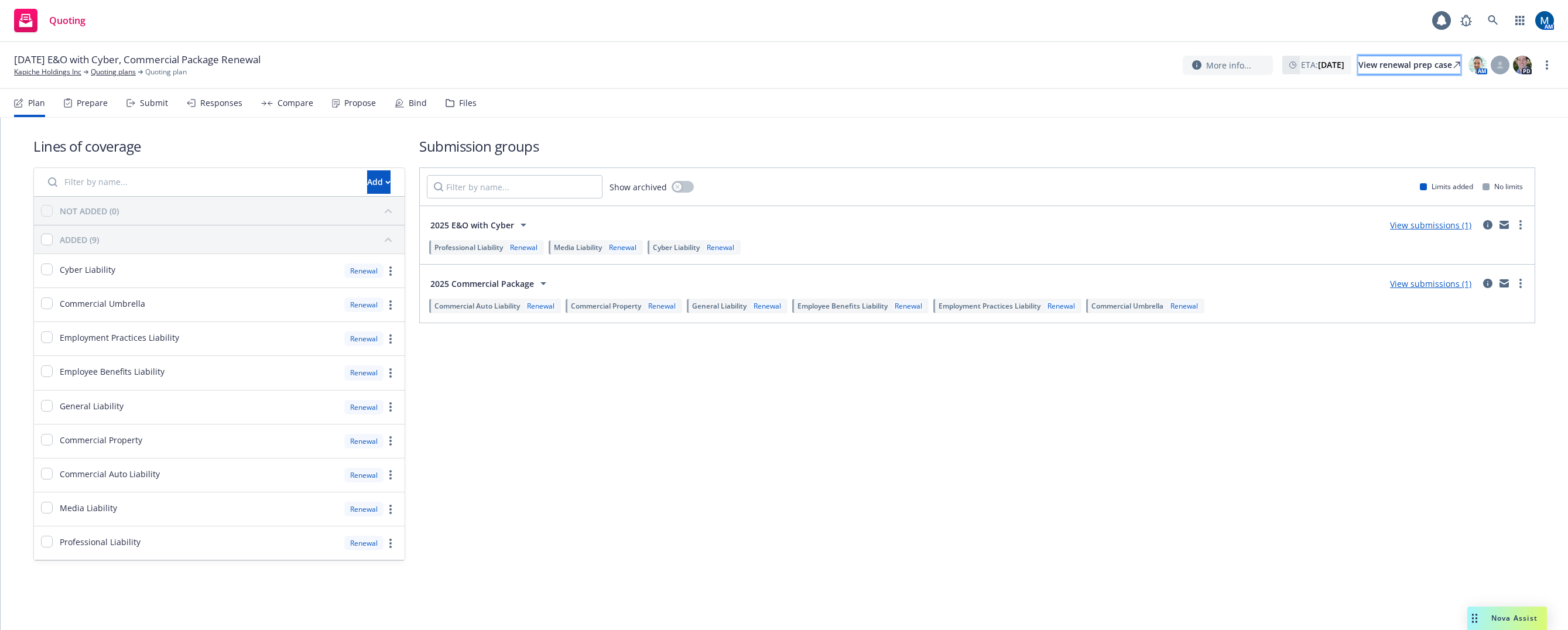
click at [1402, 60] on div "View renewal prep case" at bounding box center [1410, 65] width 102 height 18
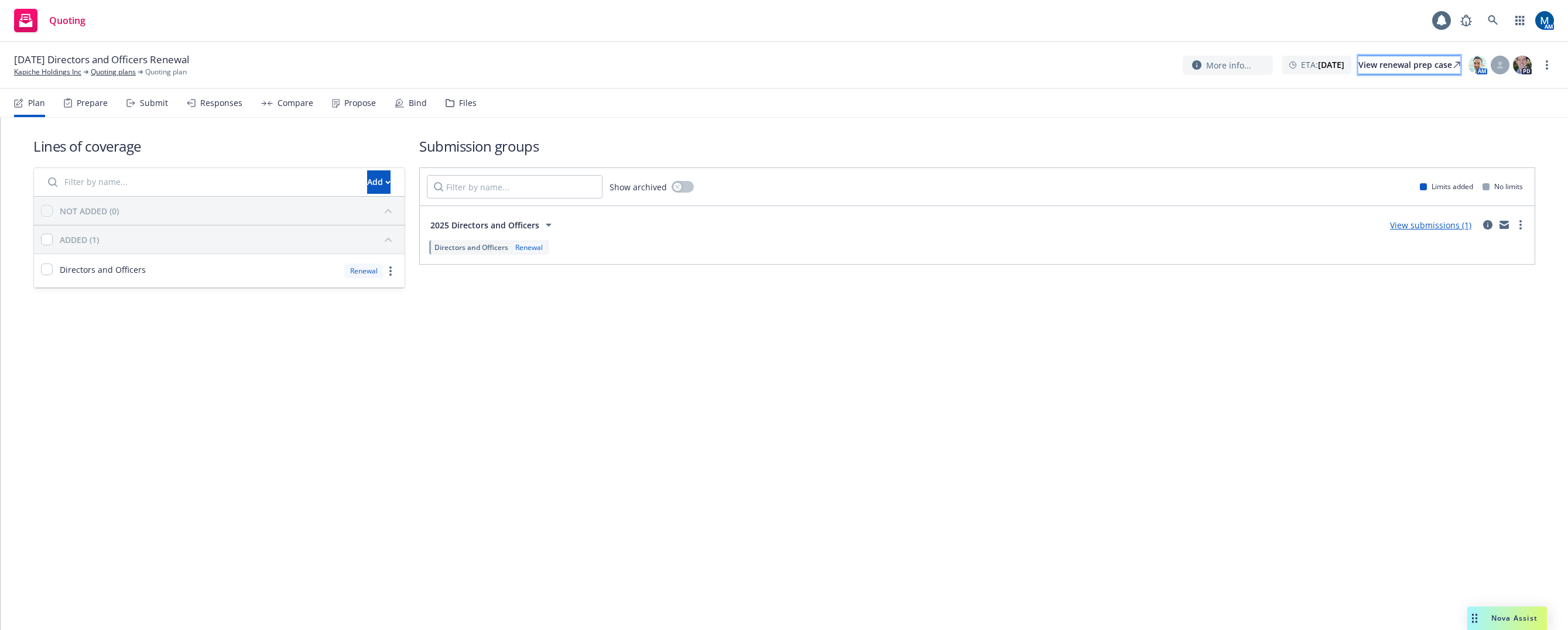
click at [1424, 69] on div "View renewal prep case" at bounding box center [1410, 65] width 102 height 18
click at [1345, 68] on div "View renewal prep case" at bounding box center [1390, 65] width 102 height 18
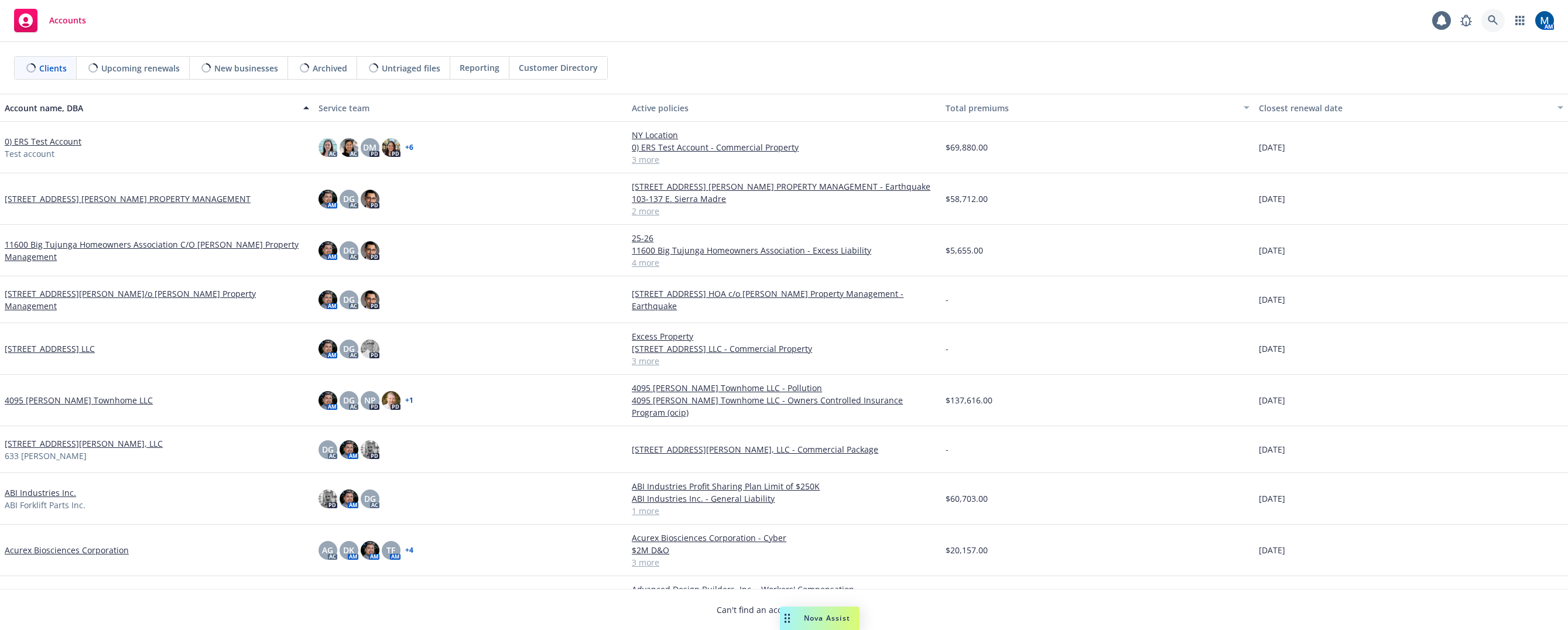
click at [1496, 23] on icon at bounding box center [1493, 20] width 10 height 10
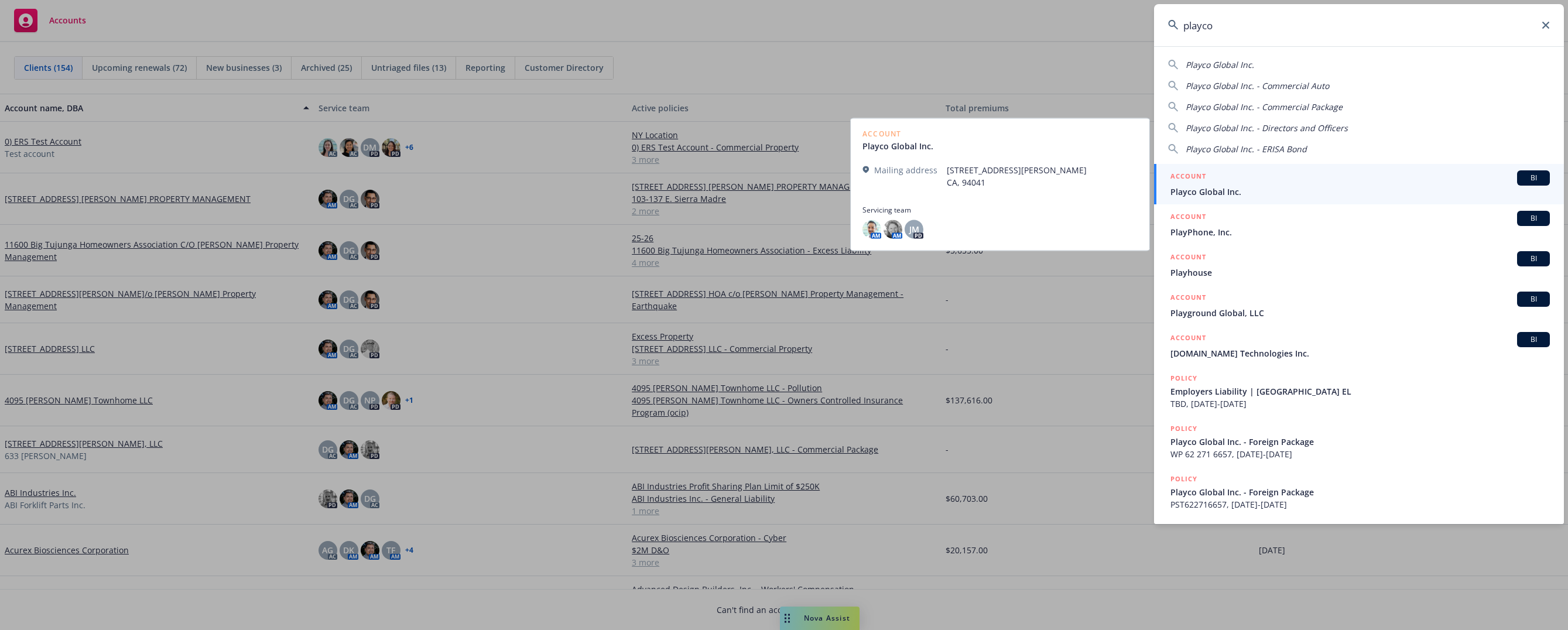
type input "playco"
click at [1303, 180] on div "ACCOUNT BI" at bounding box center [1360, 178] width 380 height 16
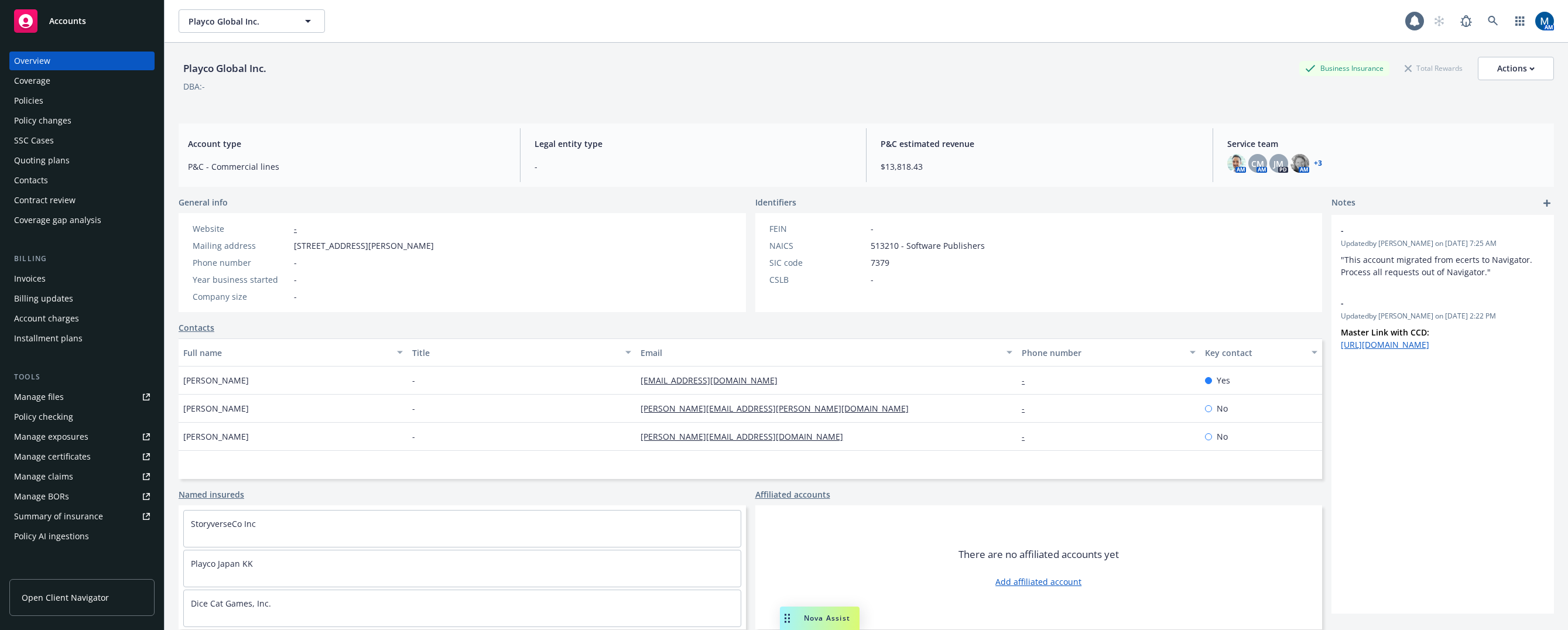
click at [76, 103] on div "Policies" at bounding box center [82, 100] width 136 height 18
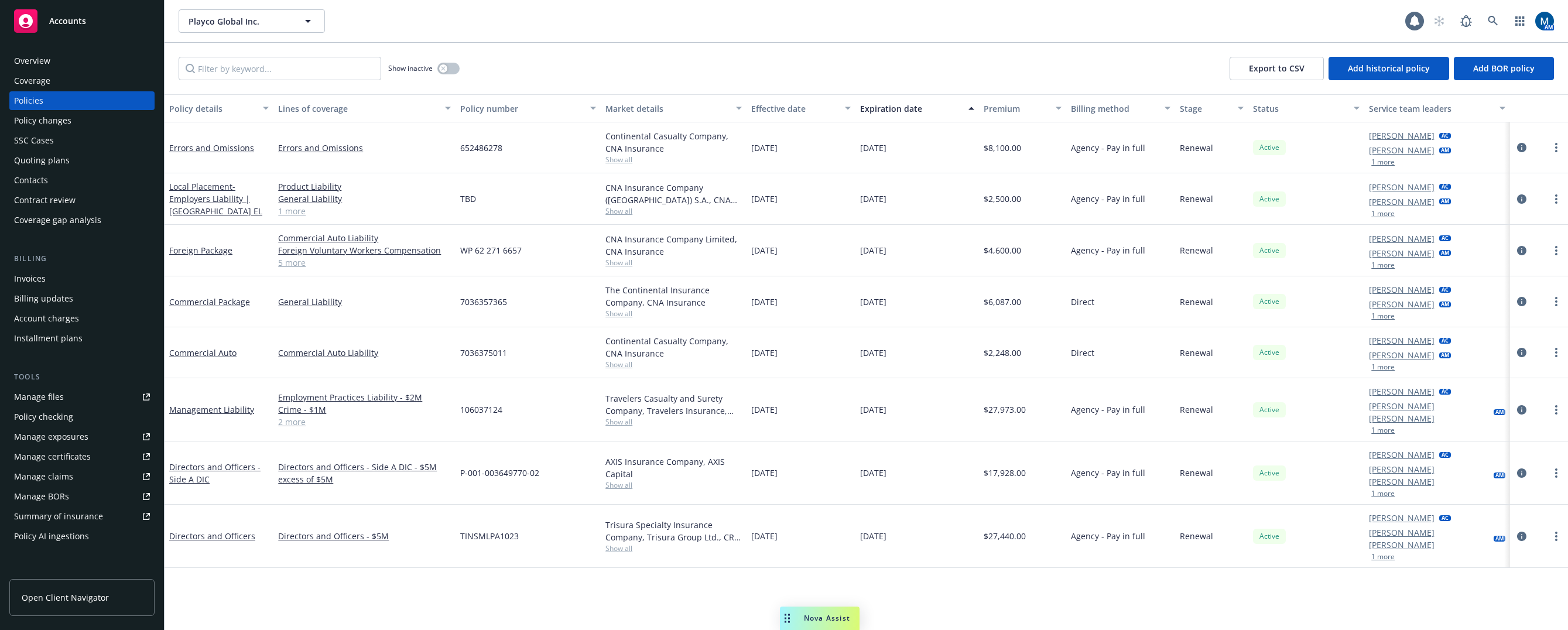
click at [58, 154] on div "Quoting plans" at bounding box center [41, 160] width 55 height 18
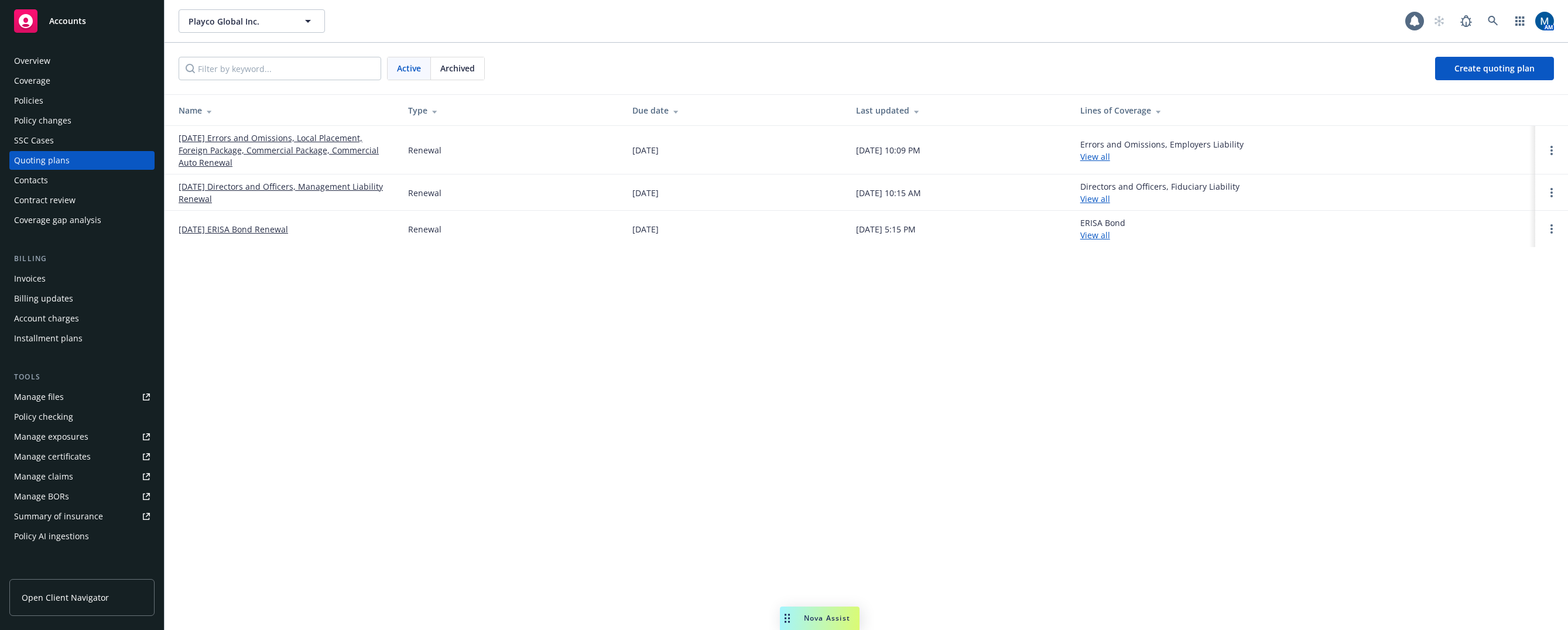
click at [65, 101] on div "Policies" at bounding box center [82, 100] width 136 height 18
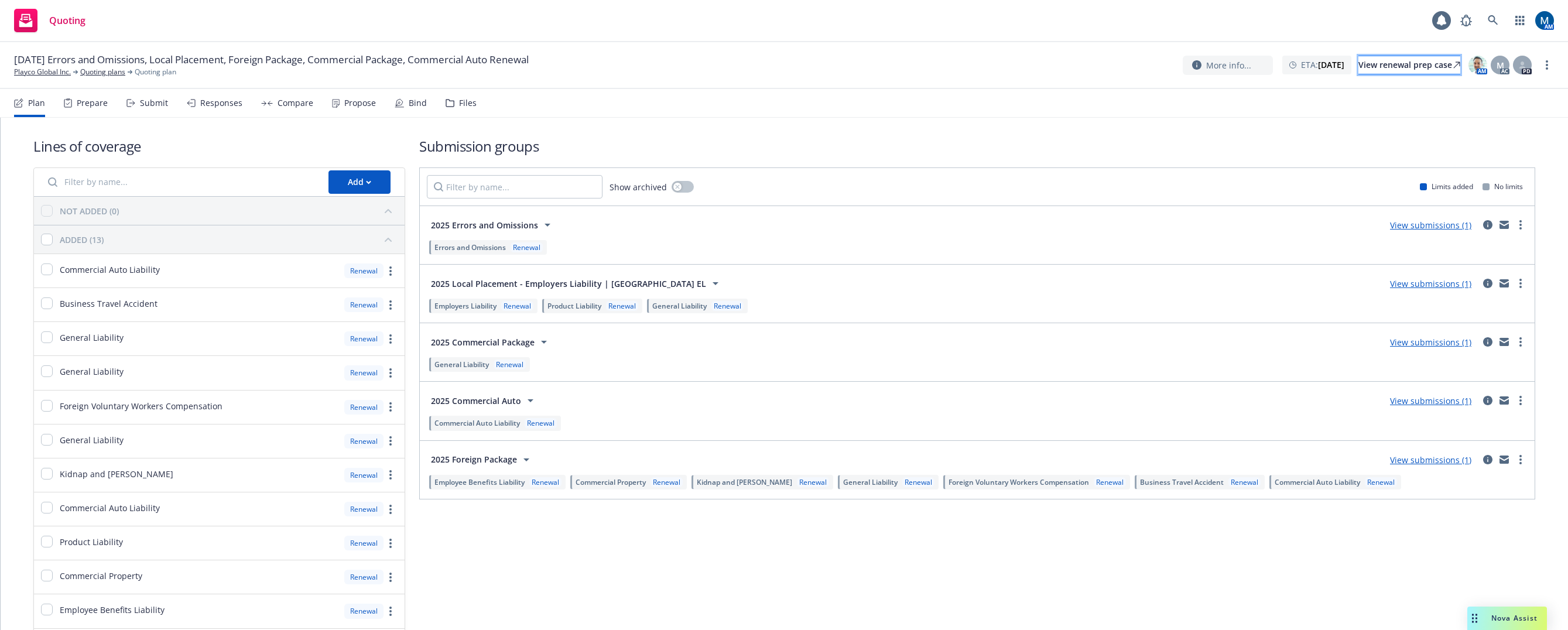
click at [1373, 67] on div "View renewal prep case" at bounding box center [1410, 65] width 102 height 18
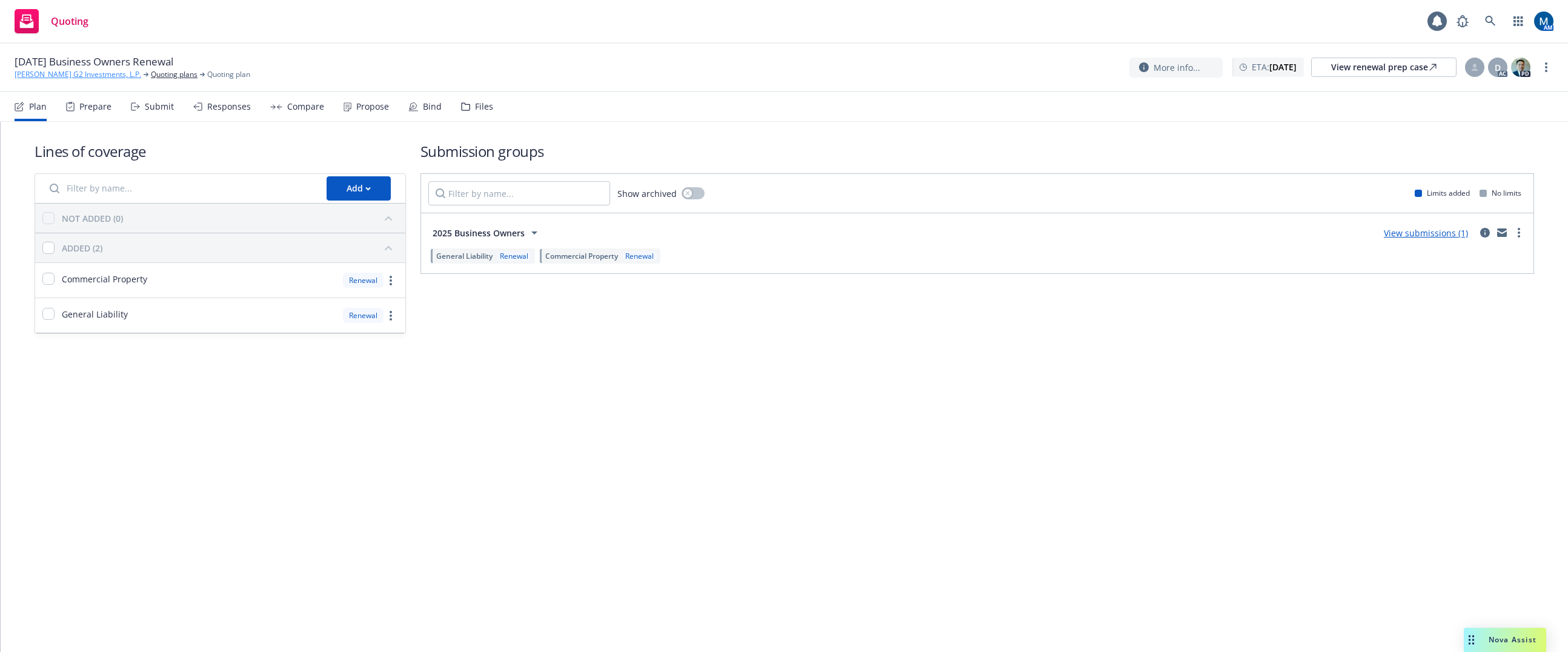
click at [60, 73] on link "[PERSON_NAME] G2 Investments, L.P." at bounding box center [78, 74] width 127 height 11
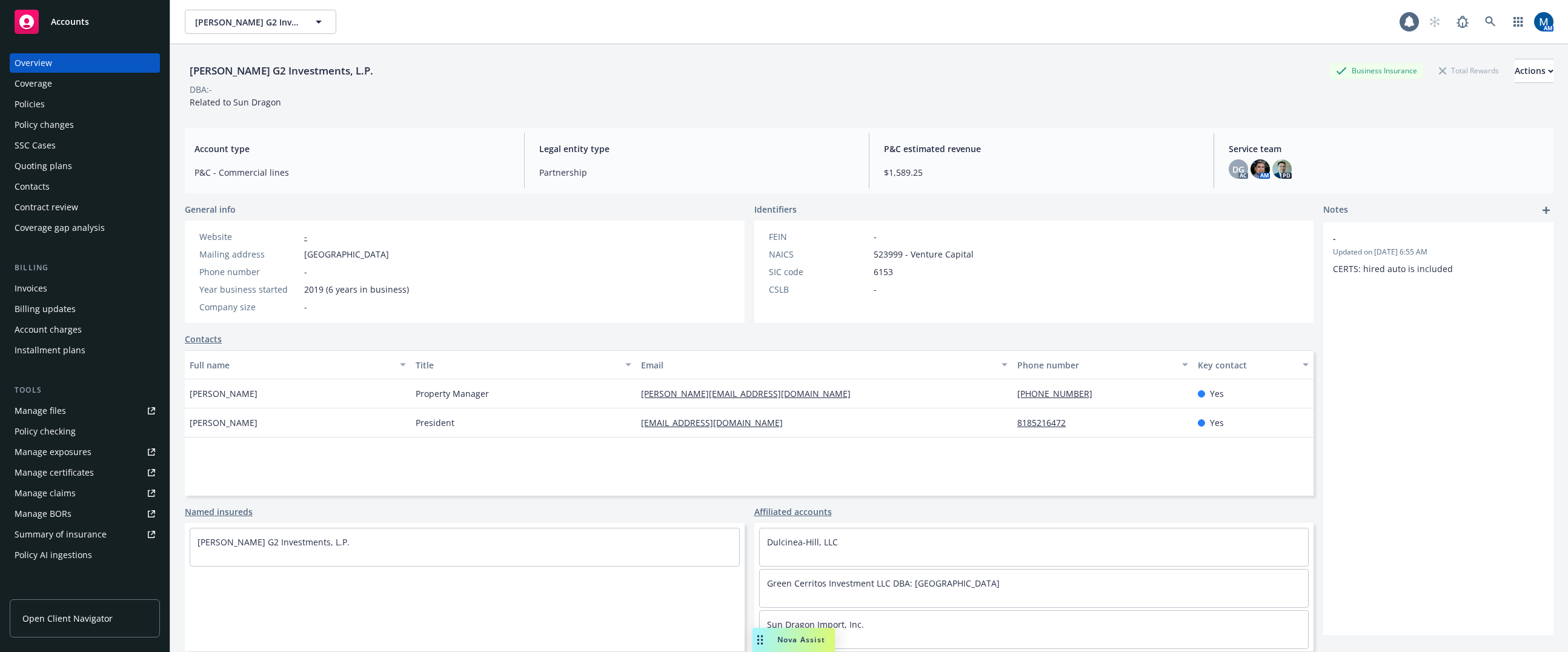
click at [63, 109] on div "Policies" at bounding box center [85, 104] width 141 height 19
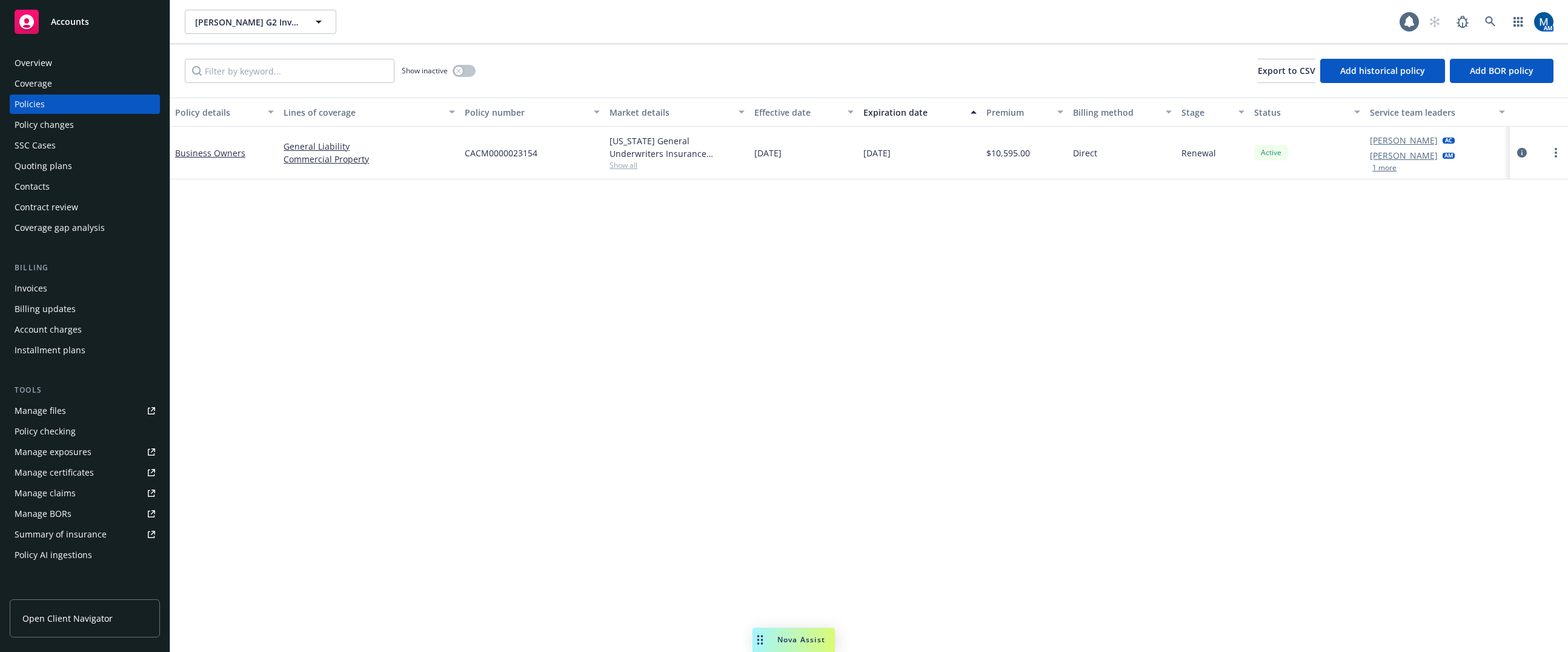
click at [631, 161] on span "Show all" at bounding box center [677, 164] width 135 height 10
click at [469, 72] on button "button" at bounding box center [464, 71] width 23 height 12
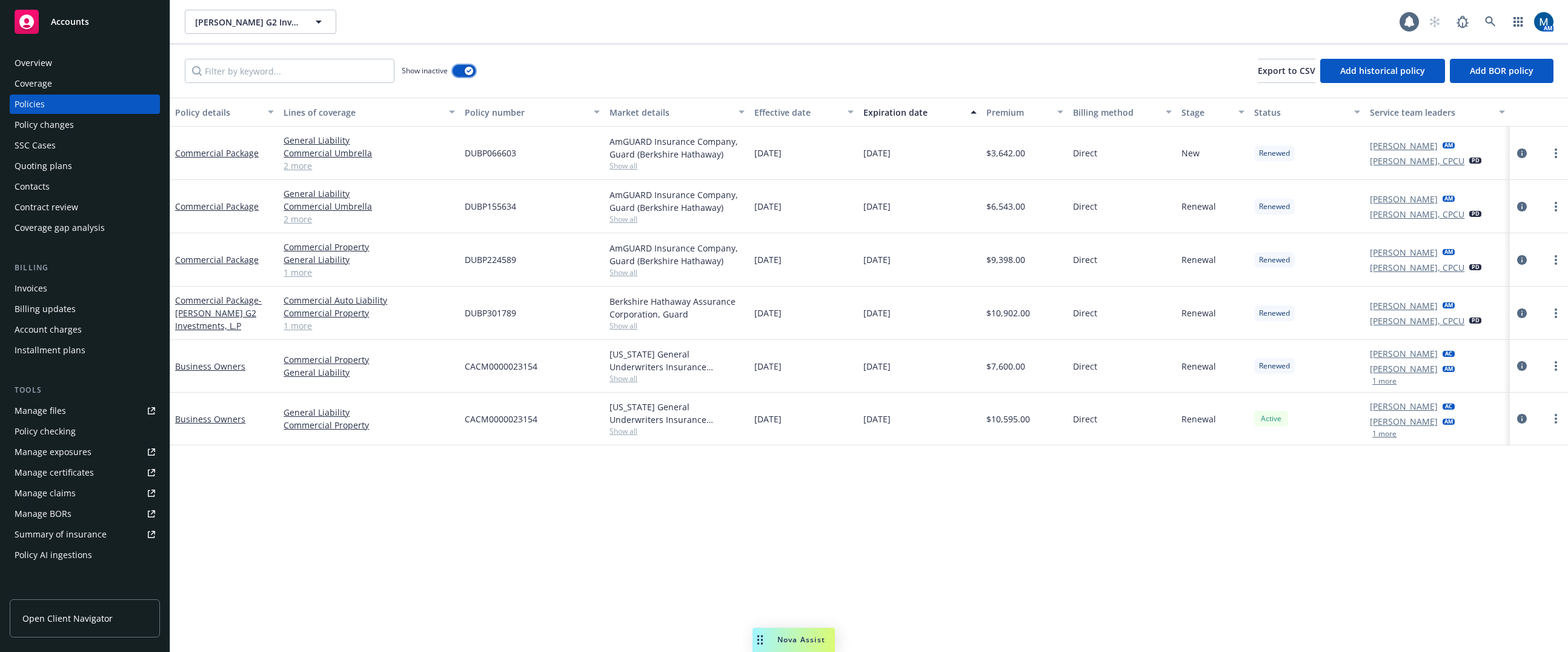
click at [469, 72] on icon "button" at bounding box center [469, 70] width 5 height 4
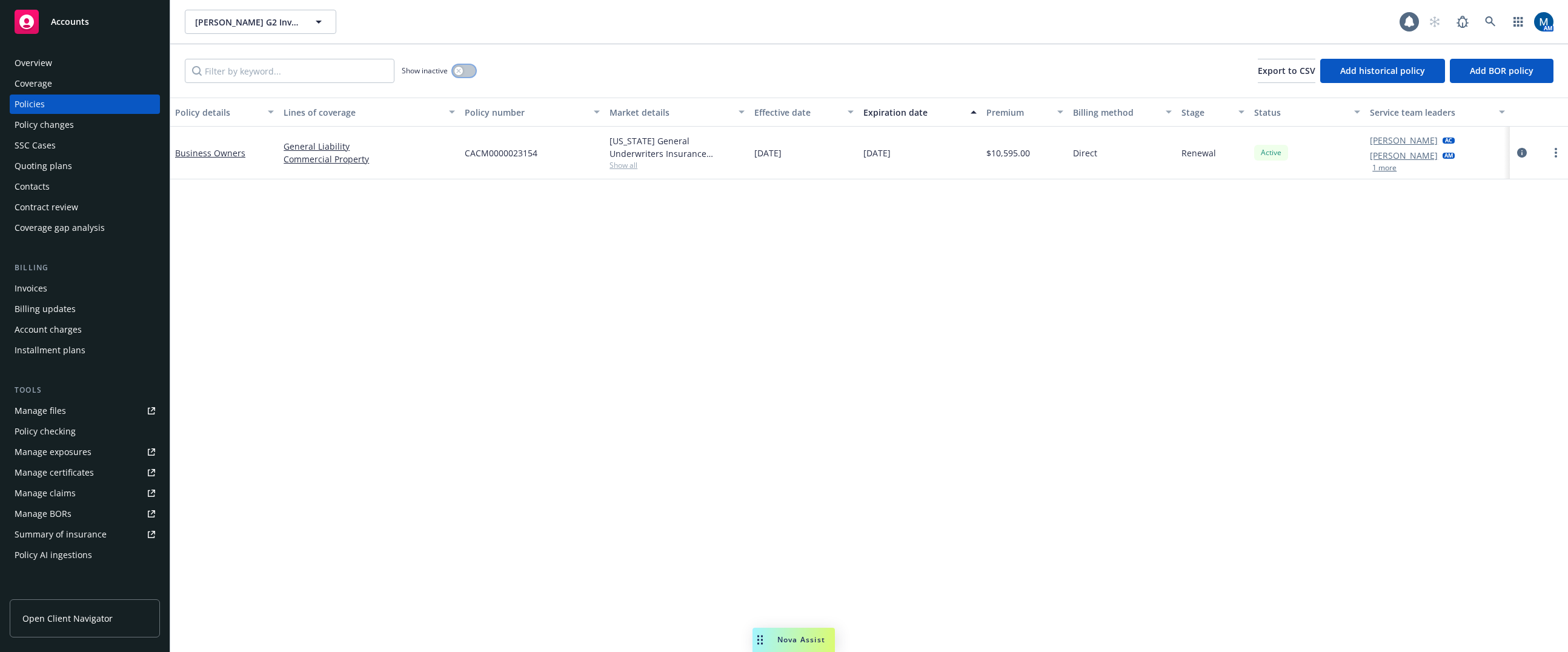
click at [462, 69] on div "button" at bounding box center [458, 70] width 8 height 8
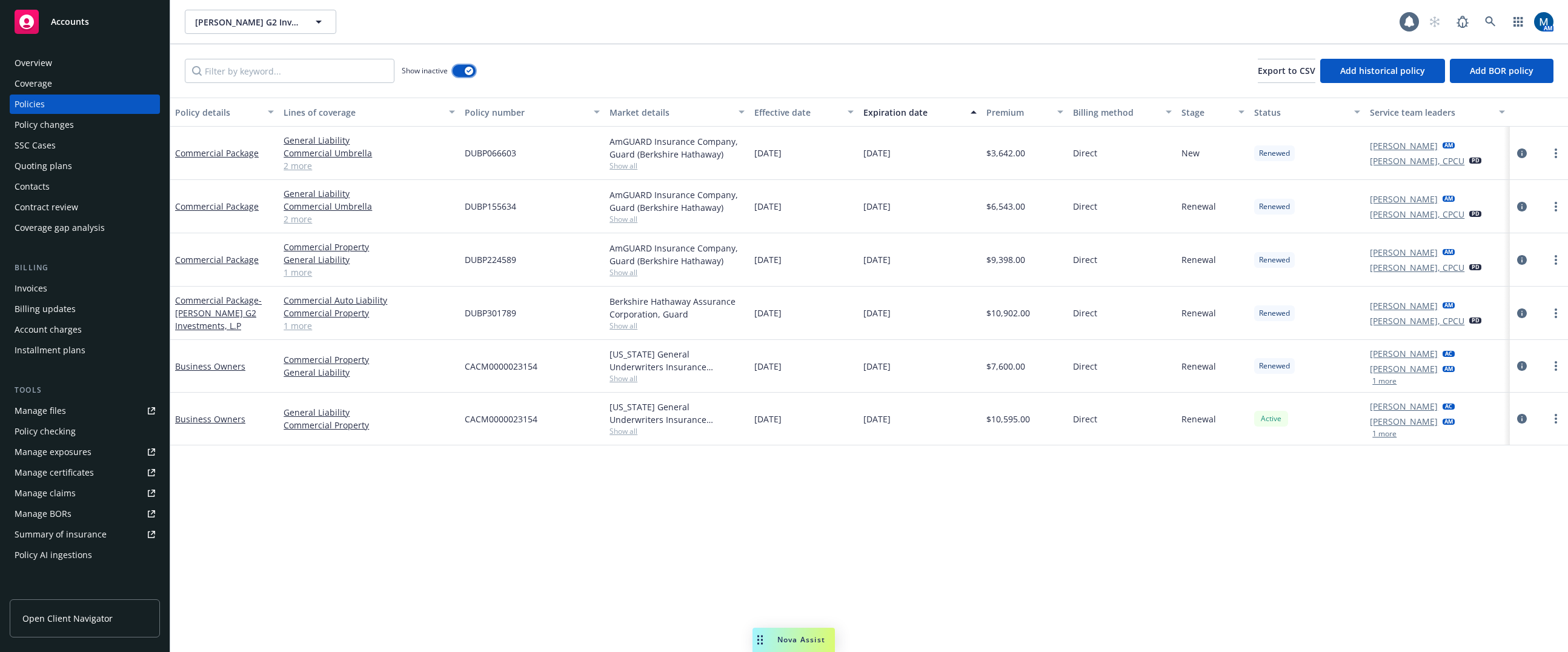
click at [458, 69] on button "button" at bounding box center [464, 71] width 23 height 12
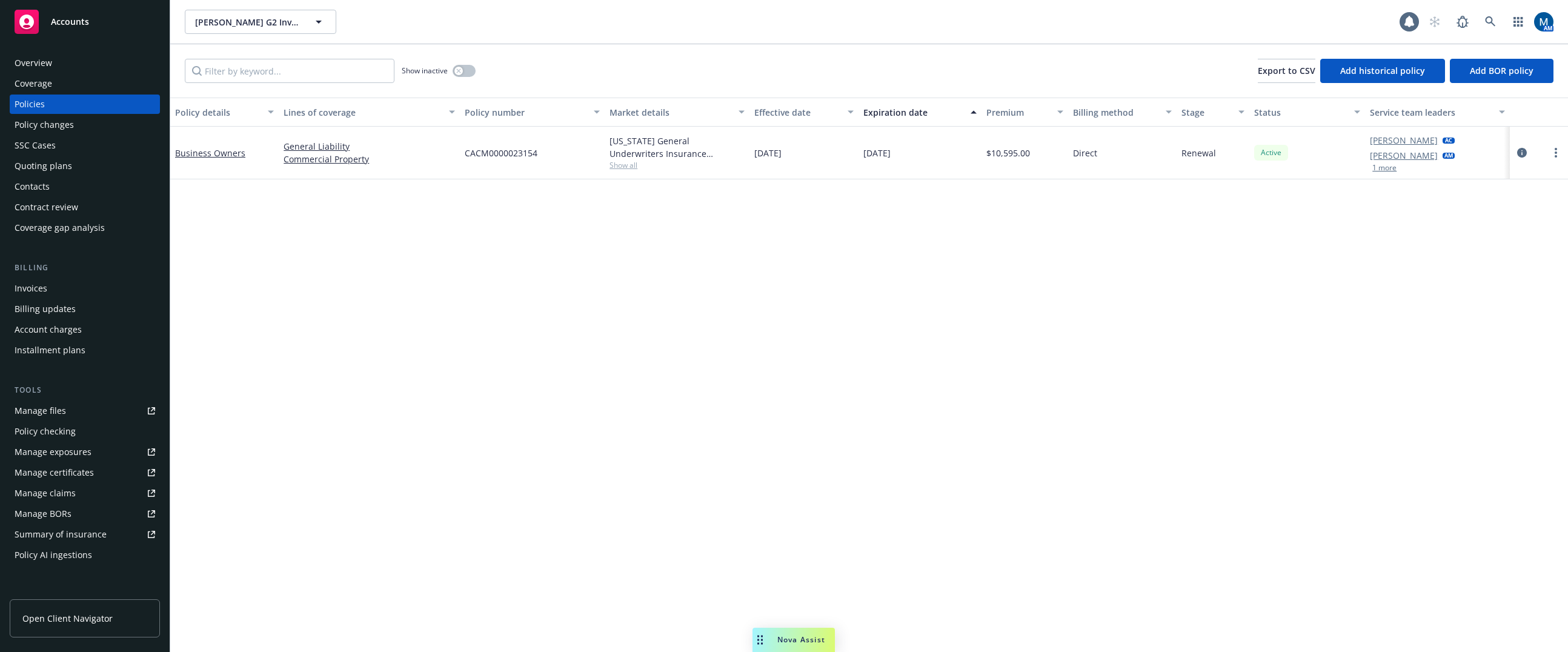
click at [85, 66] on div "Overview" at bounding box center [85, 63] width 141 height 19
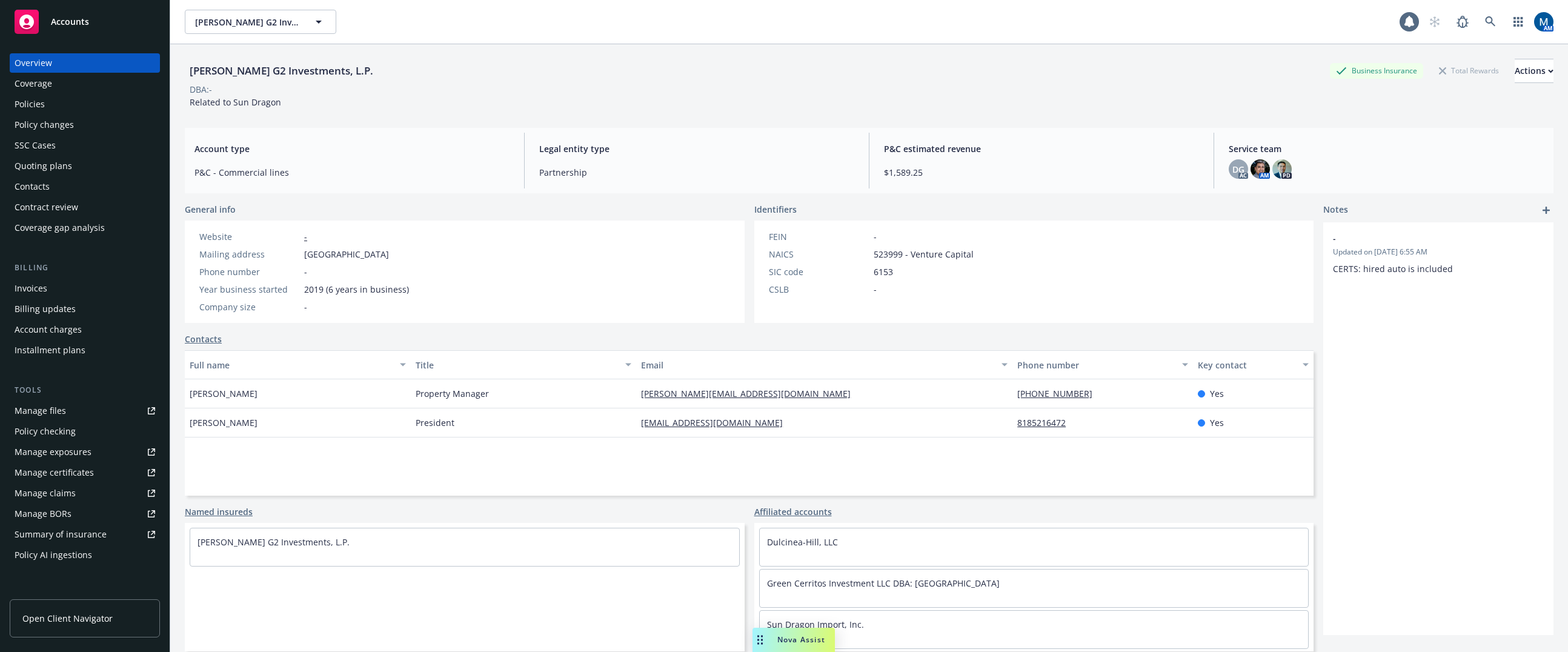
click at [69, 96] on div "Policies" at bounding box center [85, 104] width 141 height 19
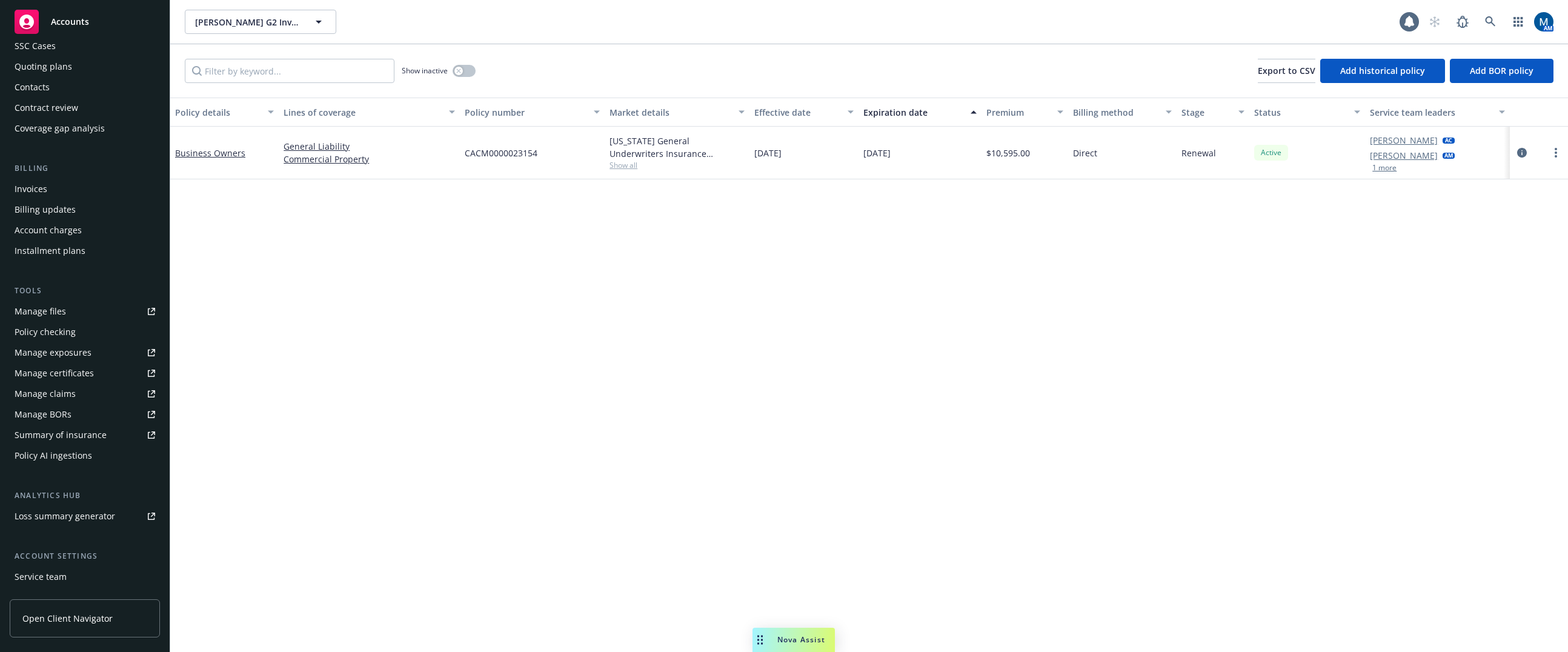
scroll to position [121, 0]
click at [54, 552] on div "Service team" at bounding box center [41, 554] width 52 height 19
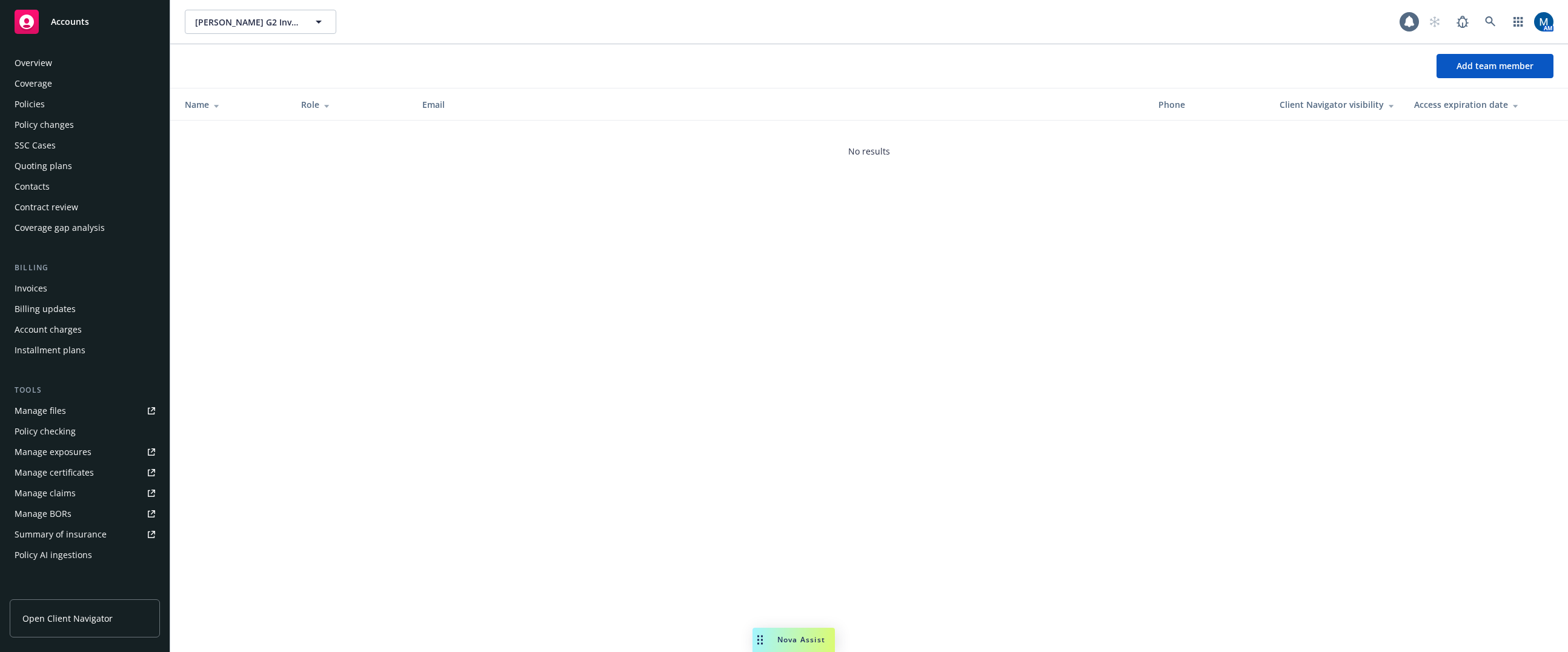
scroll to position [179, 0]
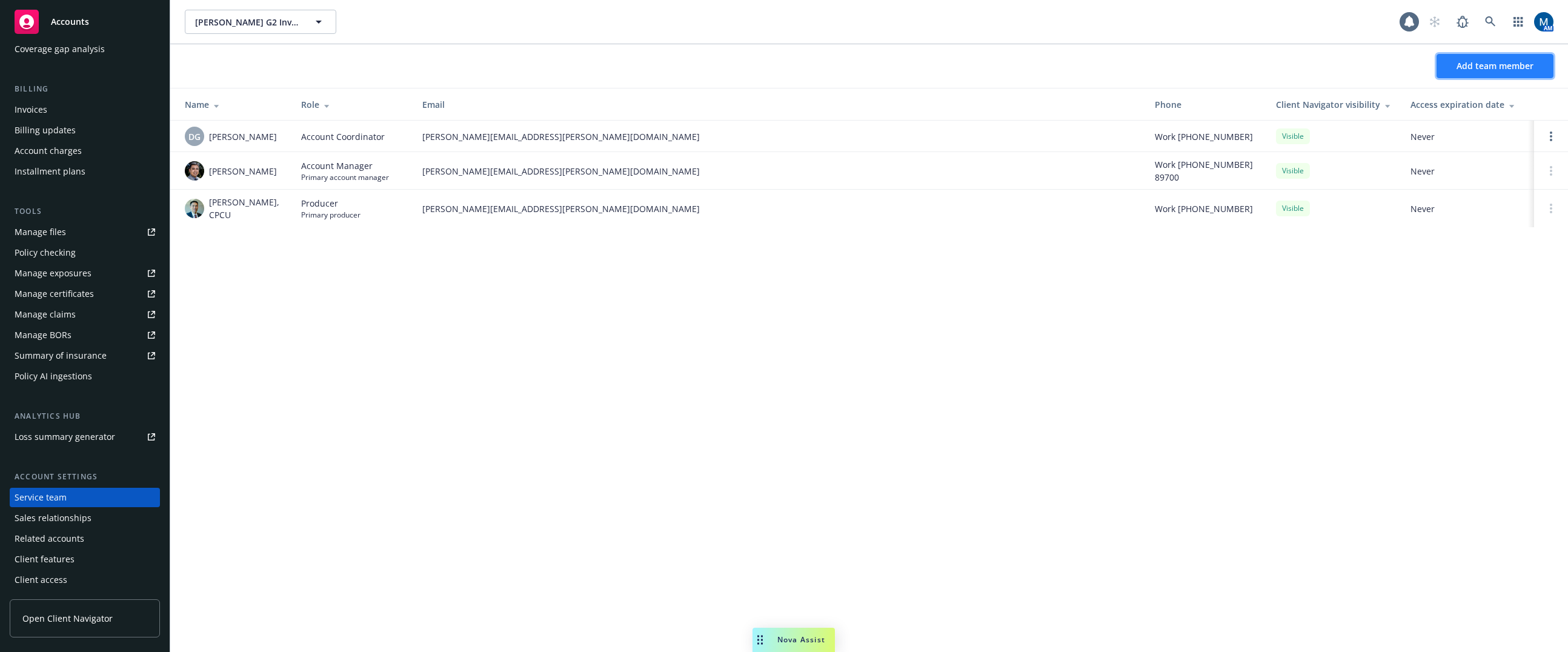
click at [1481, 70] on span "Add team member" at bounding box center [1495, 65] width 77 height 11
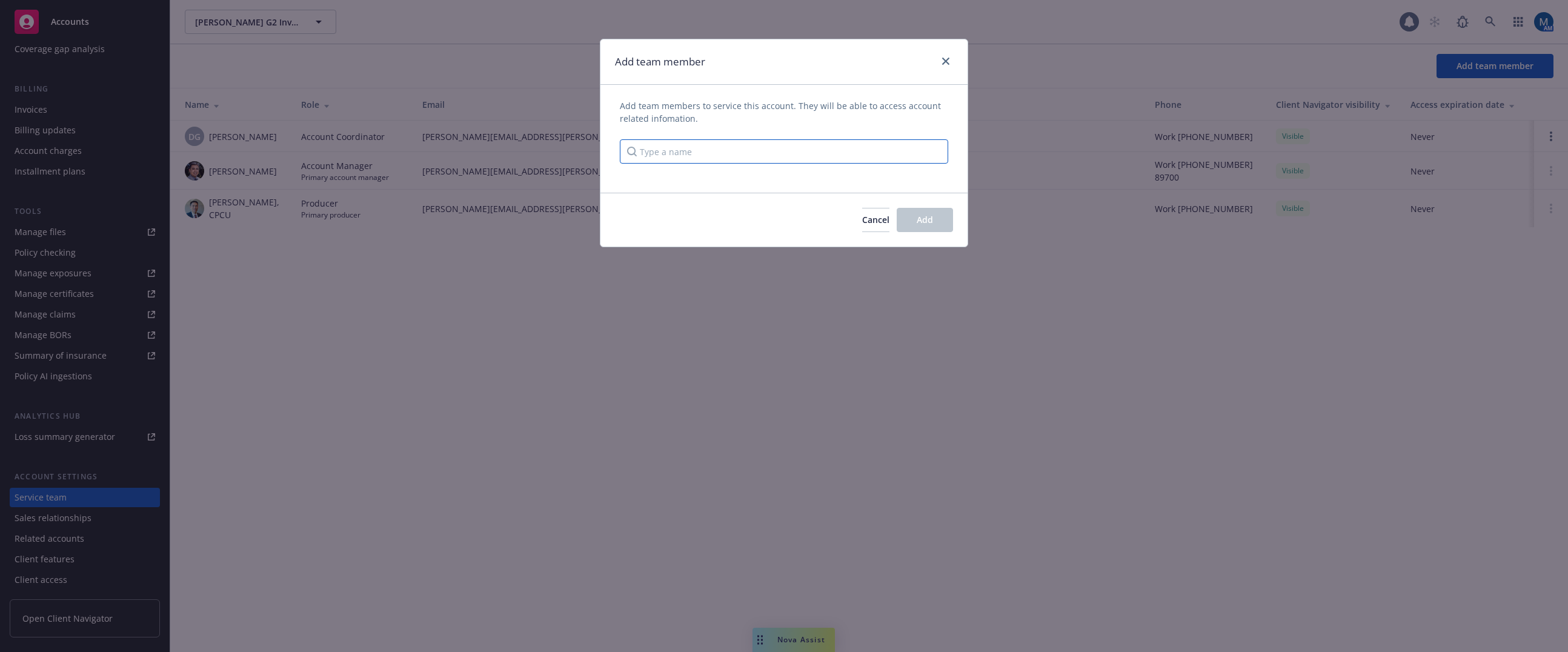
click at [705, 152] on input "Type a name" at bounding box center [784, 151] width 329 height 24
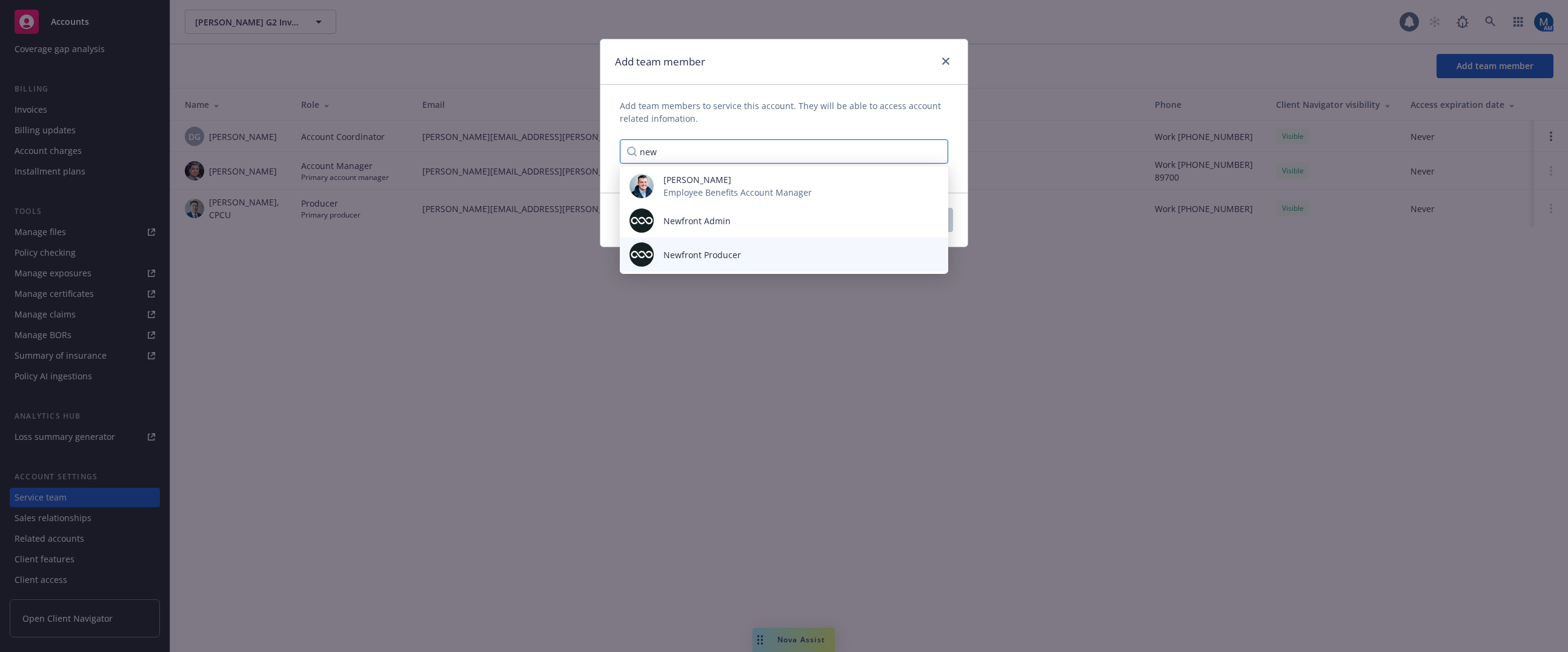
type input "new"
click at [723, 255] on span "Newfront Producer" at bounding box center [702, 255] width 77 height 13
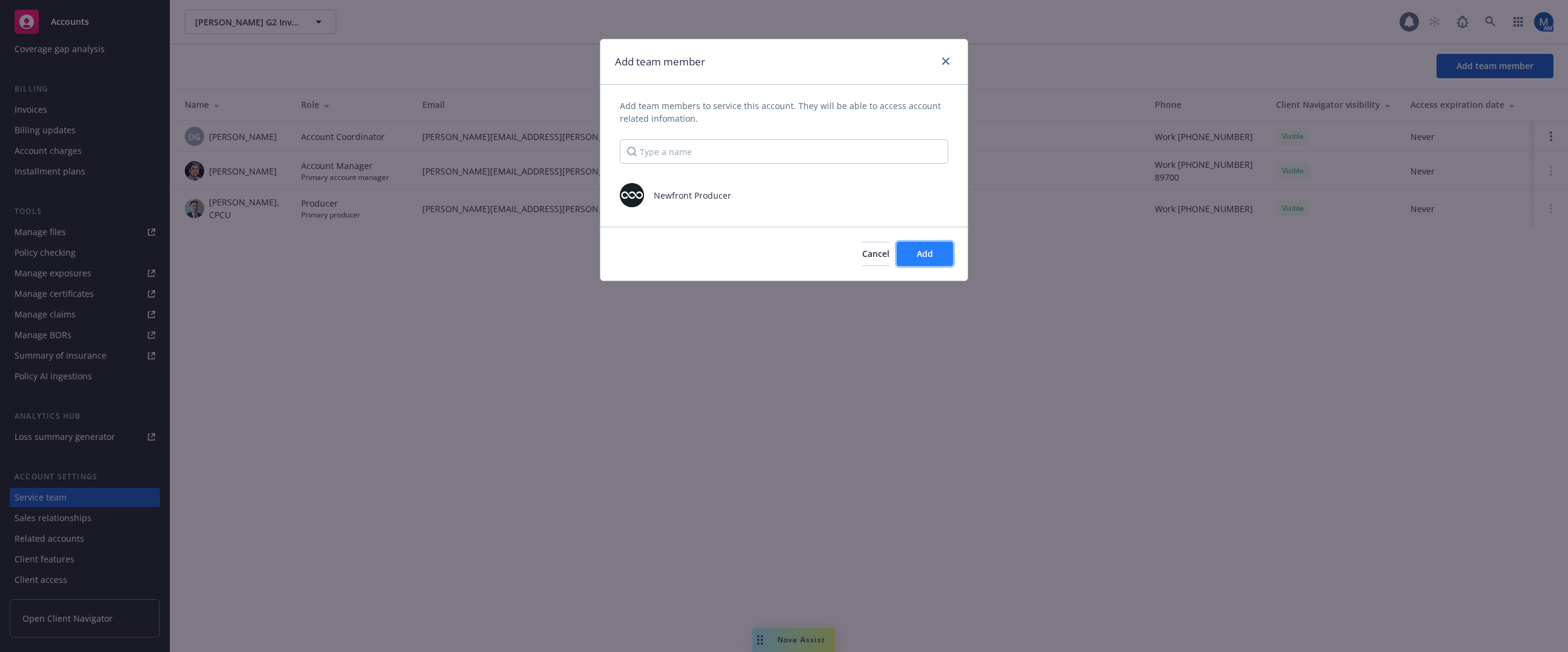
click at [947, 247] on button "Add" at bounding box center [925, 254] width 57 height 24
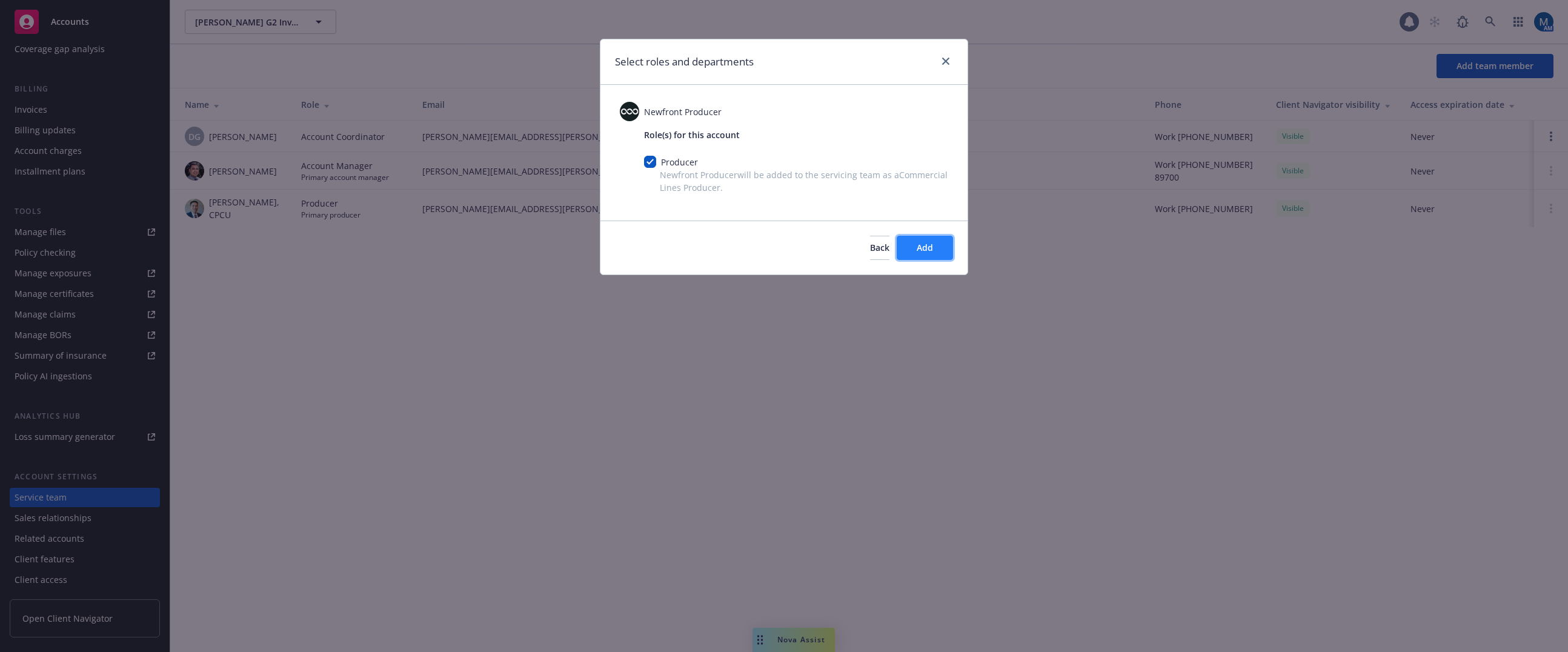
click at [913, 245] on button "Add" at bounding box center [925, 248] width 57 height 24
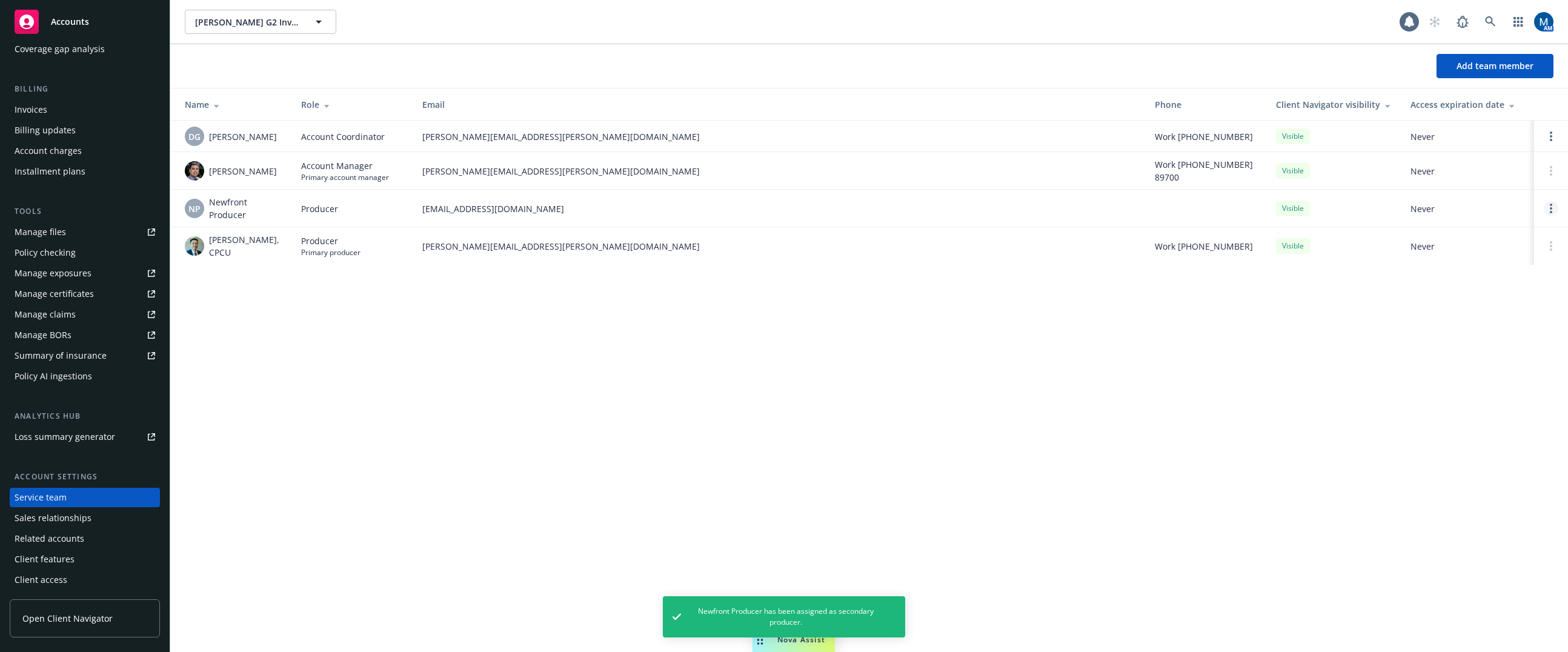
click at [1553, 209] on link "Open options" at bounding box center [1550, 208] width 15 height 15
click at [1482, 151] on span "Assign as primary producer" at bounding box center [1470, 150] width 141 height 11
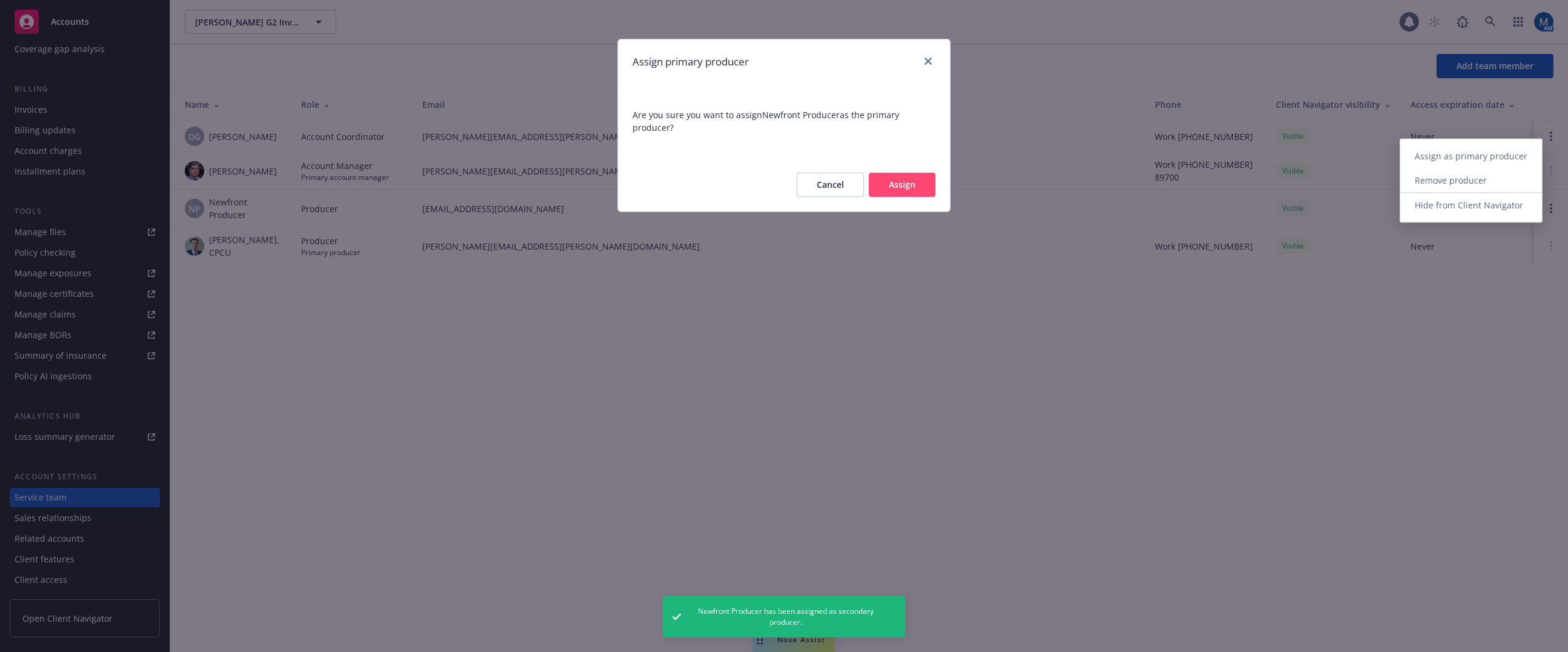
click at [902, 177] on button "Assign" at bounding box center [901, 185] width 67 height 24
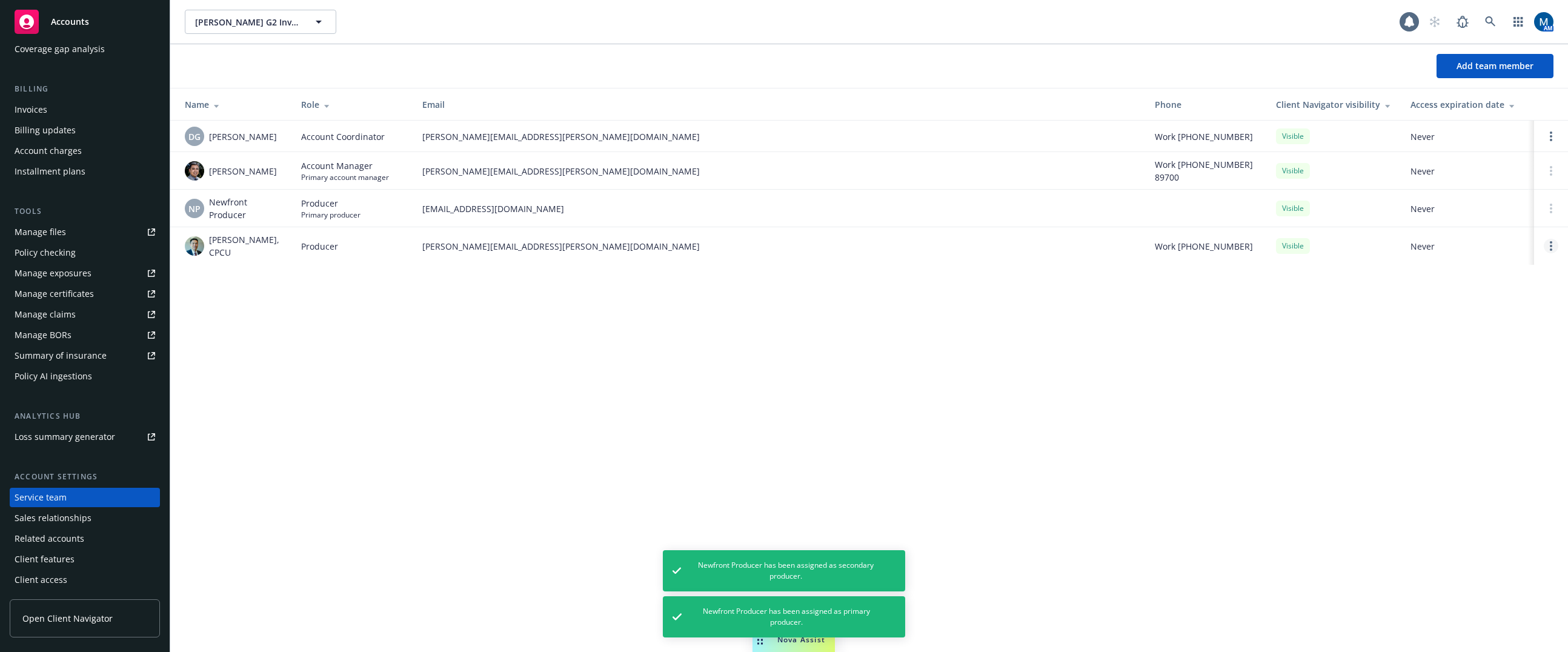
click at [1552, 242] on link "Open options" at bounding box center [1550, 245] width 15 height 15
click at [1501, 212] on span "Remove producer" at bounding box center [1450, 208] width 101 height 11
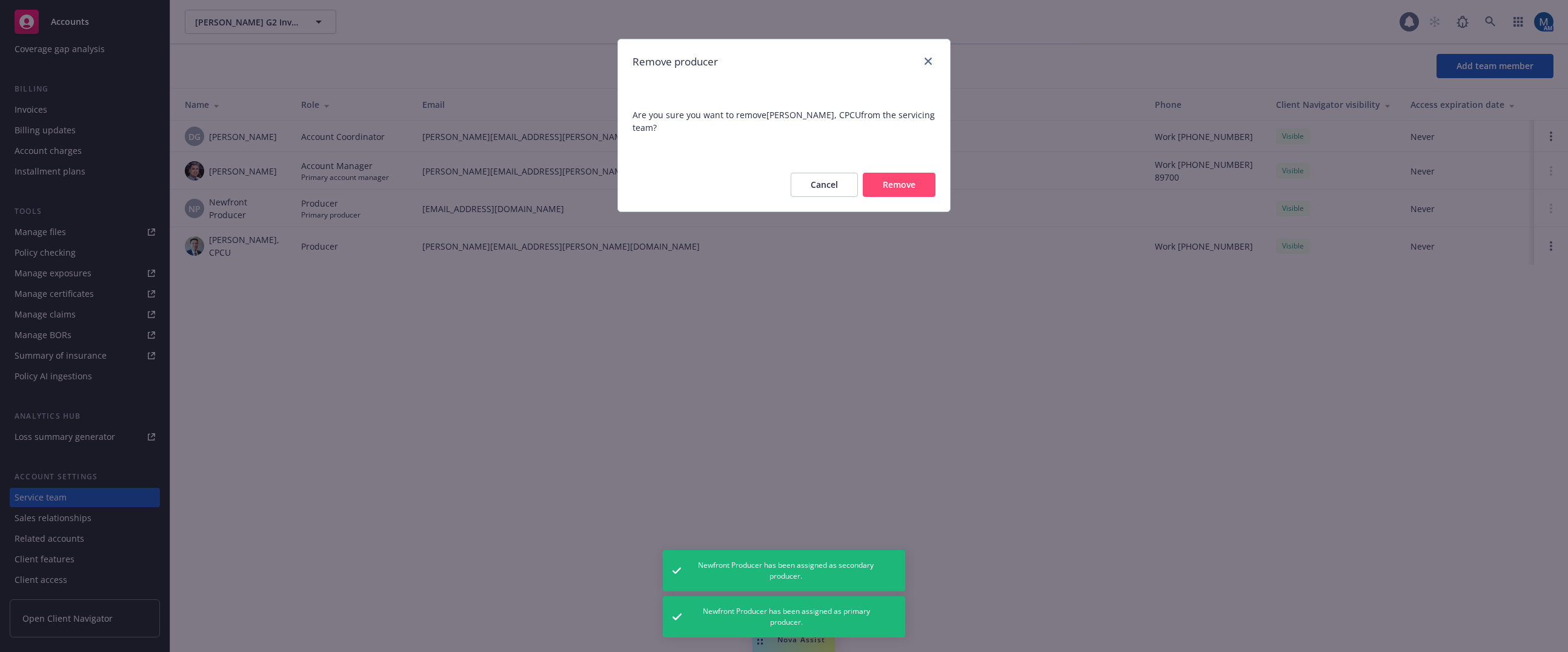
click at [823, 181] on button "Cancel" at bounding box center [824, 185] width 67 height 24
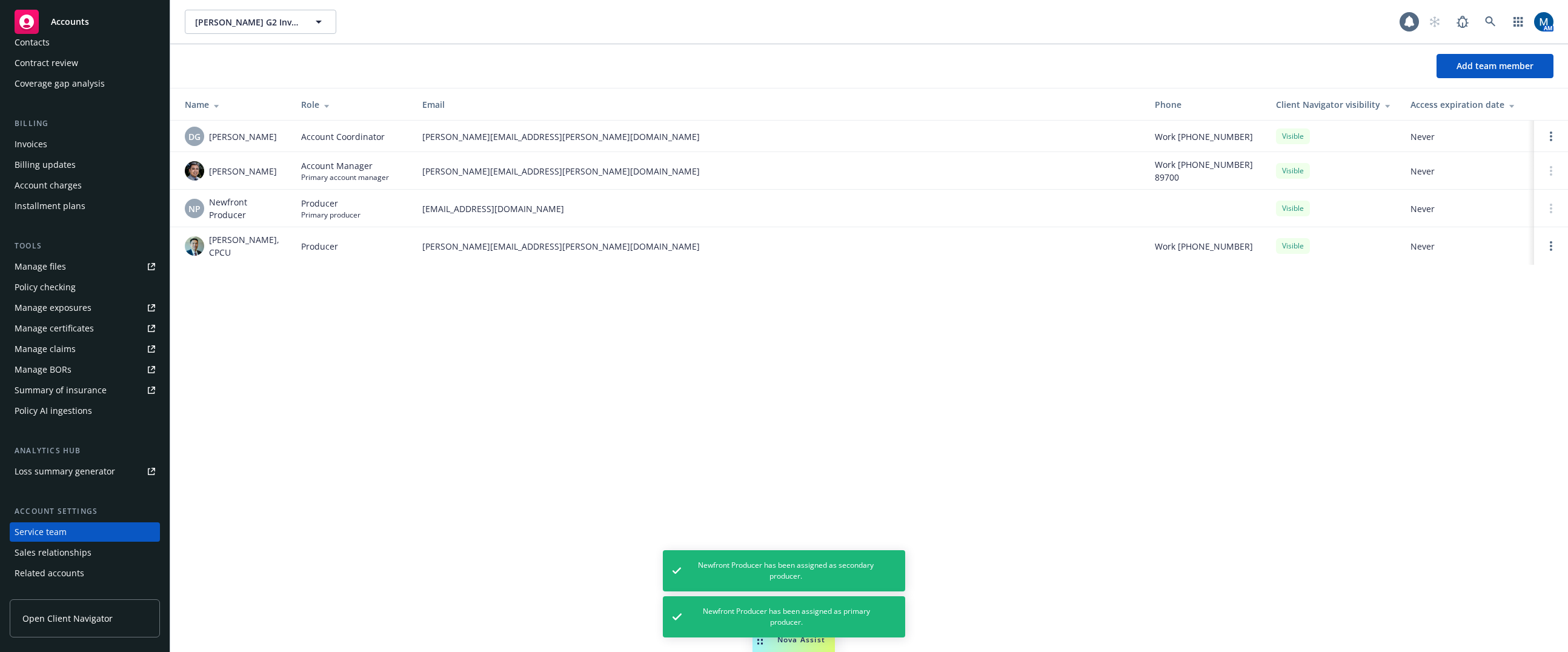
scroll to position [0, 0]
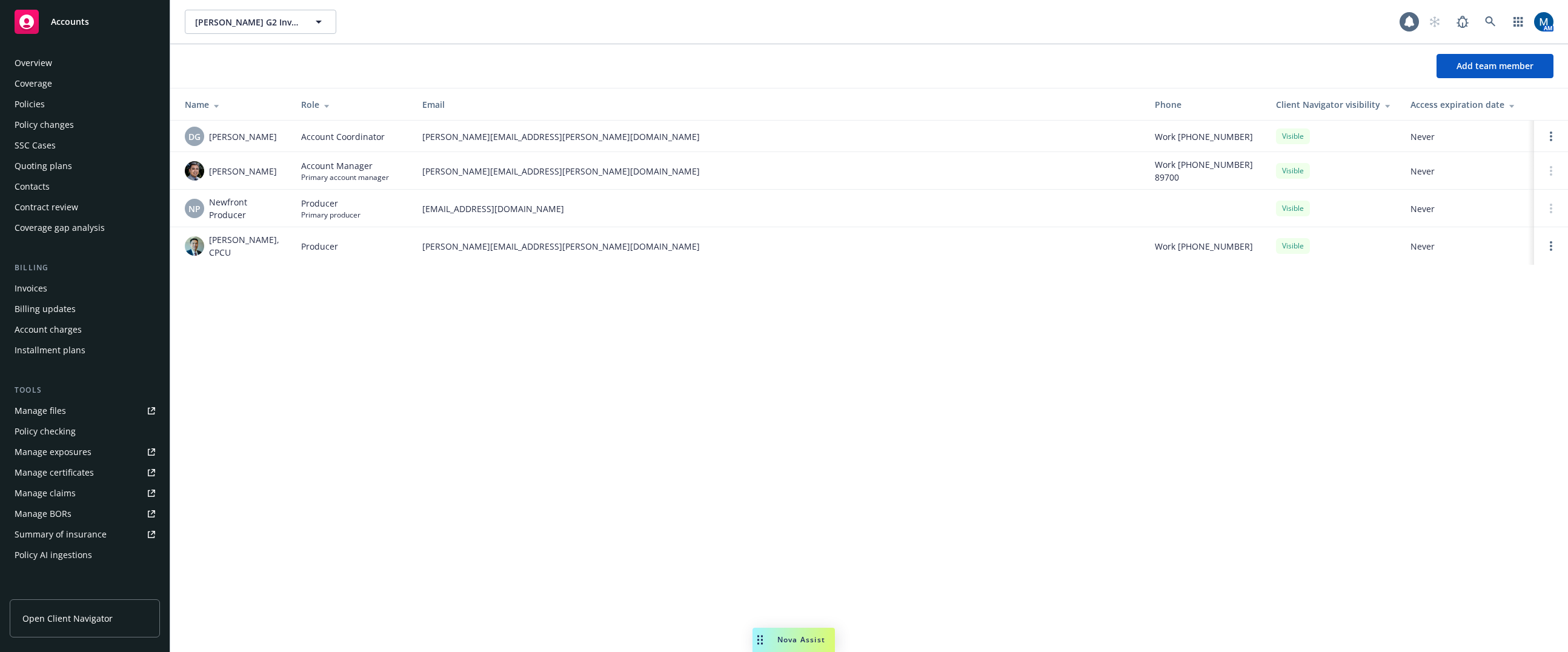
click at [45, 96] on div "Policies" at bounding box center [85, 104] width 141 height 19
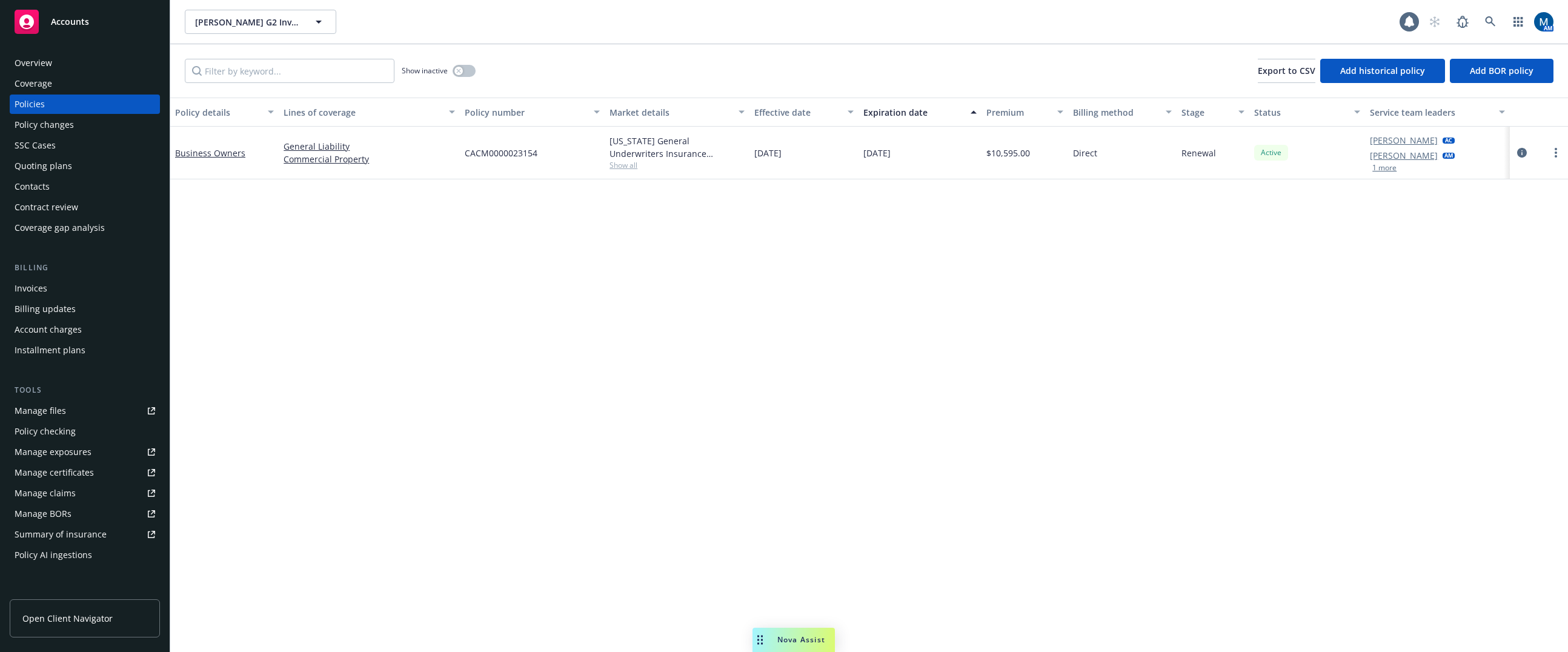
click at [771, 419] on div "Policy details Lines of coverage Policy number Market details Effective date Ex…" at bounding box center [869, 375] width 1398 height 554
click at [64, 62] on div "Overview" at bounding box center [85, 63] width 141 height 19
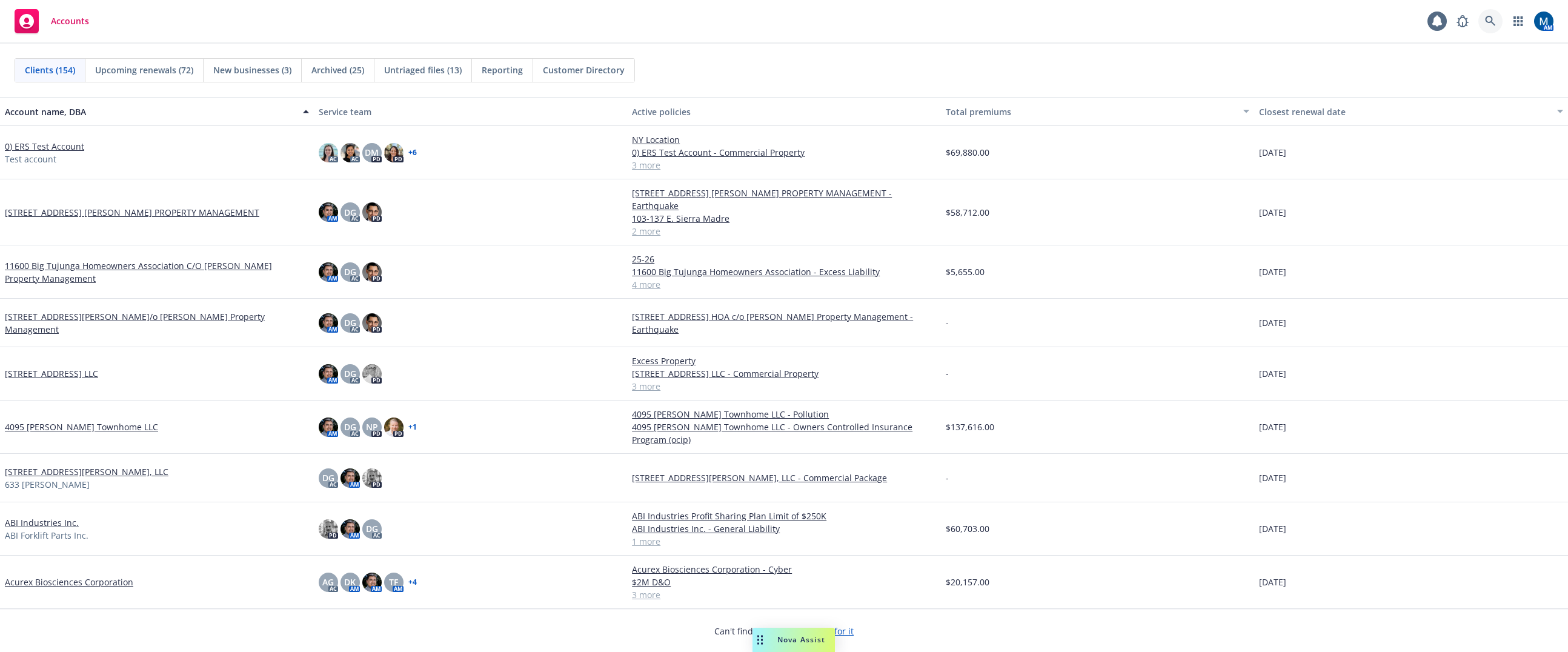
click at [1490, 22] on icon at bounding box center [1489, 21] width 10 height 10
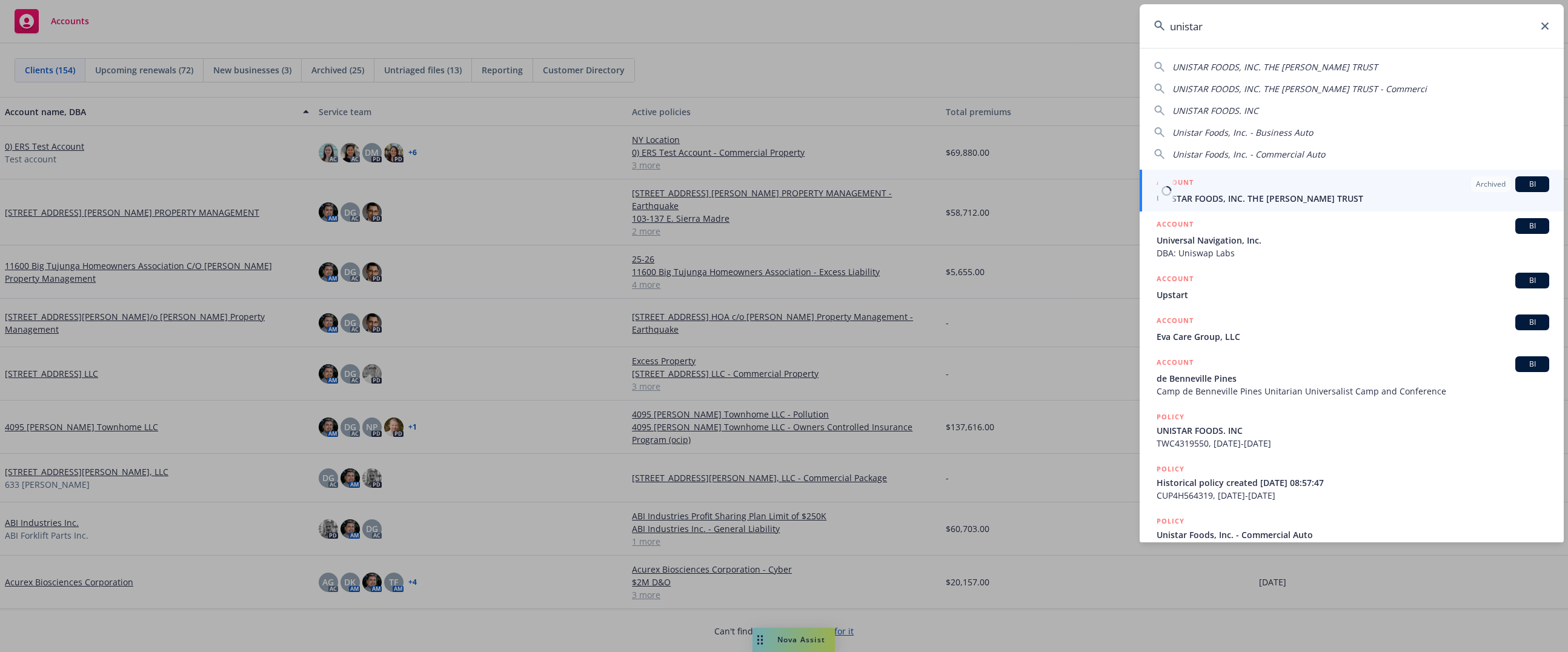
type input "unistar"
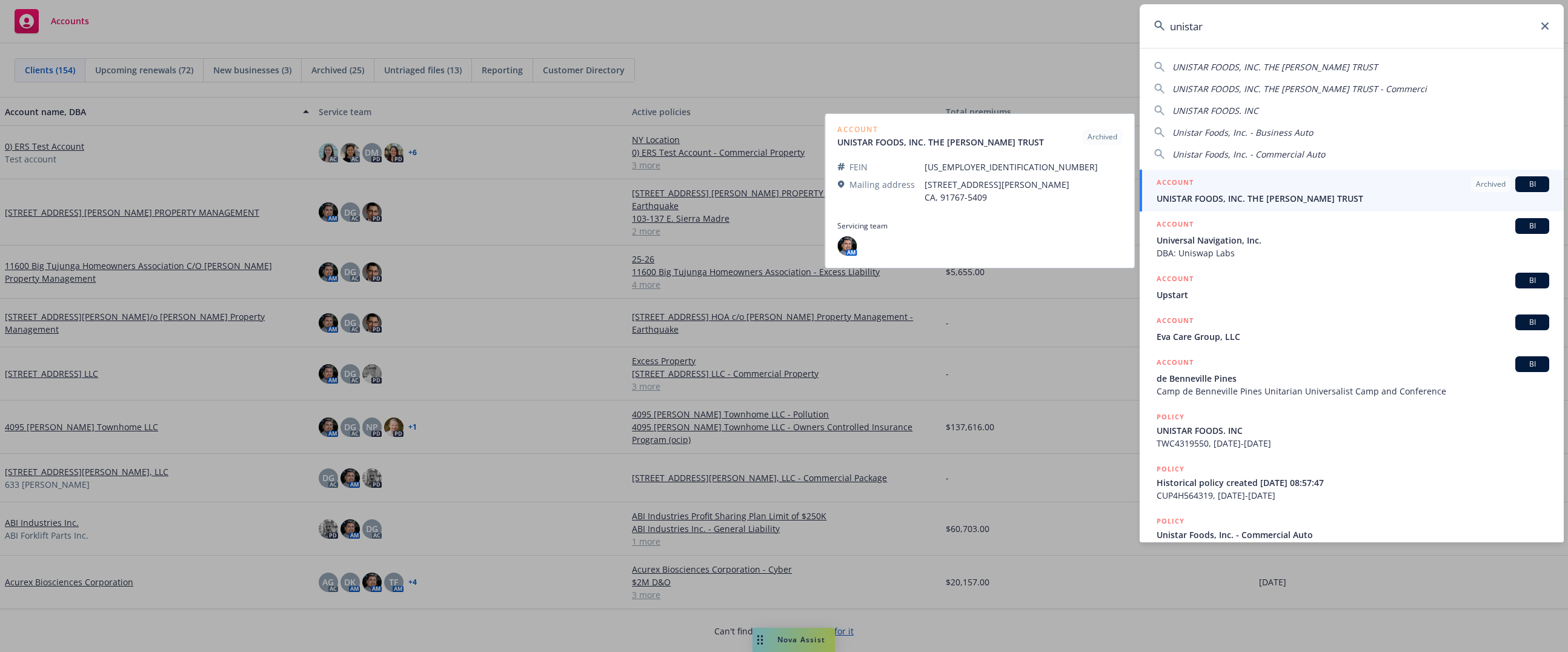
click at [1286, 191] on div "ACCOUNT Archived BI" at bounding box center [1353, 184] width 393 height 16
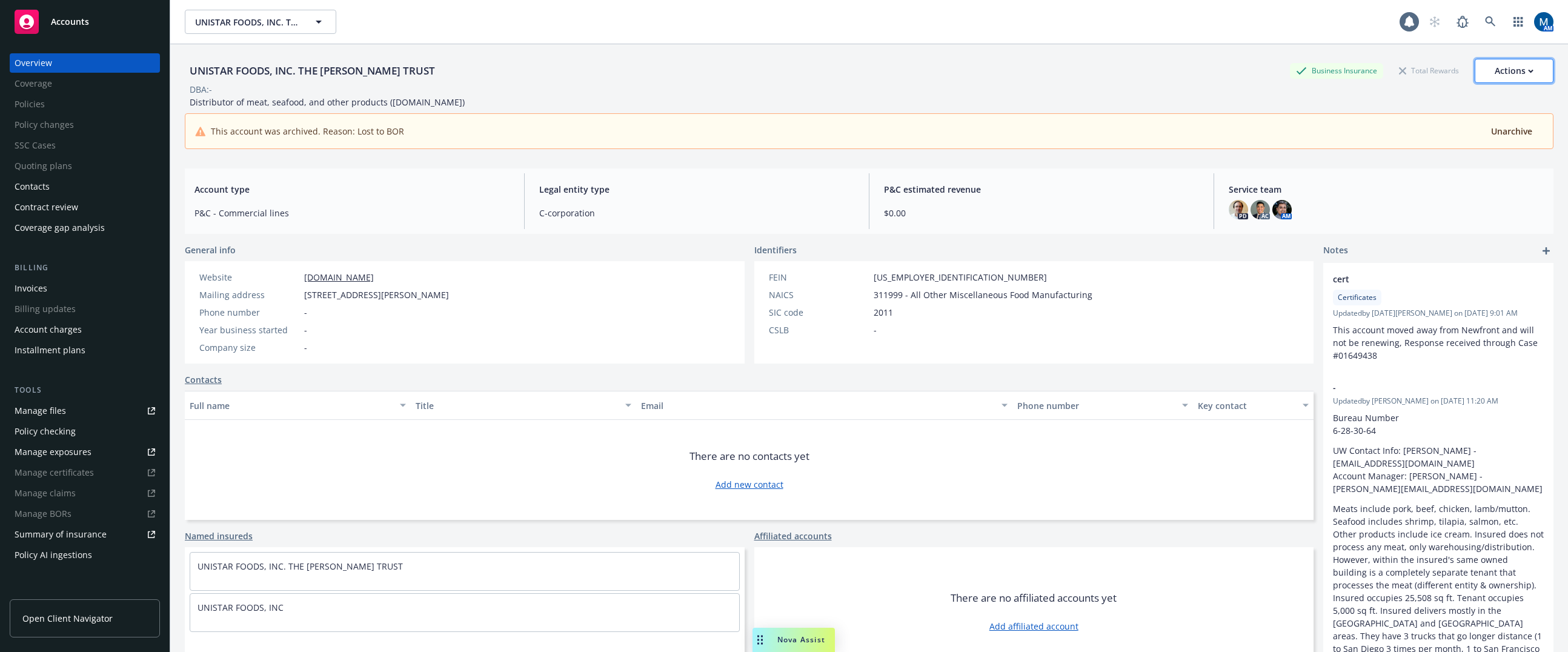
click at [1513, 66] on div "Actions" at bounding box center [1514, 71] width 39 height 23
click at [1247, 98] on div "UNISTAR FOODS, INC. THE CAROL YAM TRUST Business Insurance Total Rewards Action…" at bounding box center [869, 83] width 1368 height 50
click at [1506, 127] on span "Unarchive" at bounding box center [1511, 131] width 41 height 11
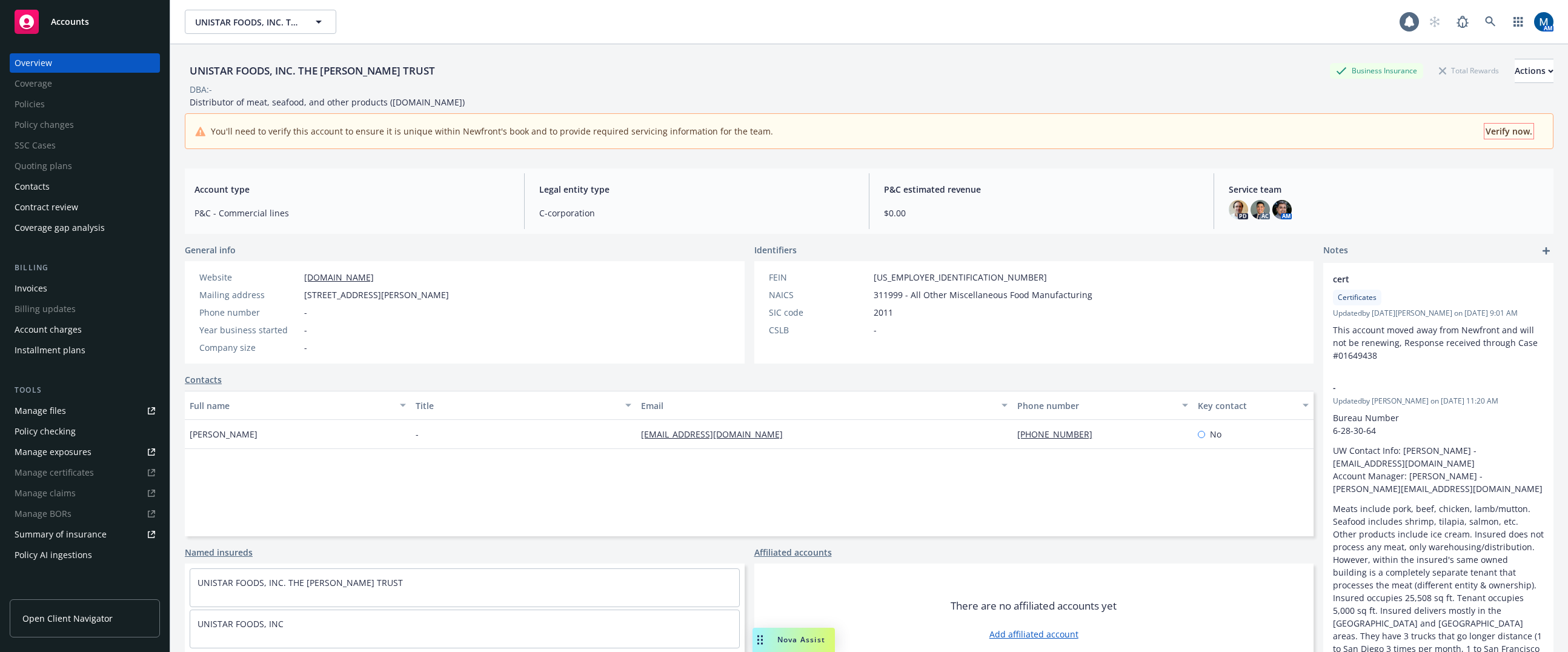
click at [1504, 133] on span "Verify now." at bounding box center [1508, 131] width 47 height 11
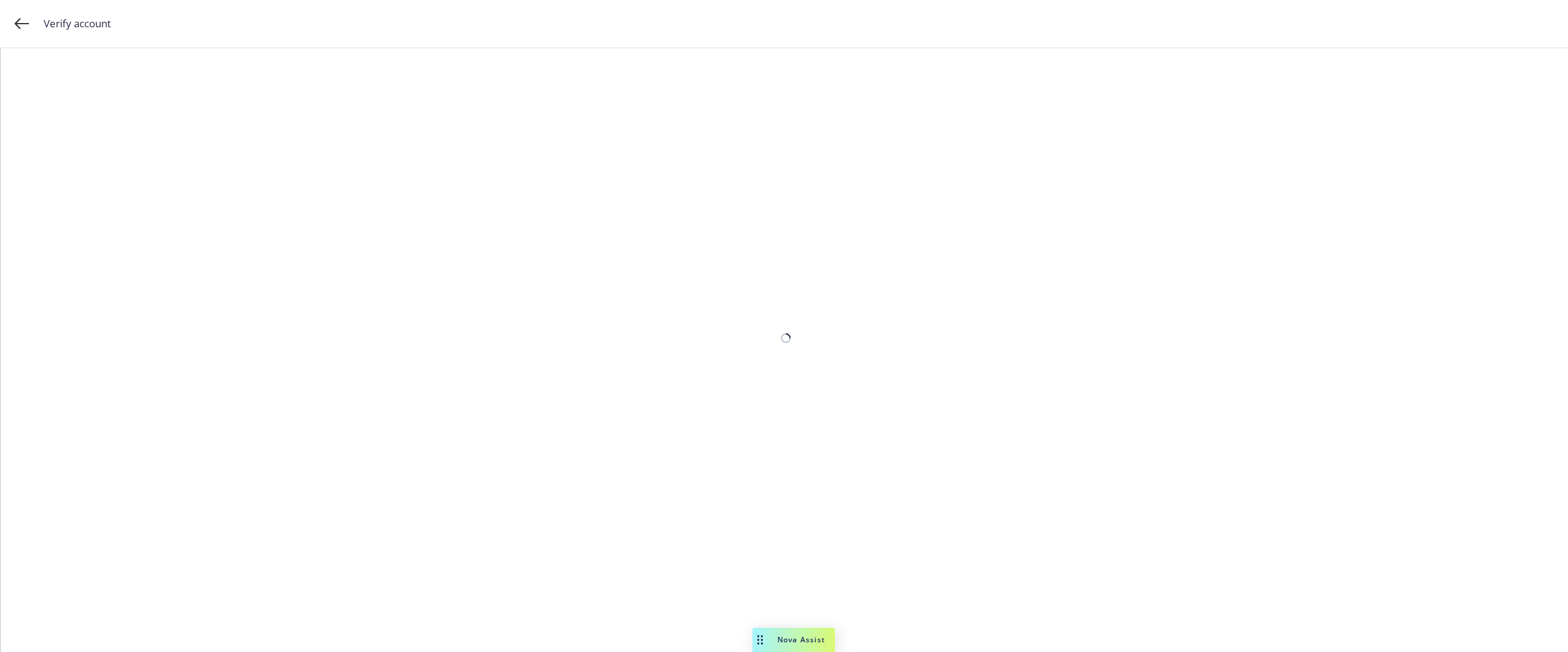
select select "US"
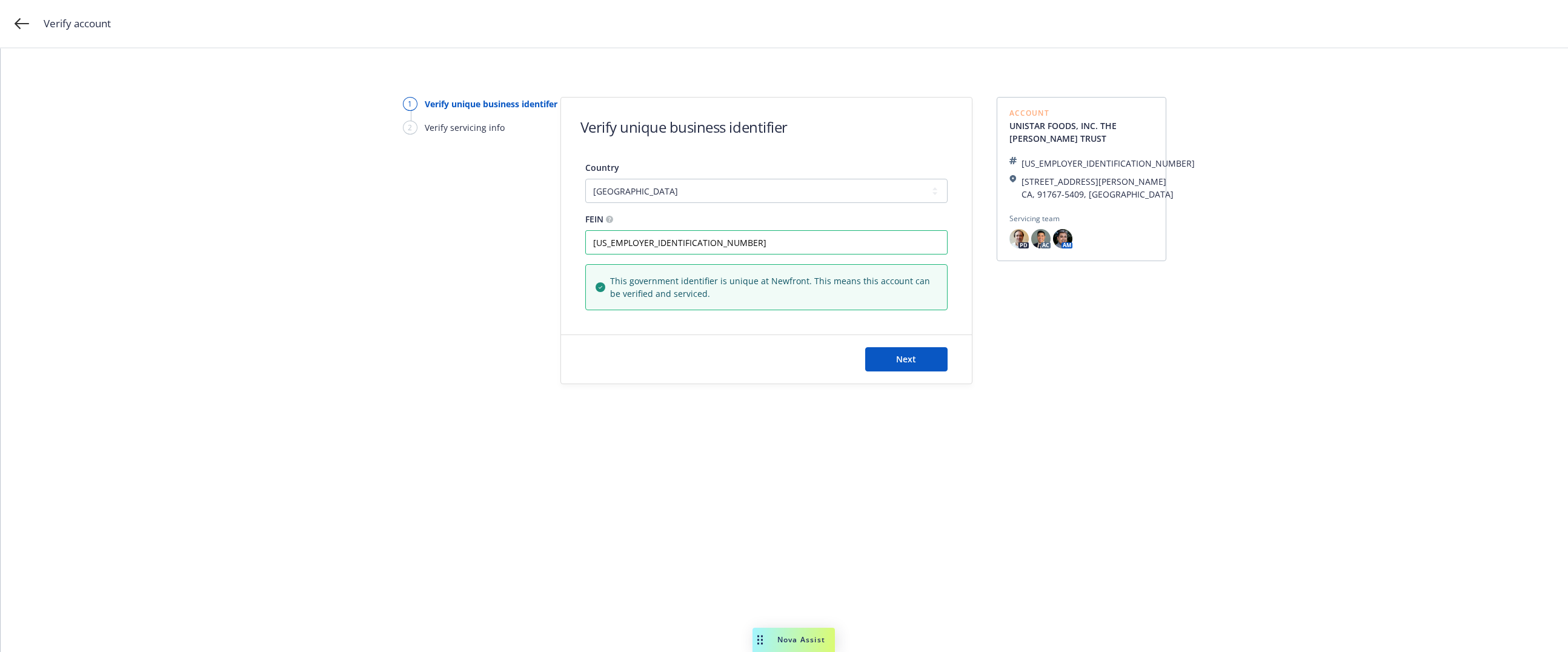
click at [901, 342] on div "Next" at bounding box center [766, 358] width 411 height 48
click at [900, 352] on button "Next" at bounding box center [907, 359] width 83 height 24
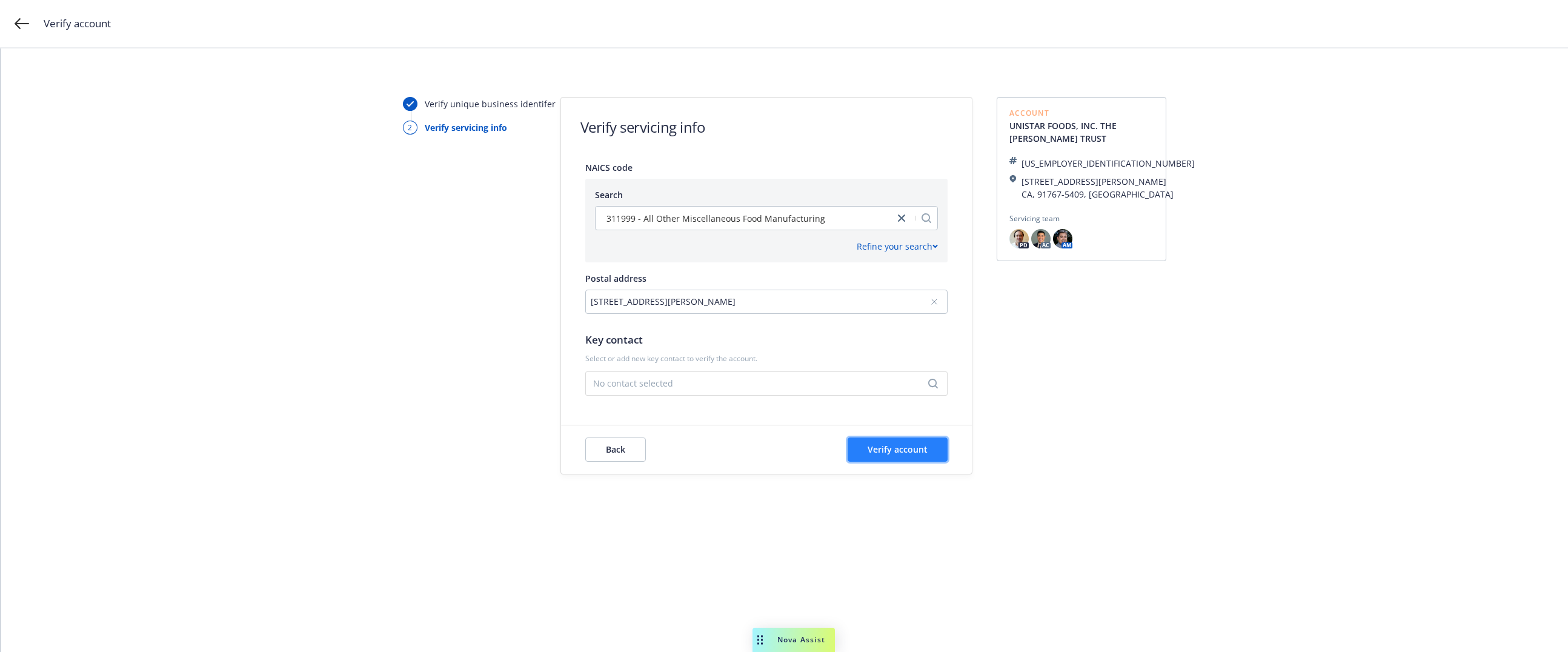
click at [918, 446] on span "Verify account" at bounding box center [898, 449] width 60 height 11
click at [711, 373] on div "No contact selected" at bounding box center [767, 384] width 362 height 24
click at [674, 320] on div "[EMAIL_ADDRESS][DOMAIN_NAME]" at bounding box center [656, 320] width 121 height 10
click at [913, 451] on span "Verify account" at bounding box center [898, 449] width 60 height 11
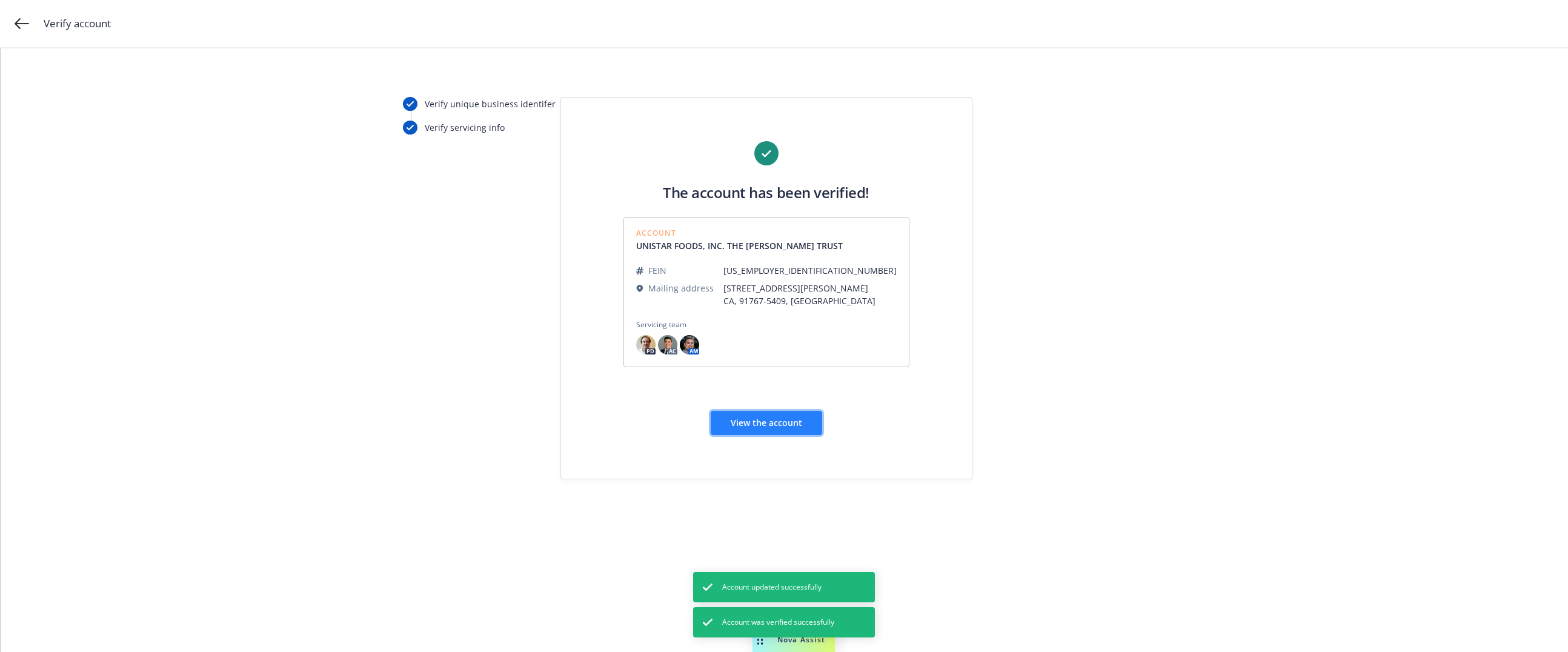
click at [737, 423] on span "View the account" at bounding box center [767, 422] width 72 height 11
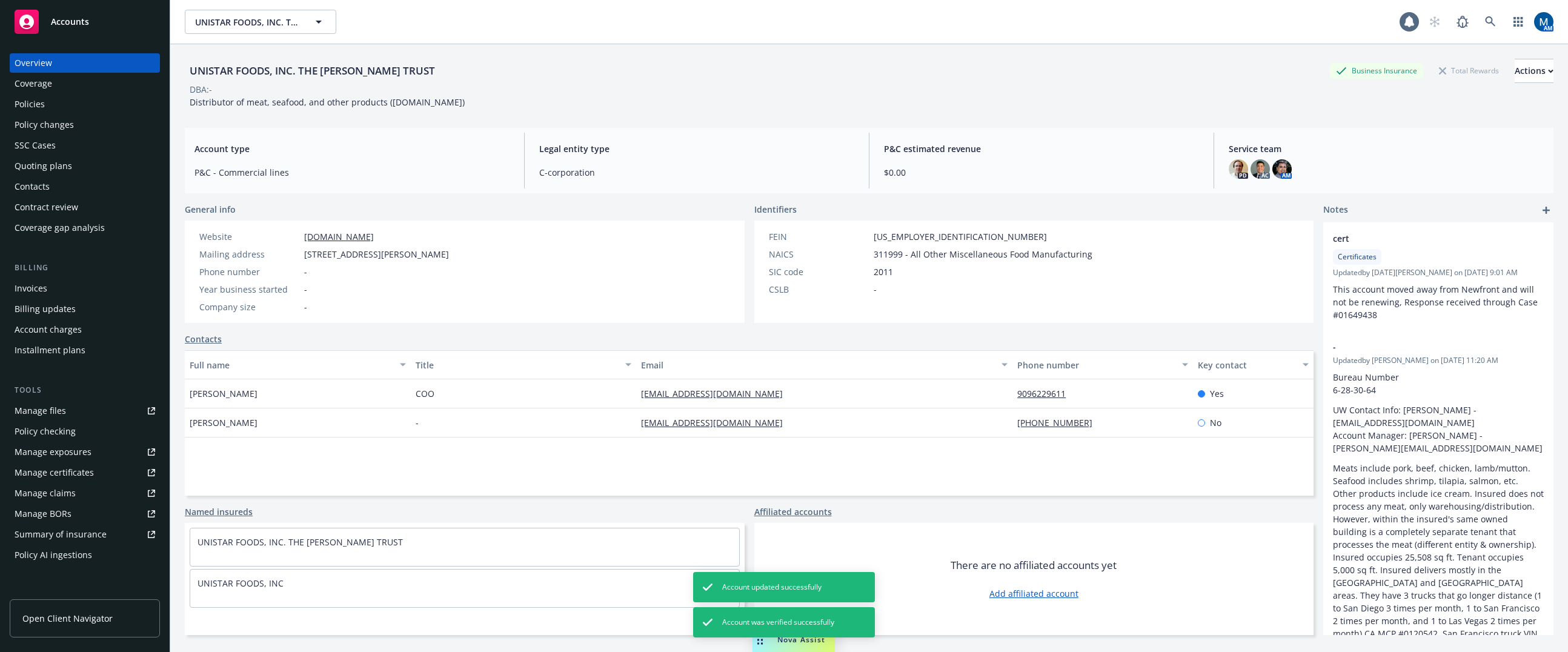
click at [99, 103] on div "Policies" at bounding box center [85, 104] width 141 height 19
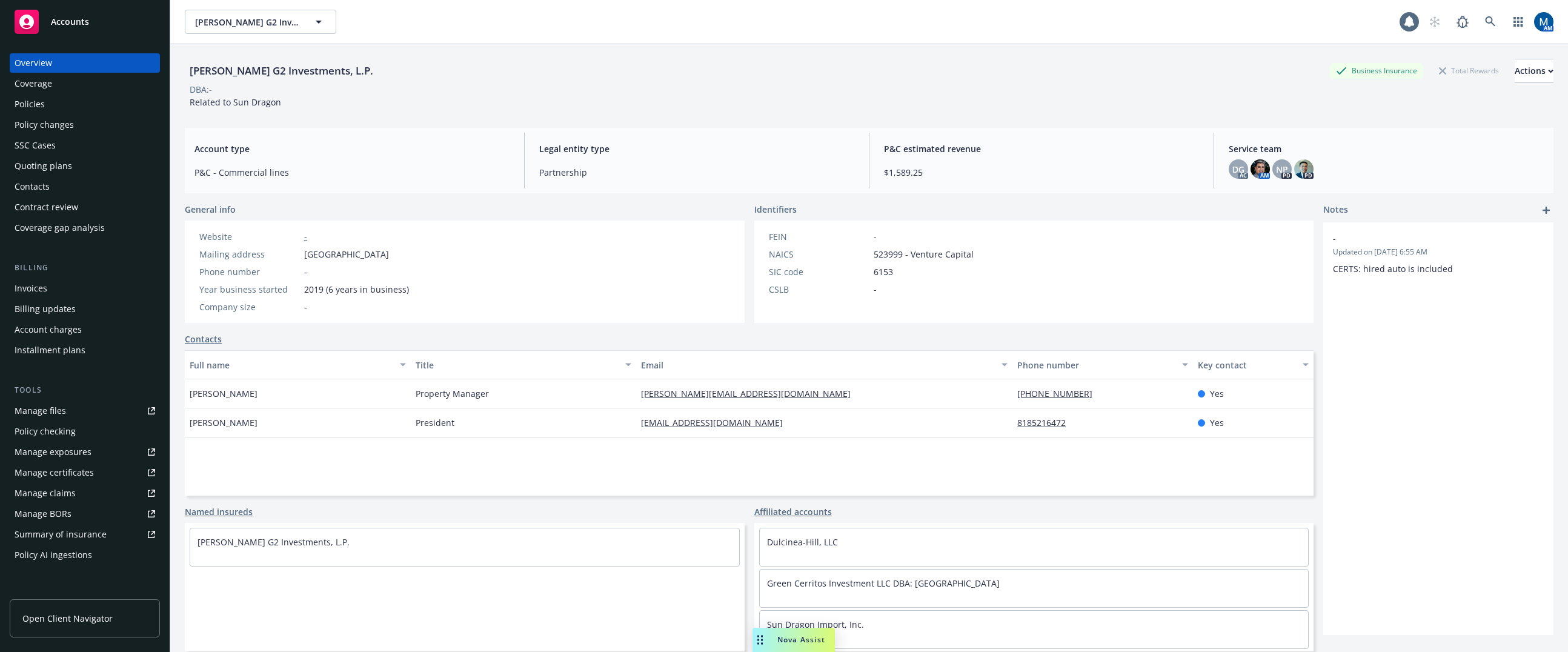
click at [37, 104] on div "Policies" at bounding box center [30, 104] width 31 height 19
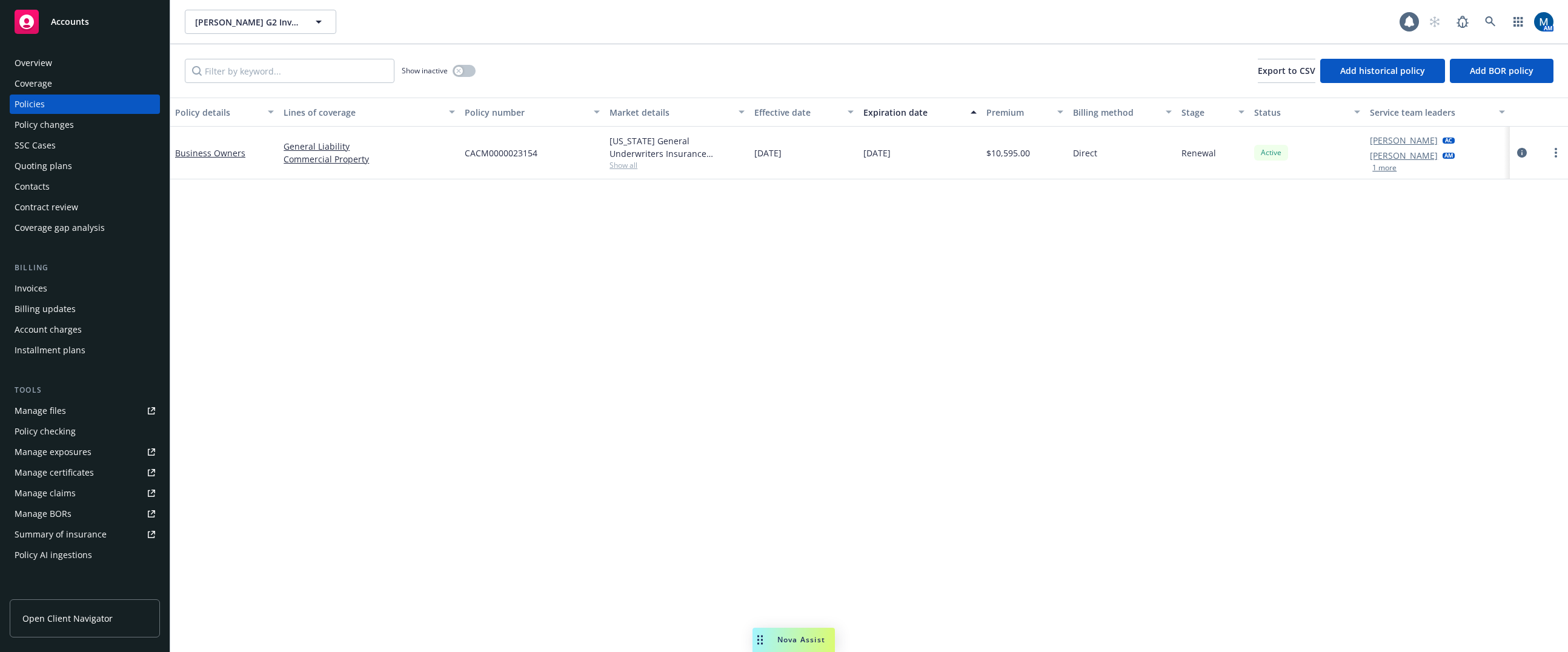
click at [66, 22] on span "Accounts" at bounding box center [70, 21] width 38 height 10
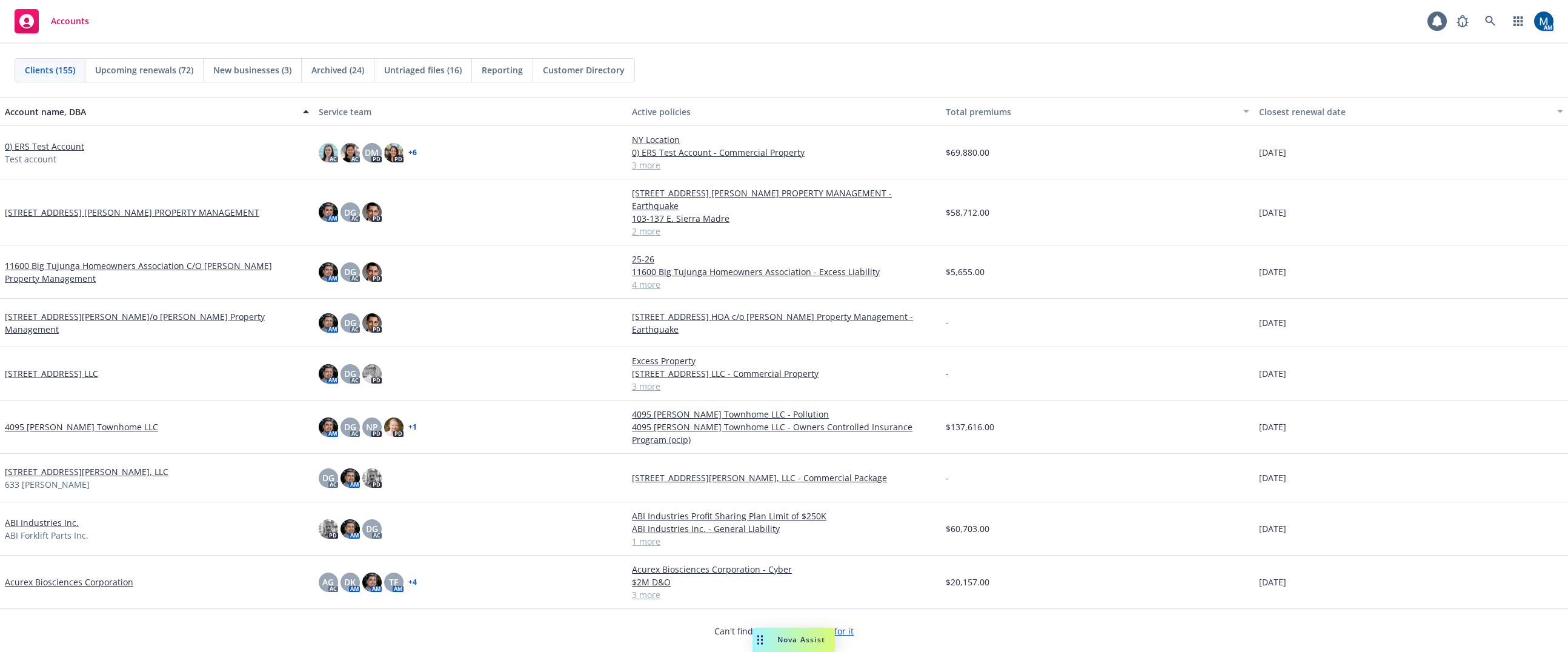
click at [404, 32] on div "Accounts 1 AM" at bounding box center [784, 21] width 1568 height 44
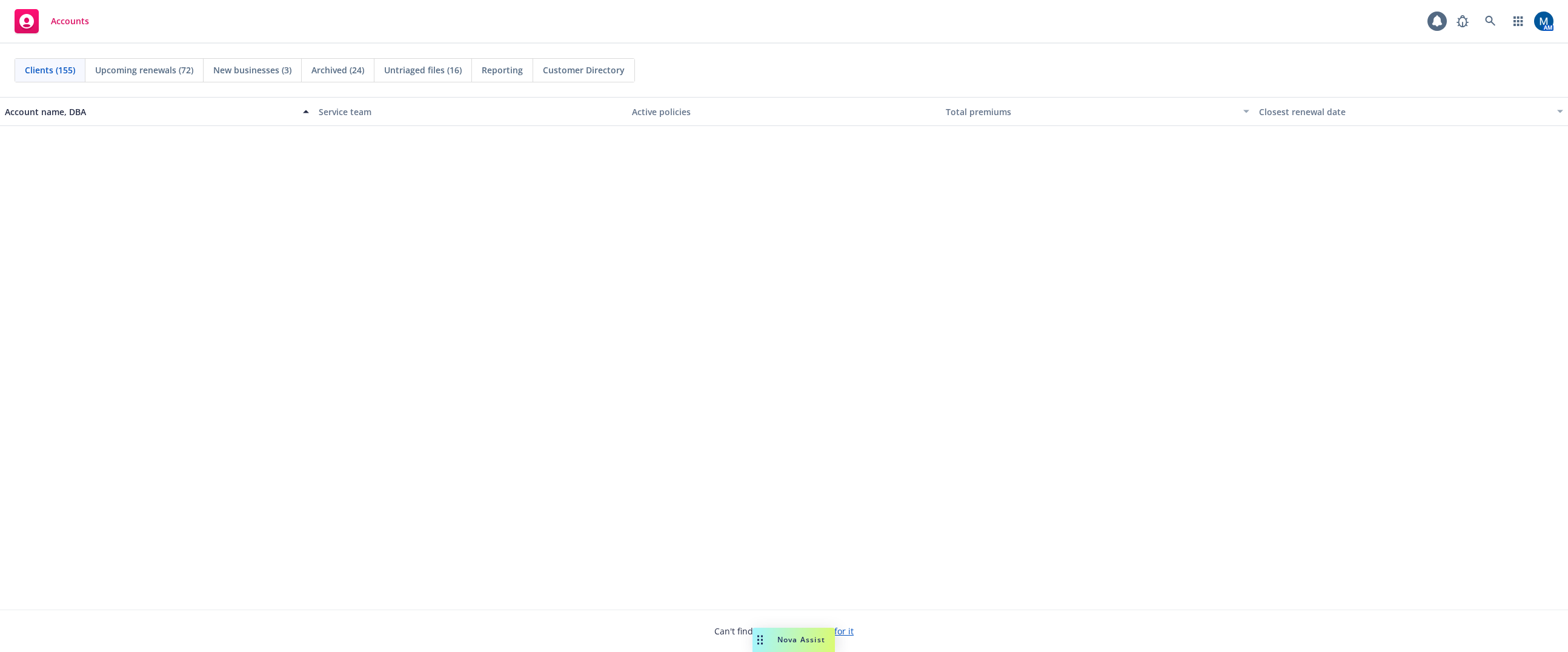
scroll to position [787, 0]
